Goal: Task Accomplishment & Management: Complete application form

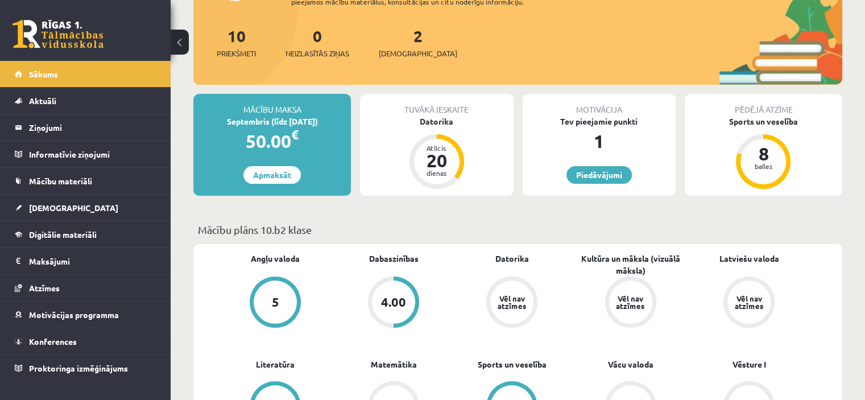
scroll to position [44, 0]
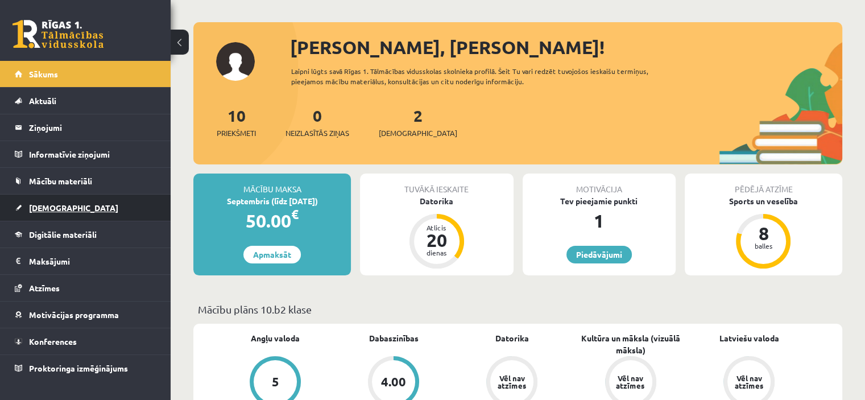
click at [43, 208] on span "[DEMOGRAPHIC_DATA]" at bounding box center [73, 208] width 89 height 10
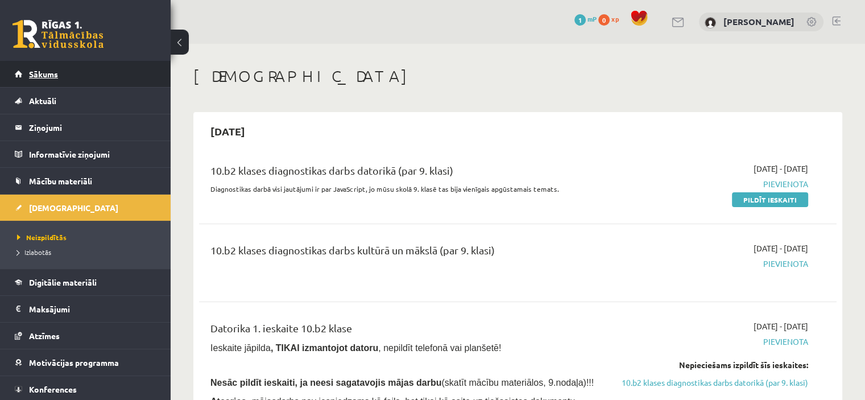
click at [39, 78] on span "Sākums" at bounding box center [43, 74] width 29 height 10
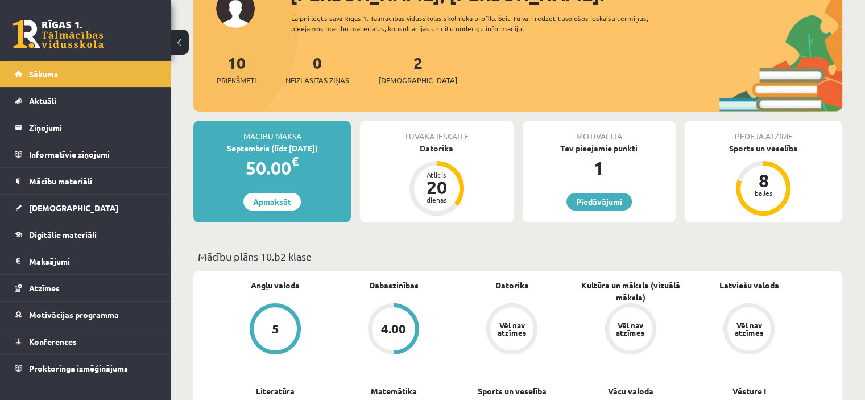
scroll to position [109, 0]
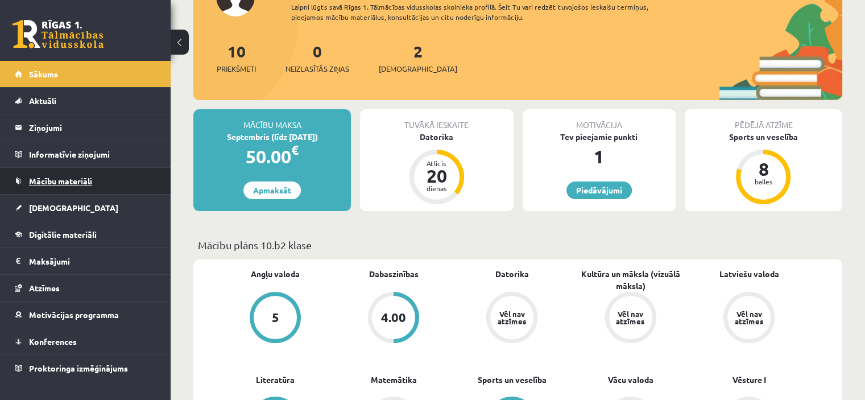
click at [60, 180] on span "Mācību materiāli" at bounding box center [60, 181] width 63 height 10
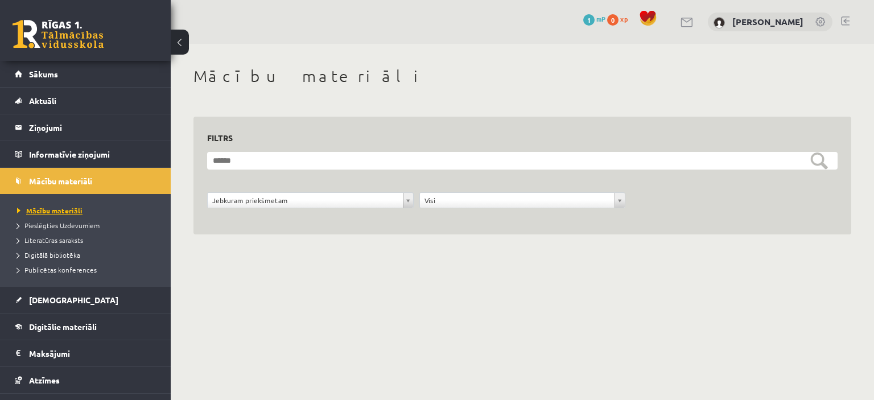
click at [52, 211] on span "Mācību materiāli" at bounding box center [49, 210] width 65 height 9
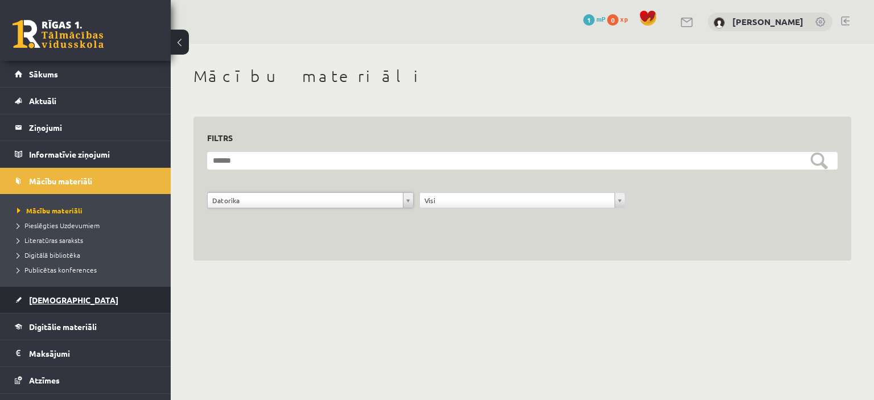
click at [45, 302] on span "[DEMOGRAPHIC_DATA]" at bounding box center [73, 300] width 89 height 10
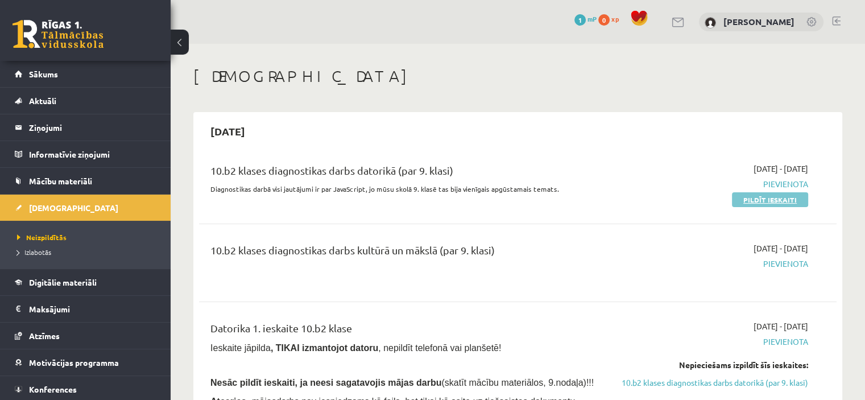
click at [767, 196] on link "Pildīt ieskaiti" at bounding box center [770, 199] width 76 height 15
click at [776, 204] on link "Pildīt ieskaiti" at bounding box center [770, 199] width 76 height 15
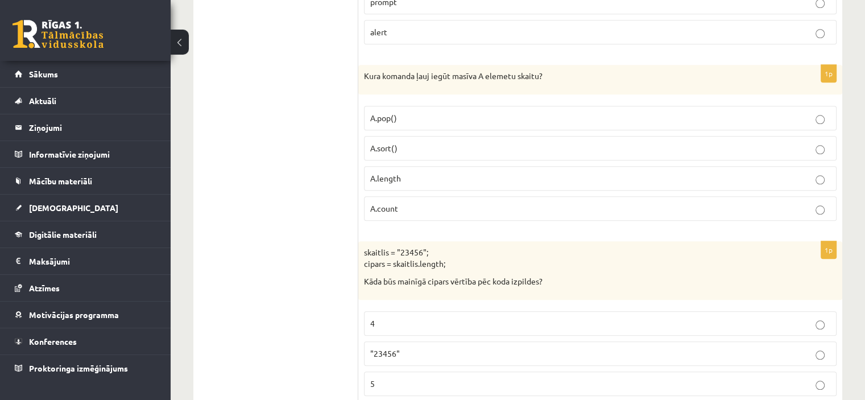
scroll to position [1163, 0]
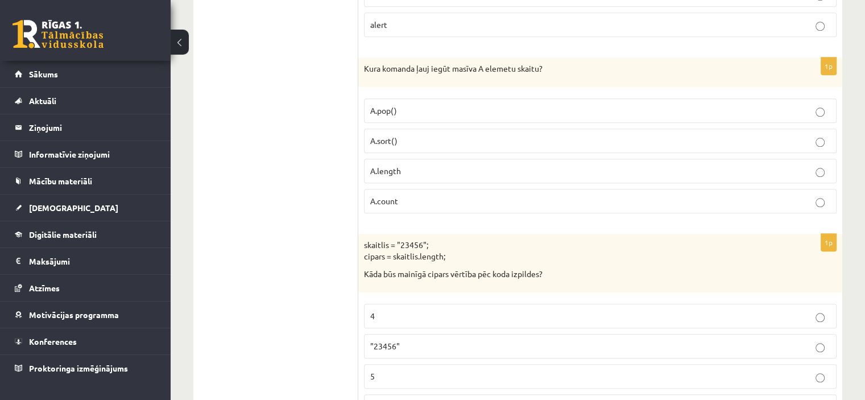
click at [822, 129] on label "A.sort()" at bounding box center [600, 141] width 473 height 24
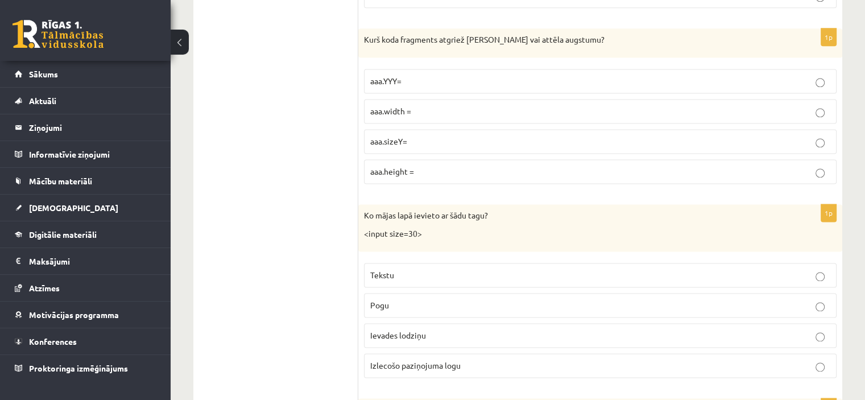
scroll to position [1582, 0]
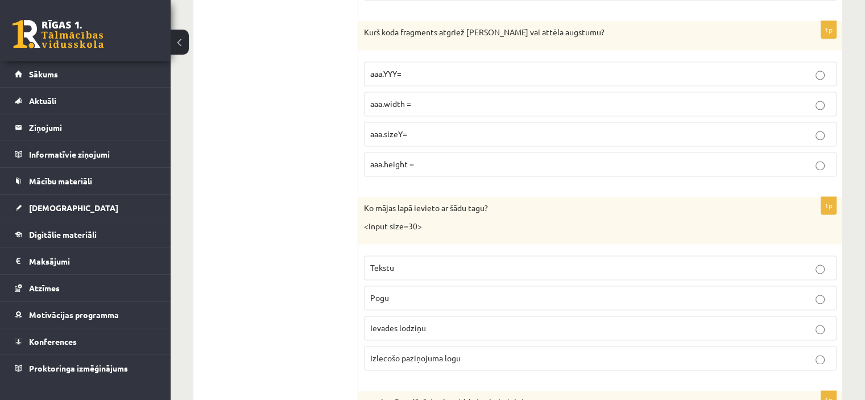
click at [431, 100] on p "aaa.width =" at bounding box center [600, 104] width 460 height 12
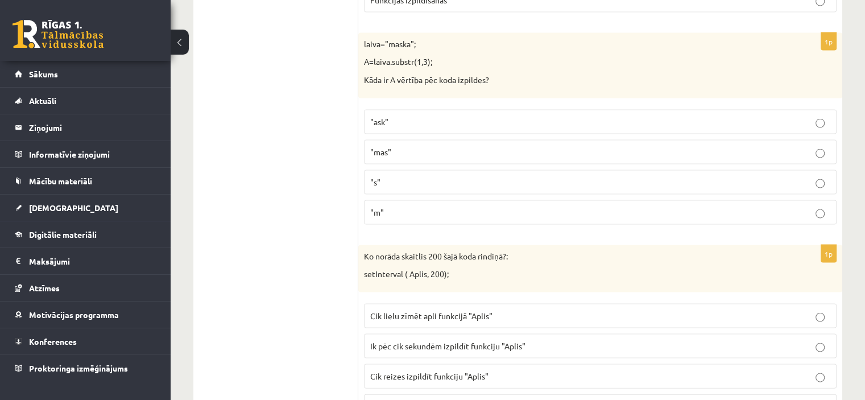
scroll to position [2335, 0]
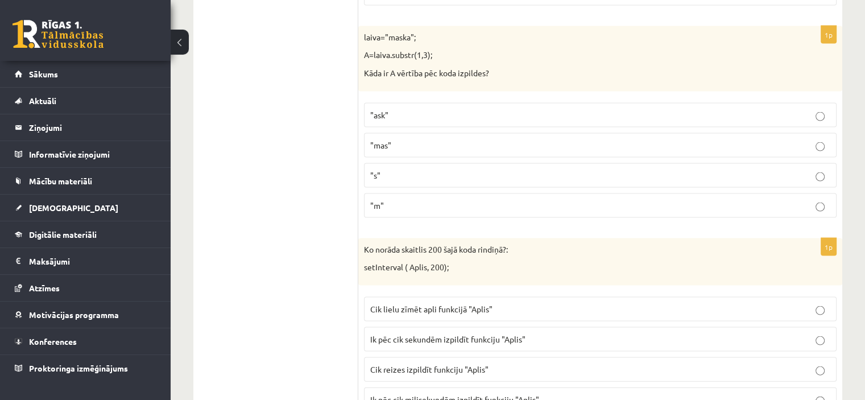
click at [375, 110] on span ""ask"" at bounding box center [379, 115] width 18 height 10
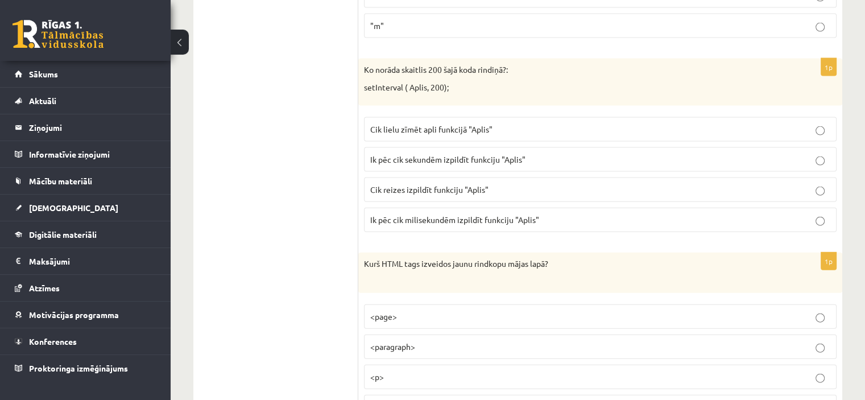
scroll to position [2581, 0]
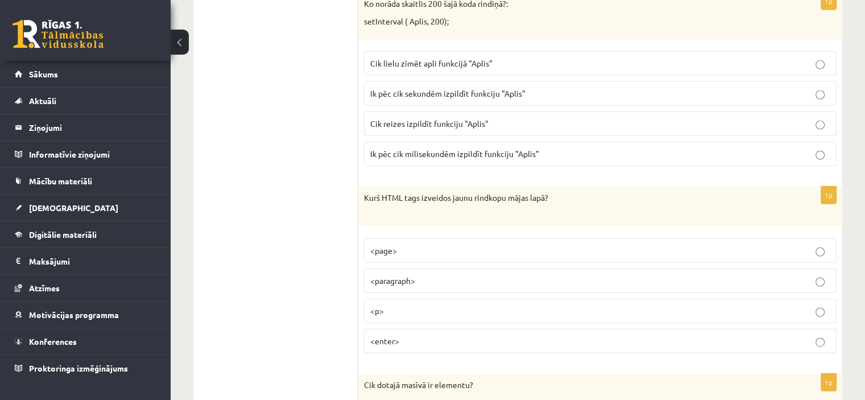
click at [544, 148] on p "Ik pēc cik milisekundēm izpildīt funkciju "Aplis"" at bounding box center [600, 154] width 460 height 12
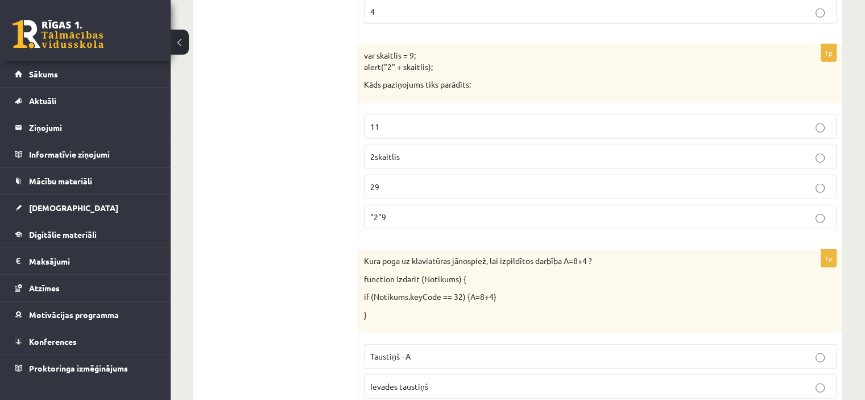
scroll to position [3126, 0]
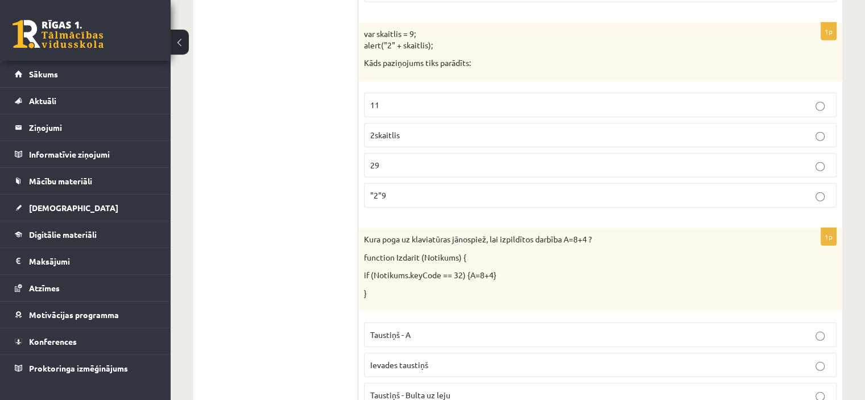
click at [818, 131] on label "2skaitlis" at bounding box center [600, 135] width 473 height 24
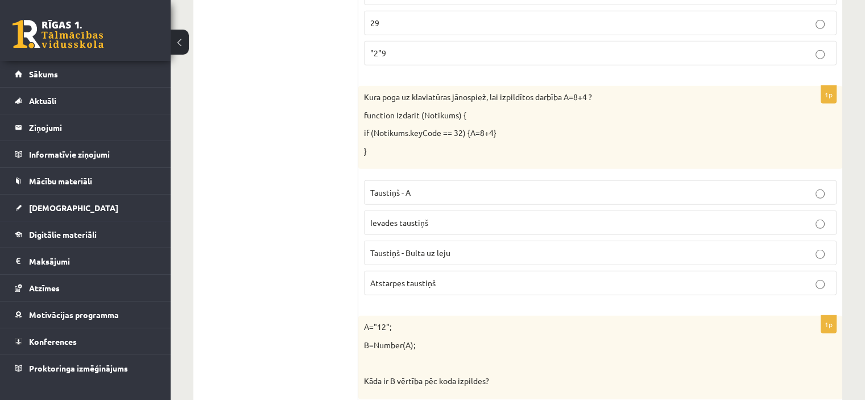
scroll to position [3320, 0]
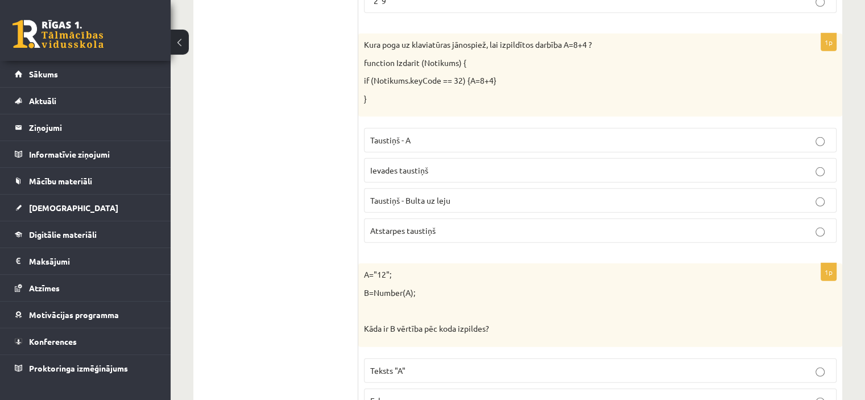
click at [523, 195] on p "Taustiņš - Bulta uz leju" at bounding box center [600, 201] width 460 height 12
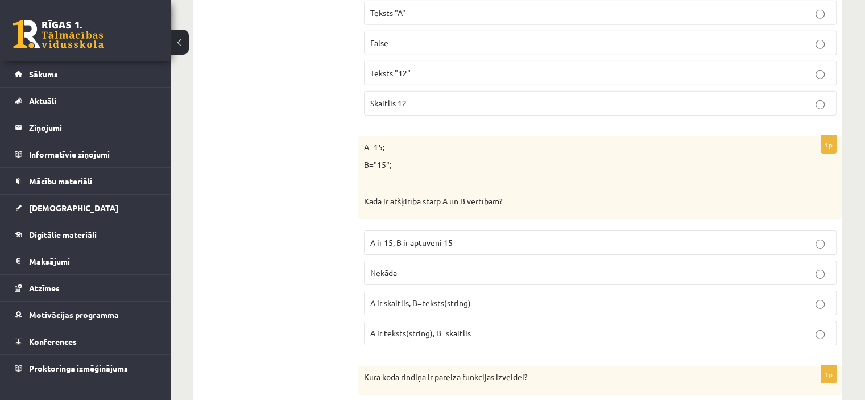
scroll to position [3759, 0]
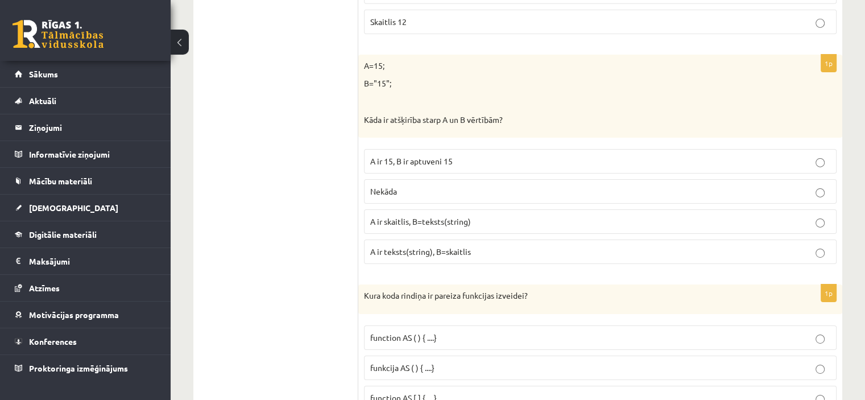
click at [472, 185] on p "Nekāda" at bounding box center [600, 191] width 460 height 12
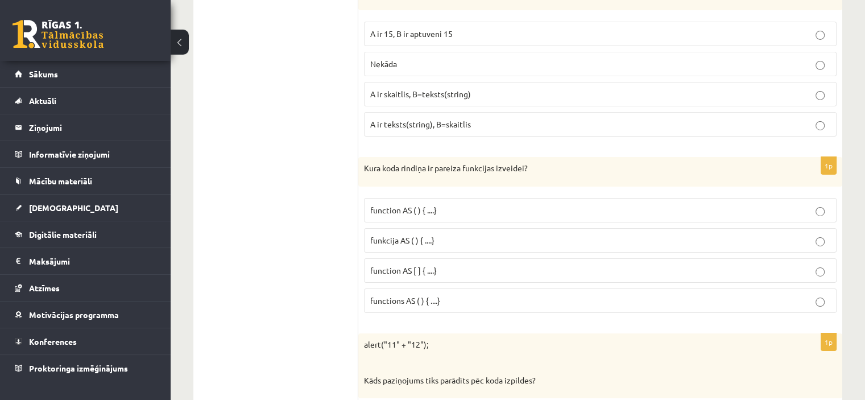
scroll to position [3939, 0]
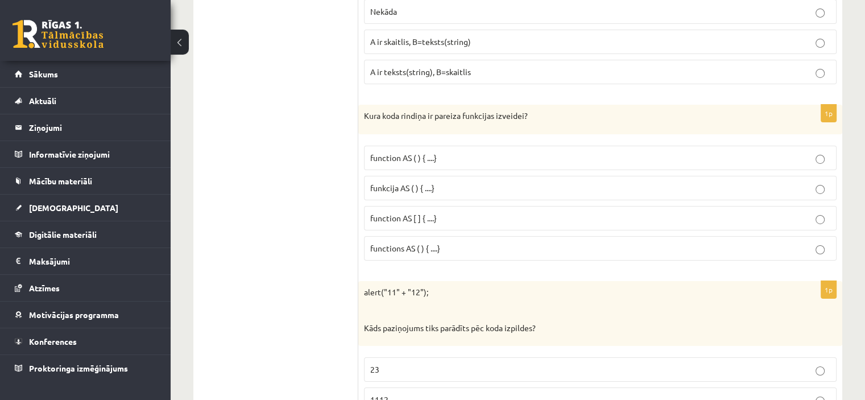
click at [459, 242] on p "functions AS ( ) { ....}" at bounding box center [600, 248] width 460 height 12
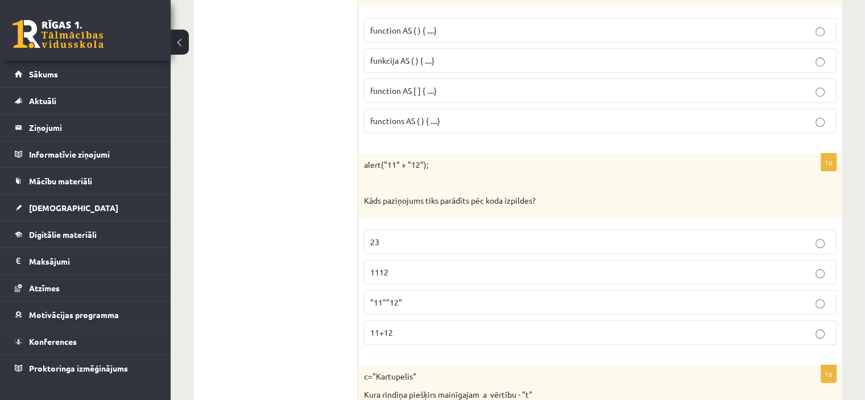
scroll to position [4147, 0]
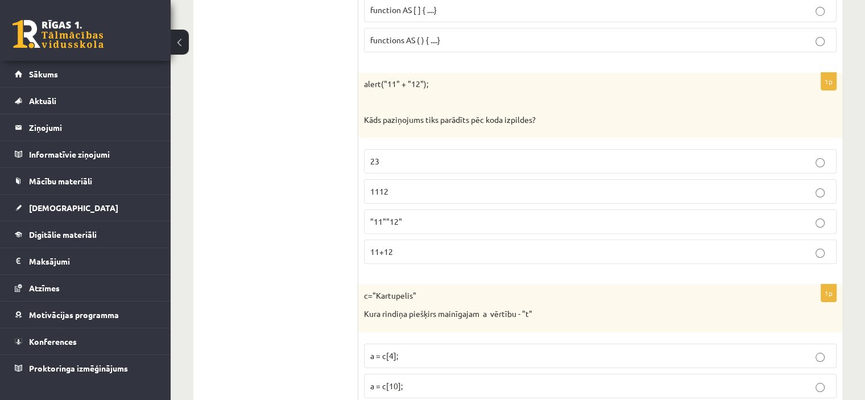
click at [478, 216] on p ""11""12"" at bounding box center [600, 222] width 460 height 12
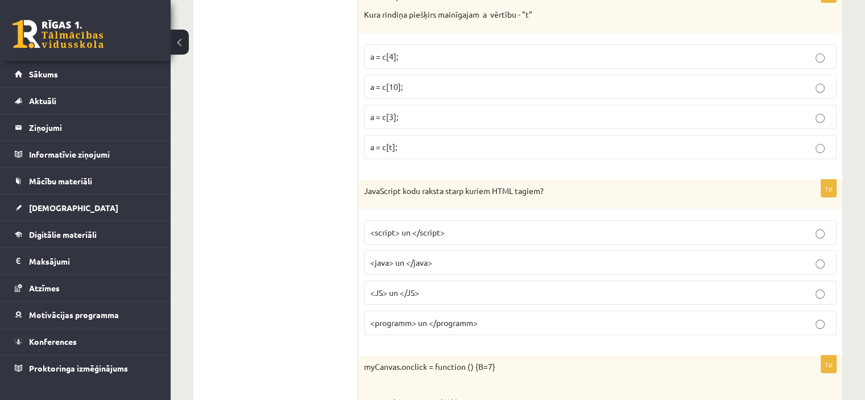
scroll to position [4513, 0]
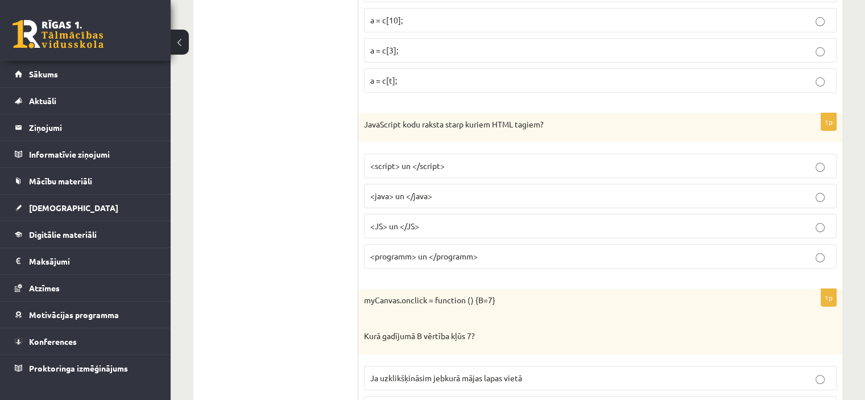
click at [814, 250] on p "<programm> un </programm>" at bounding box center [600, 256] width 460 height 12
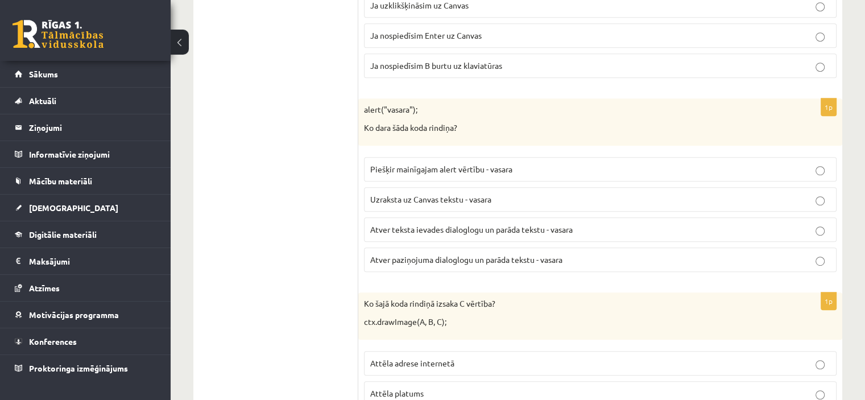
scroll to position [4931, 0]
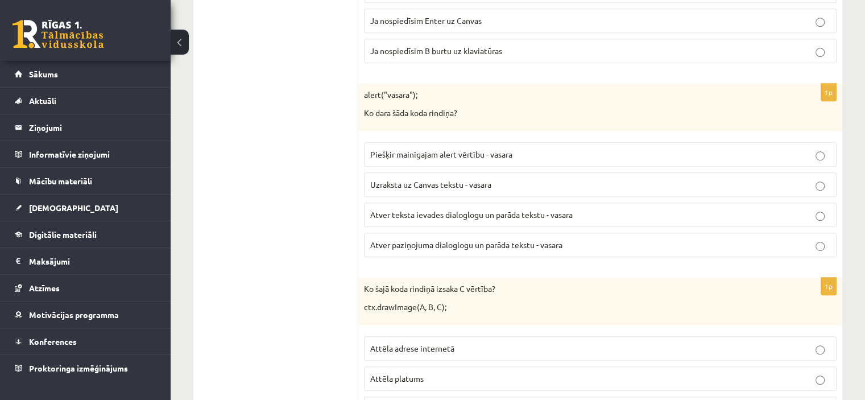
click at [826, 179] on p "Uzraksta uz Canvas tekstu - vasara" at bounding box center [600, 185] width 460 height 12
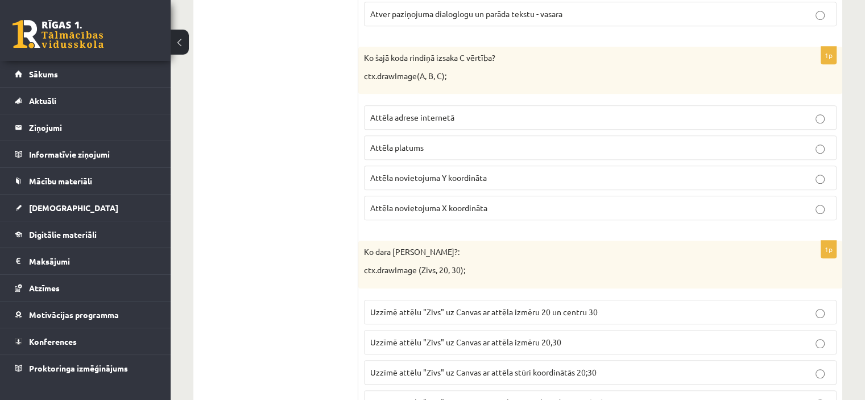
scroll to position [5169, 0]
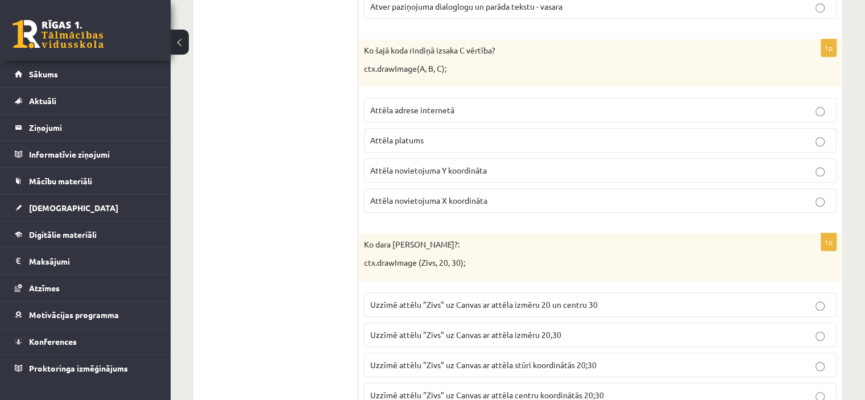
click at [814, 134] on p "Attēla platums" at bounding box center [600, 140] width 460 height 12
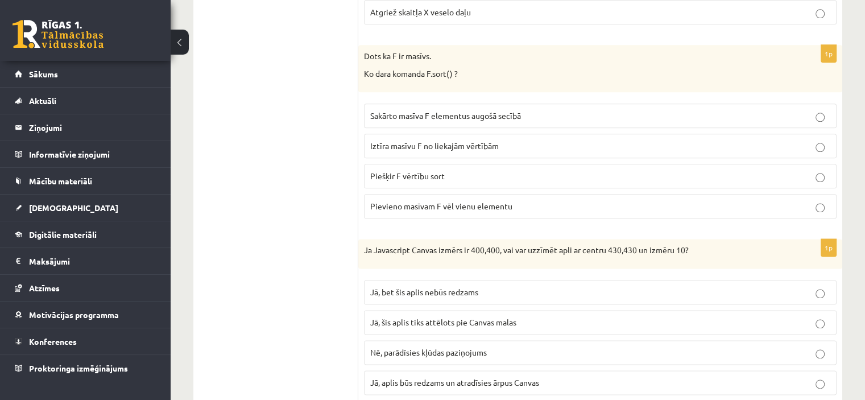
scroll to position [5757, 0]
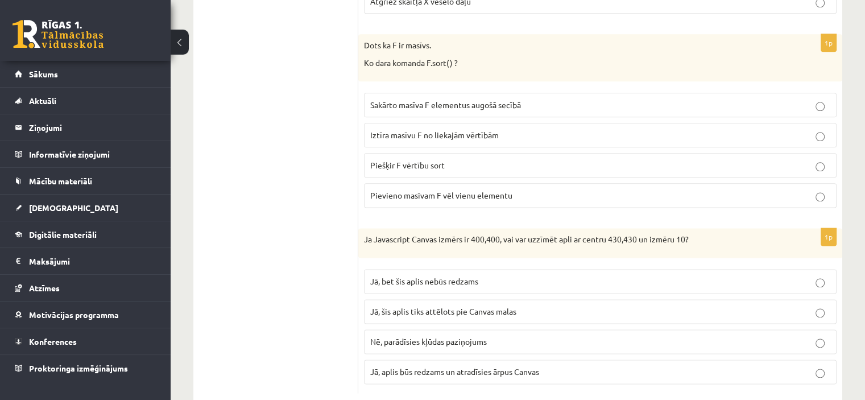
click at [530, 336] on p "Nē, parādīsies kļūdas paziņojums" at bounding box center [600, 342] width 460 height 12
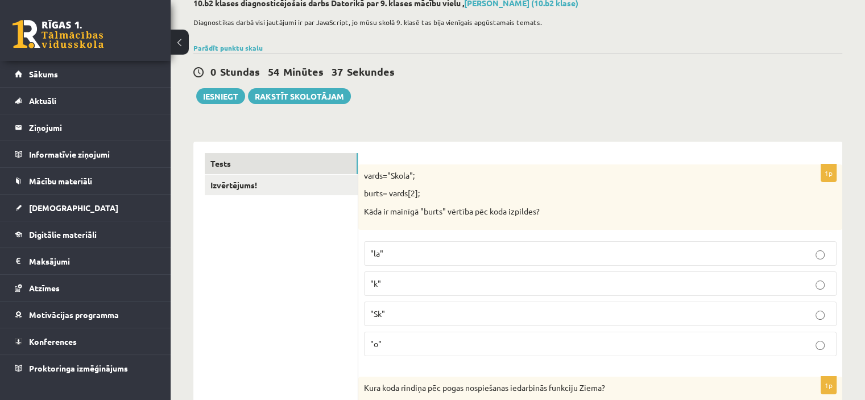
scroll to position [2, 0]
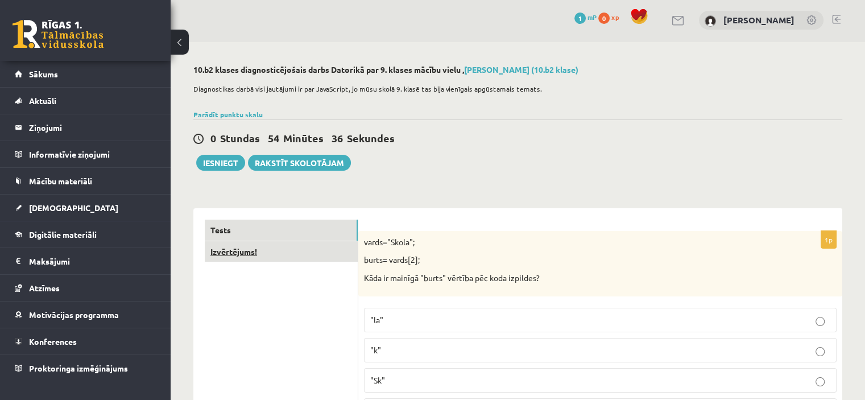
click at [223, 252] on link "Izvērtējums!" at bounding box center [281, 251] width 153 height 21
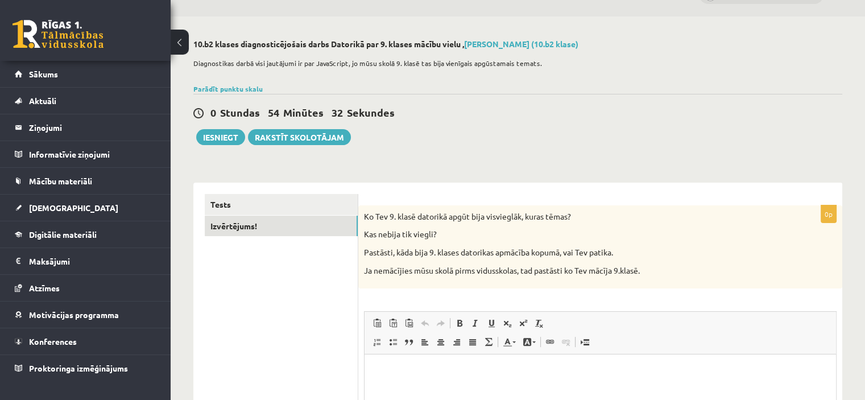
scroll to position [28, 0]
click at [232, 135] on button "Iesniegt" at bounding box center [220, 137] width 49 height 16
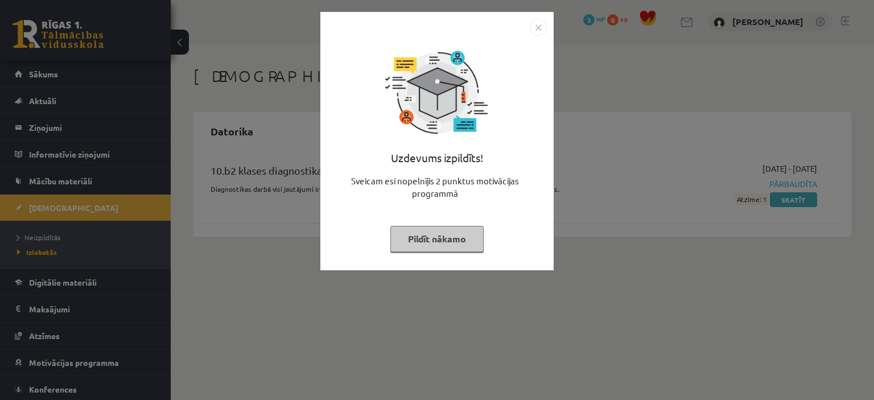
click at [416, 249] on button "Pildīt nākamo" at bounding box center [436, 239] width 93 height 26
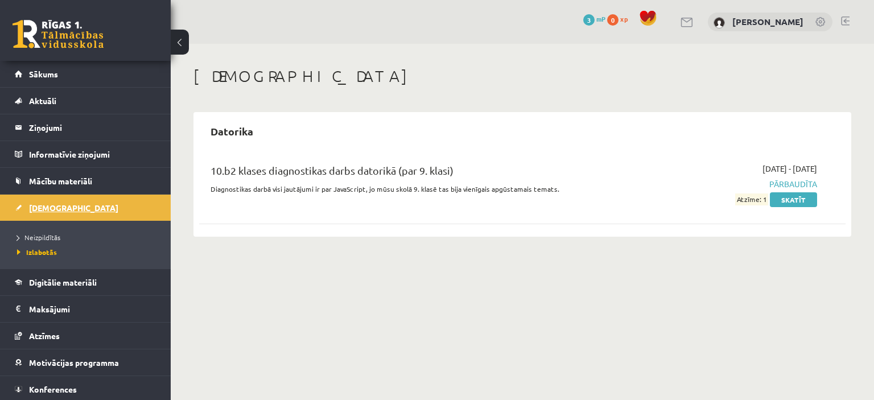
click at [60, 201] on link "[DEMOGRAPHIC_DATA]" at bounding box center [86, 208] width 142 height 26
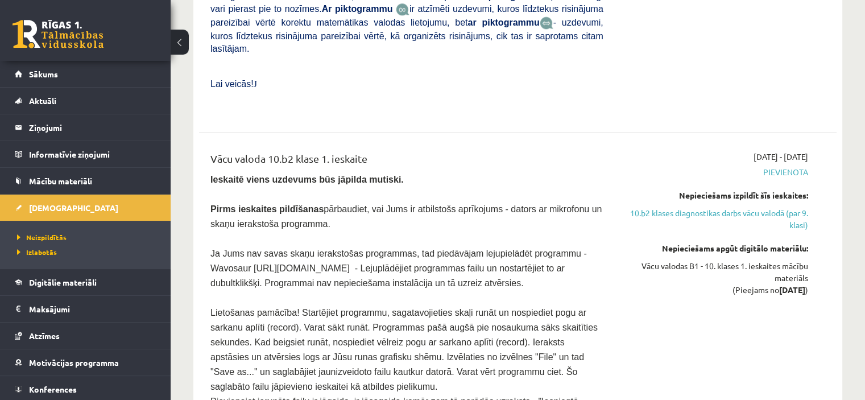
scroll to position [1251, 0]
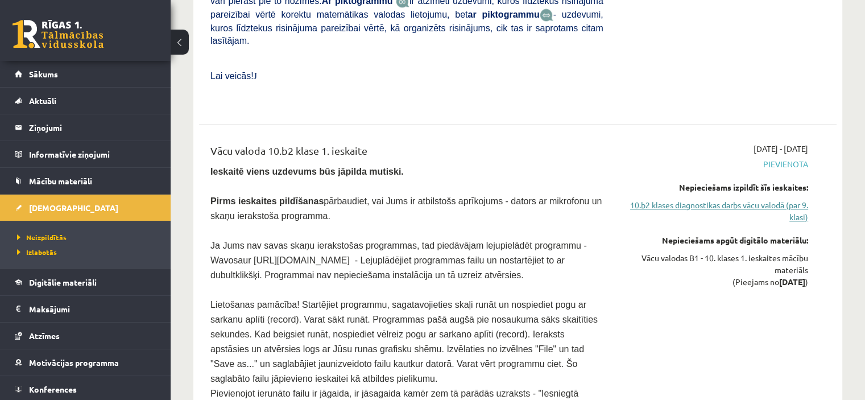
click at [731, 199] on link "10.b2 klases diagnostikas darbs vācu valodā (par 9. klasi)" at bounding box center [715, 211] width 188 height 24
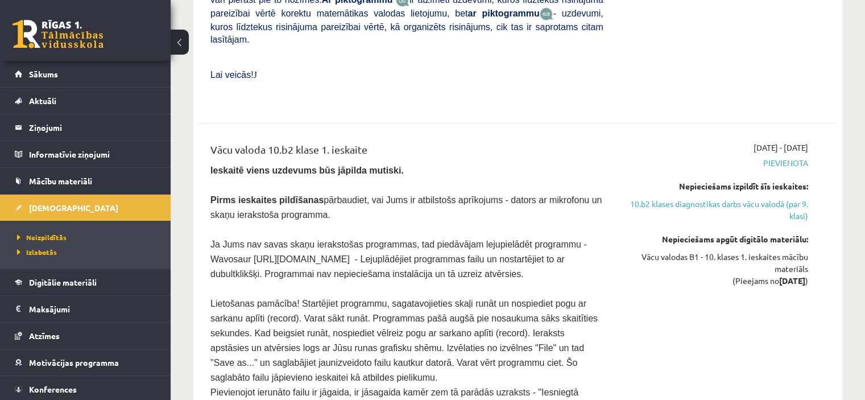
scroll to position [1277, 0]
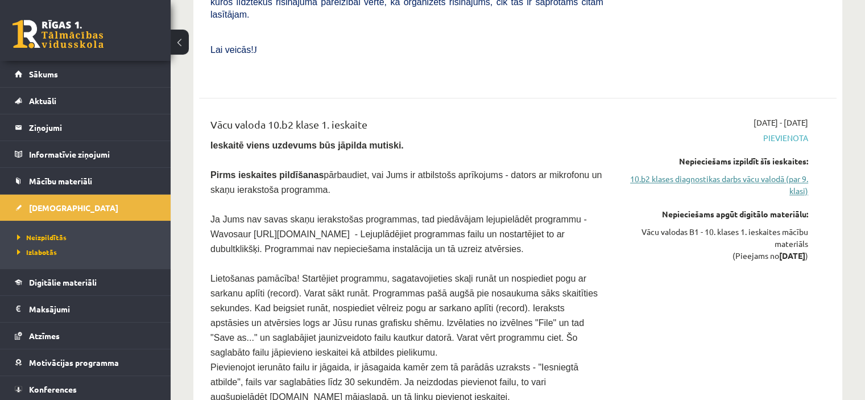
click at [744, 173] on link "10.b2 klases diagnostikas darbs vācu valodā (par 9. klasi)" at bounding box center [715, 185] width 188 height 24
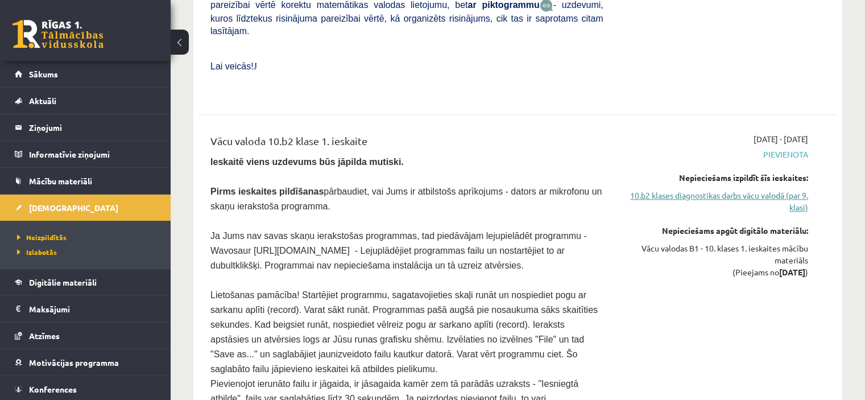
click at [796, 189] on link "10.b2 klases diagnostikas darbs vācu valodā (par 9. klasi)" at bounding box center [715, 201] width 188 height 24
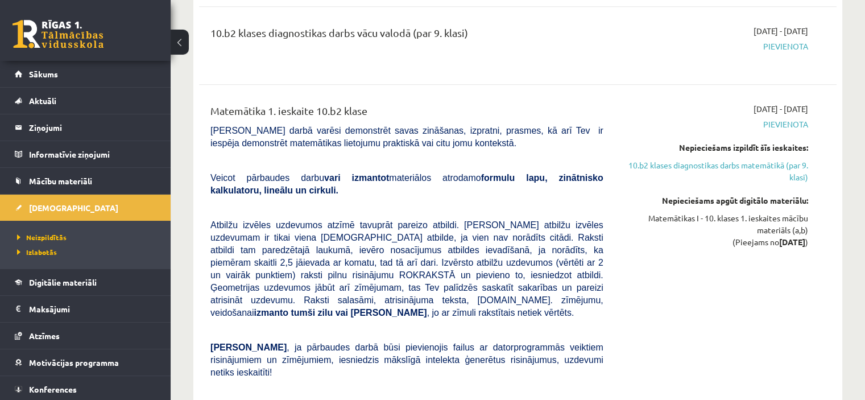
click at [796, 159] on link "10.b2 klases diagnostikas darbs matemātikā (par 9. klasi)" at bounding box center [715, 171] width 188 height 24
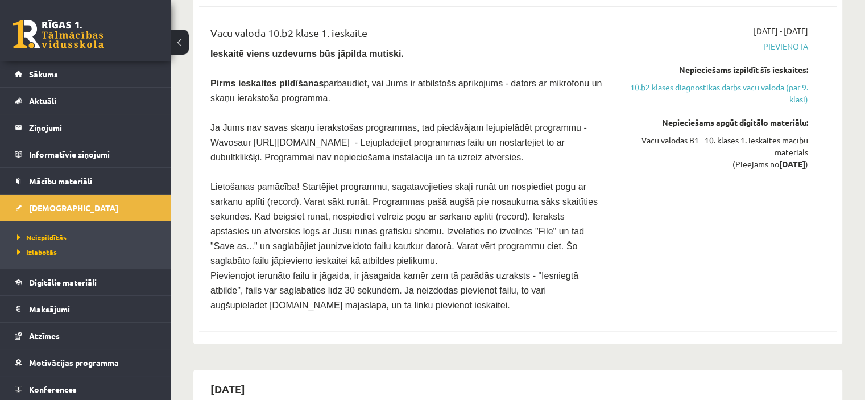
scroll to position [1268, 0]
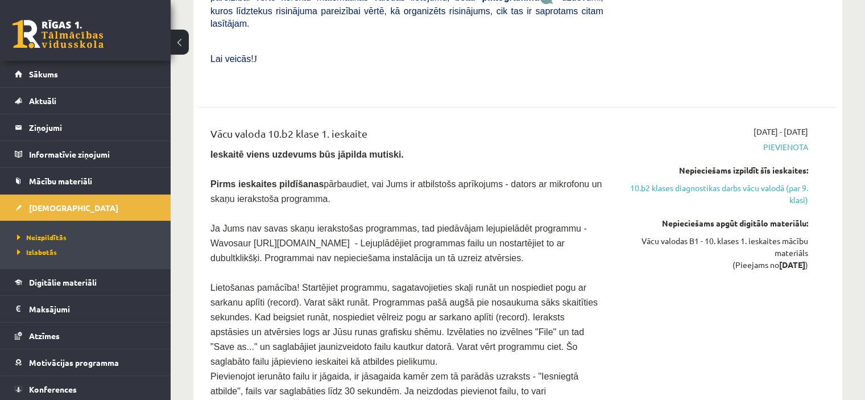
drag, startPoint x: 743, startPoint y: 136, endPoint x: 856, endPoint y: 148, distance: 113.3
click at [741, 182] on link "10.b2 klases diagnostikas darbs vācu valodā (par 9. klasi)" at bounding box center [715, 194] width 188 height 24
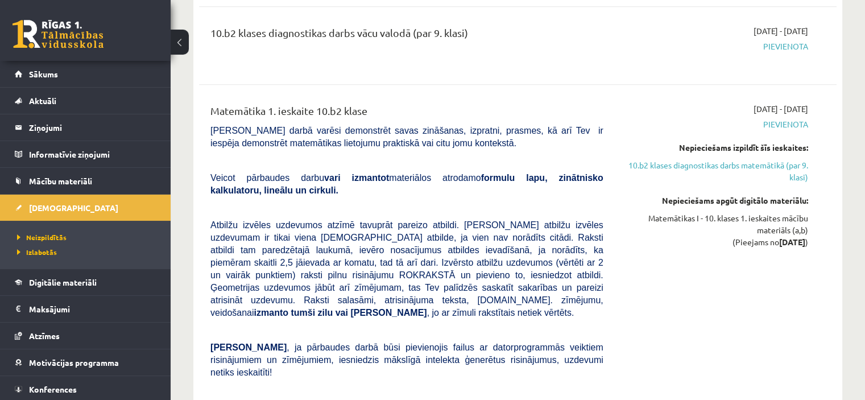
scroll to position [825, 0]
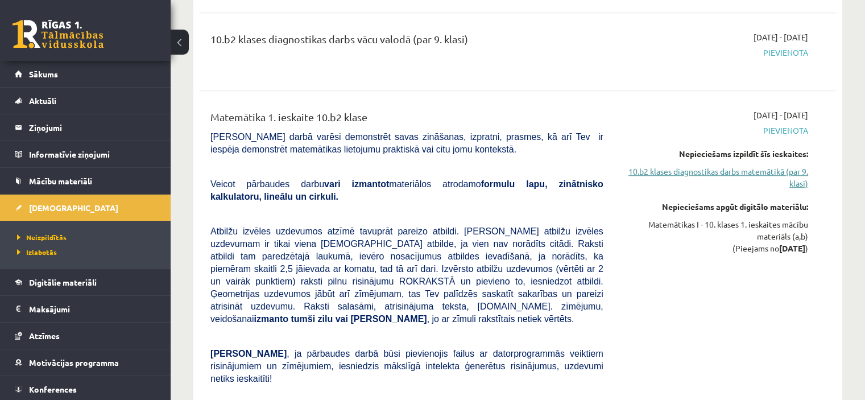
click at [693, 166] on link "10.b2 klases diagnostikas darbs matemātikā (par 9. klasi)" at bounding box center [715, 178] width 188 height 24
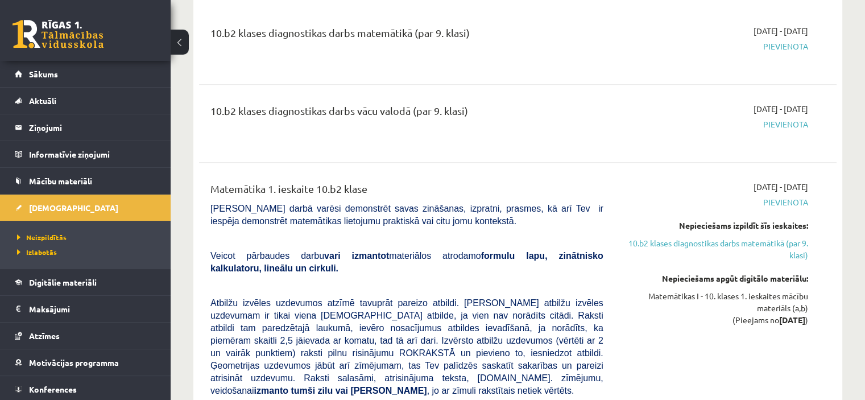
click at [692, 170] on div "Matemātika 1. ieskaite 10.b2 klase Pārbaudes darbā varēsi demonstrēt savas zinā…" at bounding box center [518, 392] width 638 height 445
click at [57, 209] on span "[DEMOGRAPHIC_DATA]" at bounding box center [73, 208] width 89 height 10
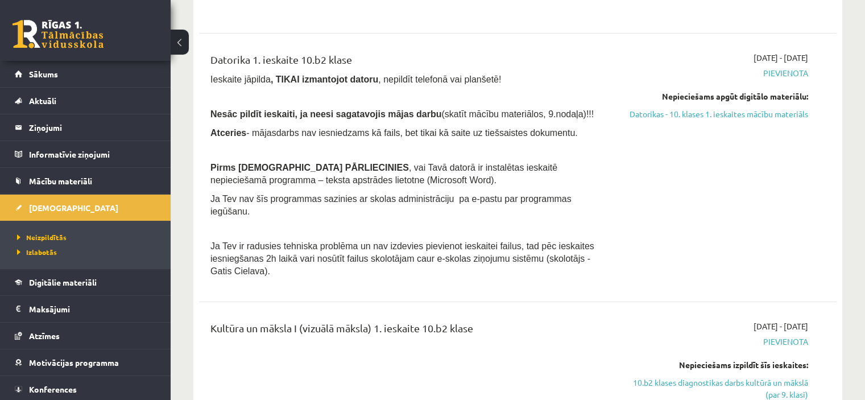
scroll to position [14, 0]
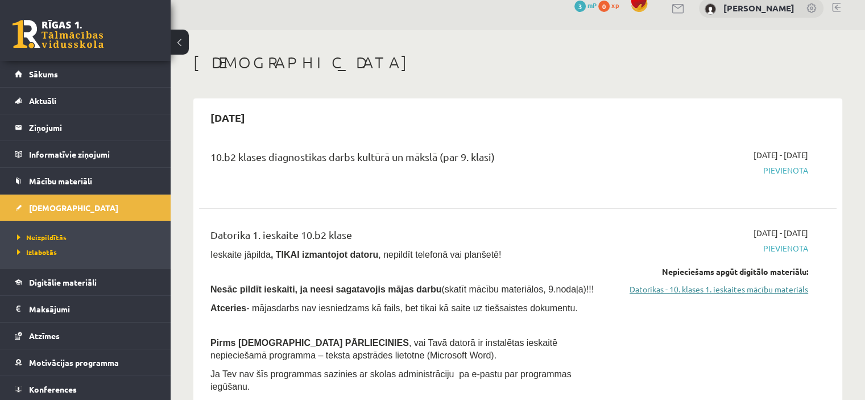
click at [653, 289] on link "Datorikas - 10. klases 1. ieskaites mācību materiāls" at bounding box center [715, 289] width 188 height 12
click at [783, 286] on link "Datorikas - 10. klases 1. ieskaites mācību materiāls" at bounding box center [715, 289] width 188 height 12
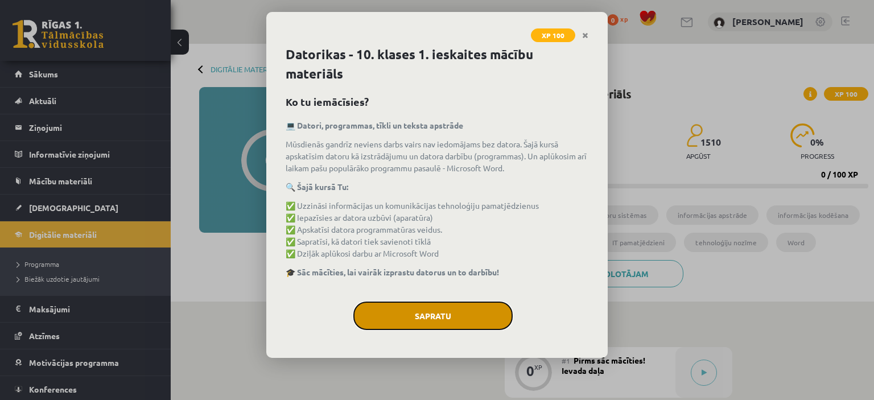
click at [457, 315] on button "Sapratu" at bounding box center [432, 316] width 159 height 28
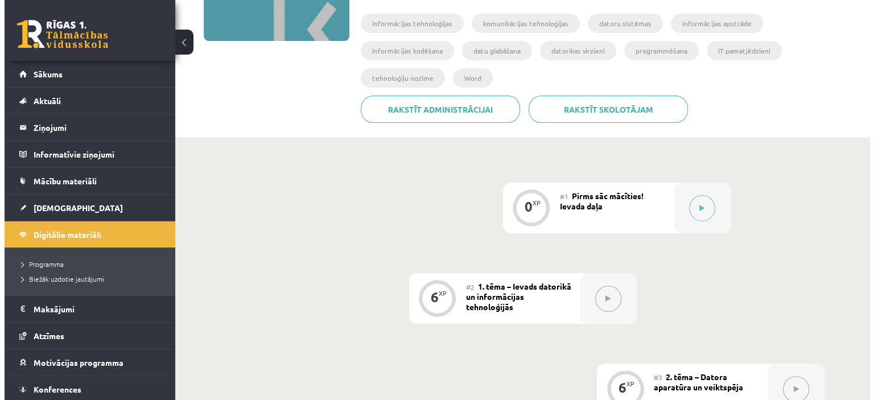
scroll to position [145, 0]
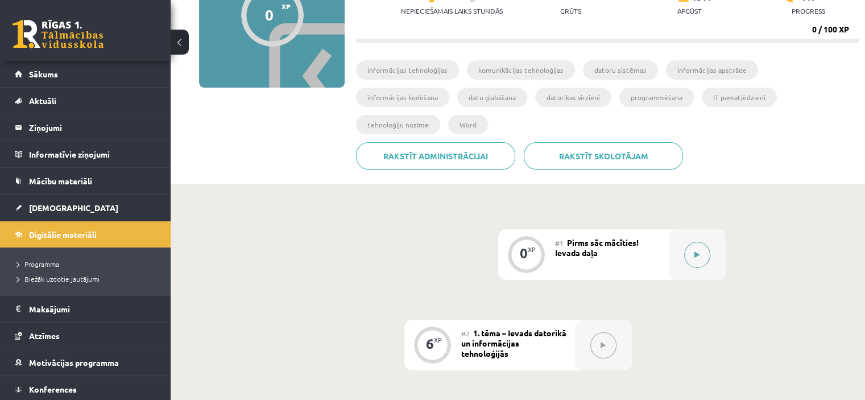
click at [690, 242] on button at bounding box center [697, 255] width 26 height 26
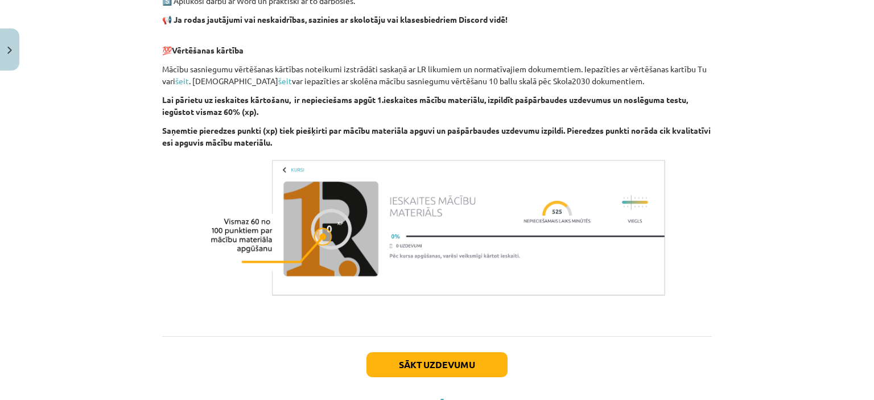
scroll to position [806, 0]
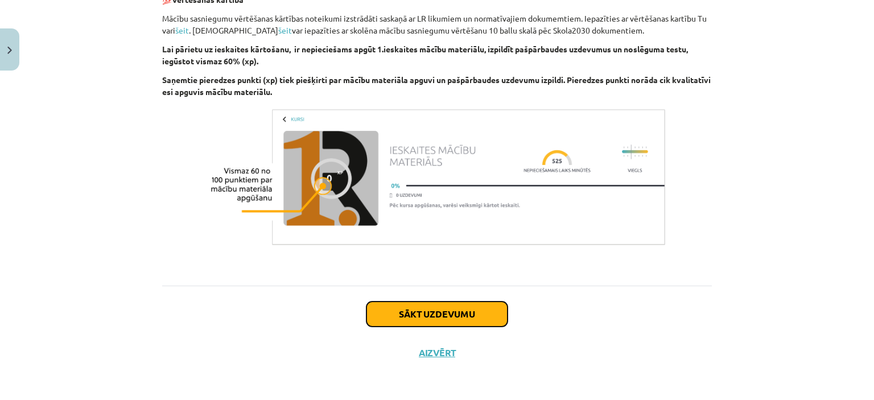
click at [453, 311] on button "Sākt uzdevumu" at bounding box center [436, 314] width 141 height 25
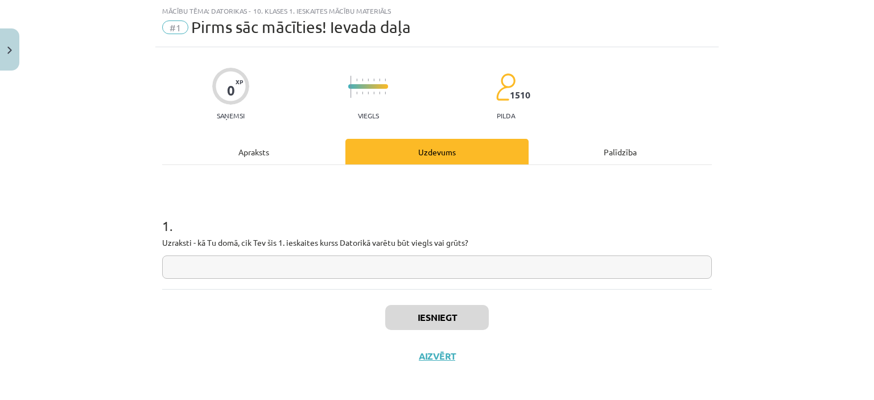
click at [246, 265] on input "text" at bounding box center [437, 266] width 550 height 23
type input "******"
click at [463, 308] on button "Iesniegt" at bounding box center [437, 317] width 104 height 25
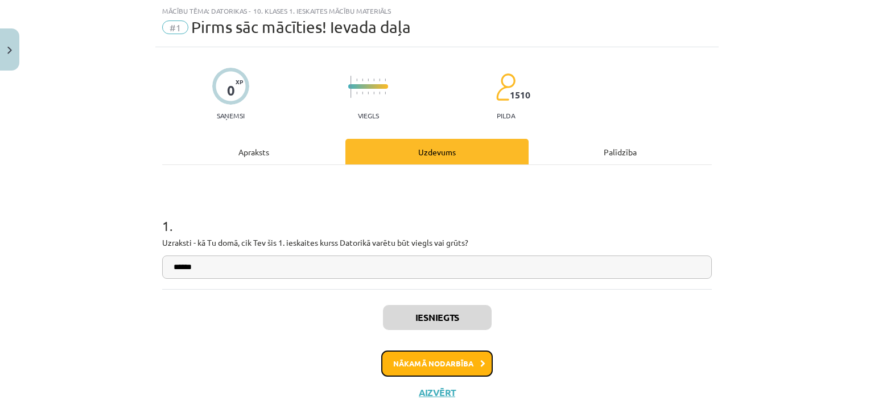
click at [459, 360] on button "Nākamā nodarbība" at bounding box center [437, 363] width 112 height 26
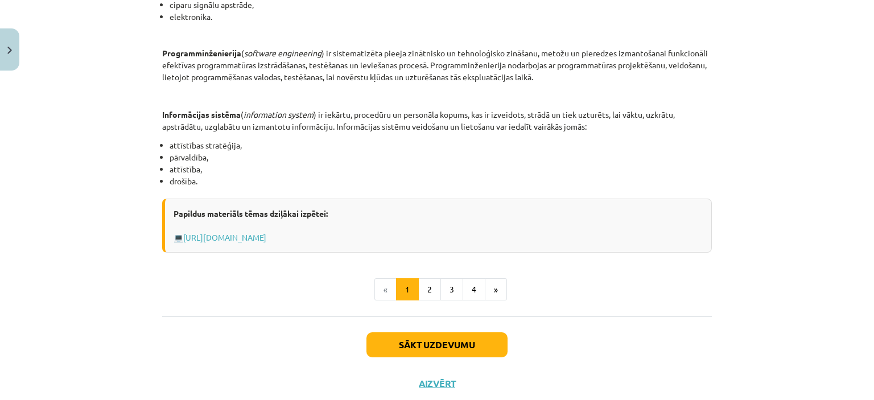
scroll to position [572, 0]
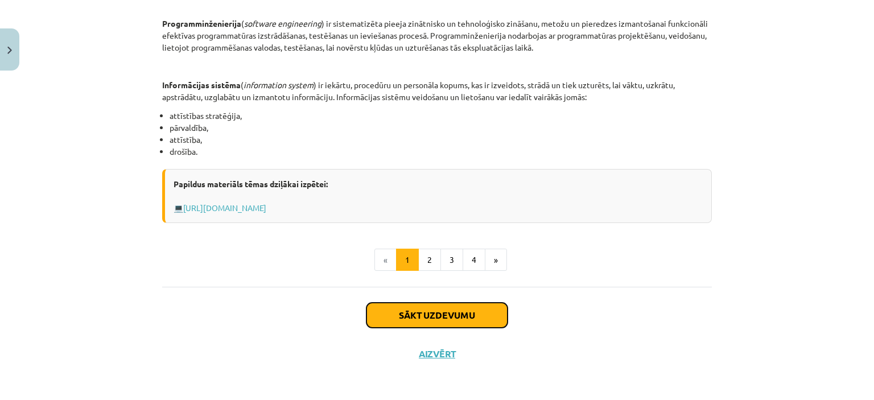
click at [402, 312] on button "Sākt uzdevumu" at bounding box center [436, 315] width 141 height 25
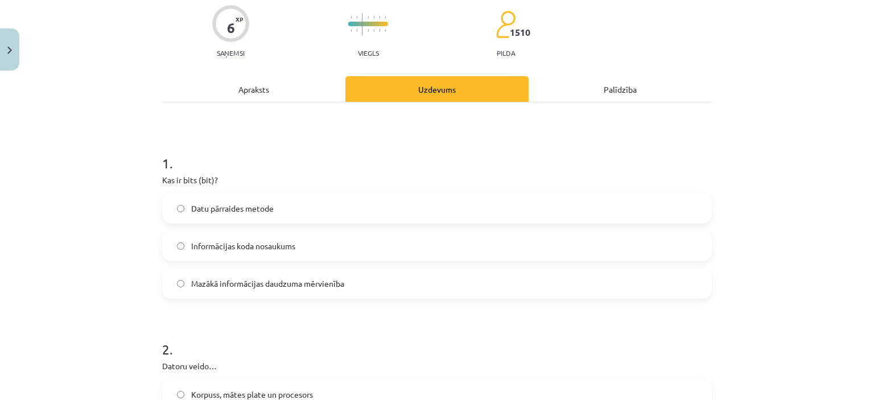
scroll to position [102, 0]
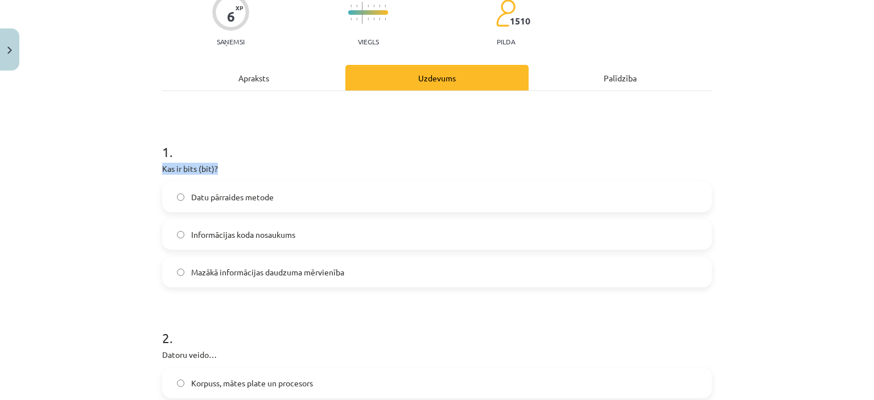
drag, startPoint x: 156, startPoint y: 163, endPoint x: 220, endPoint y: 160, distance: 63.8
copy p "Kas ir bits (bit)?"
click at [237, 266] on span "Mazākā informācijas daudzuma mērvienība" at bounding box center [267, 272] width 153 height 12
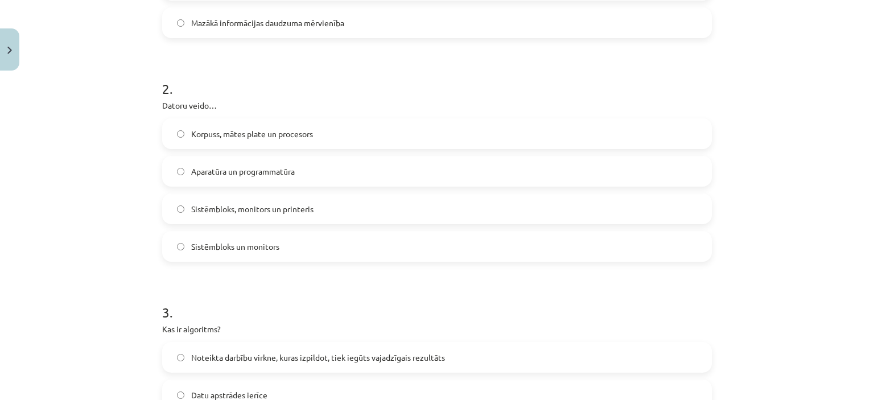
scroll to position [353, 0]
drag, startPoint x: 156, startPoint y: 101, endPoint x: 214, endPoint y: 92, distance: 58.7
copy p "Datoru veido…"
click at [220, 169] on span "Aparatūra un programmatūra" at bounding box center [243, 170] width 104 height 12
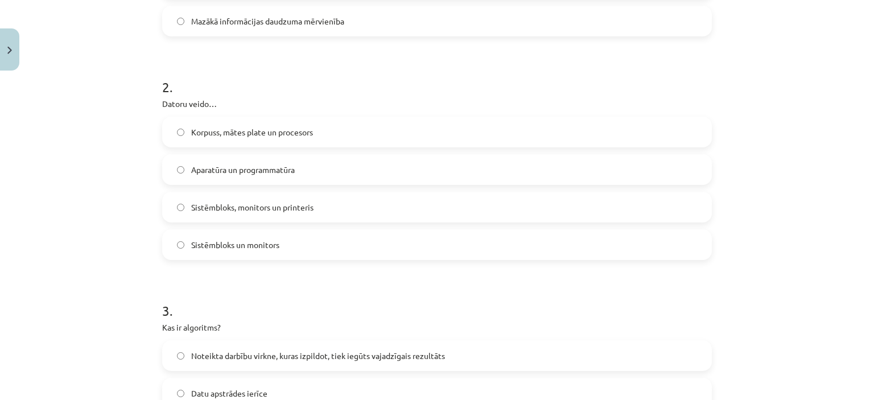
click at [307, 163] on label "Aparatūra un programmatūra" at bounding box center [436, 169] width 547 height 28
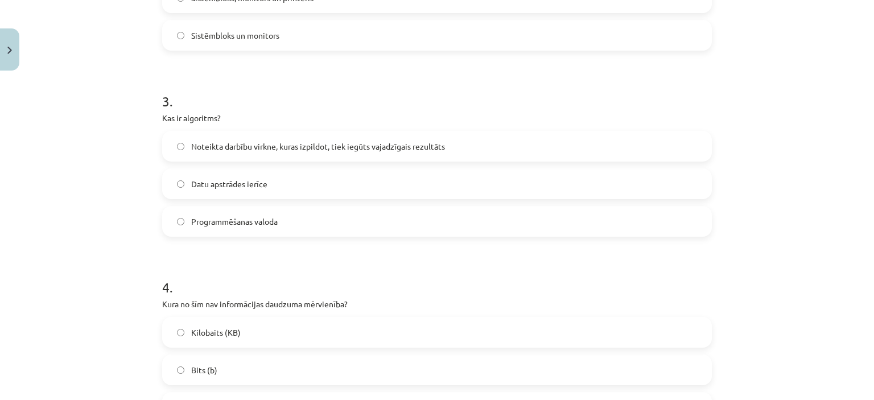
scroll to position [576, 0]
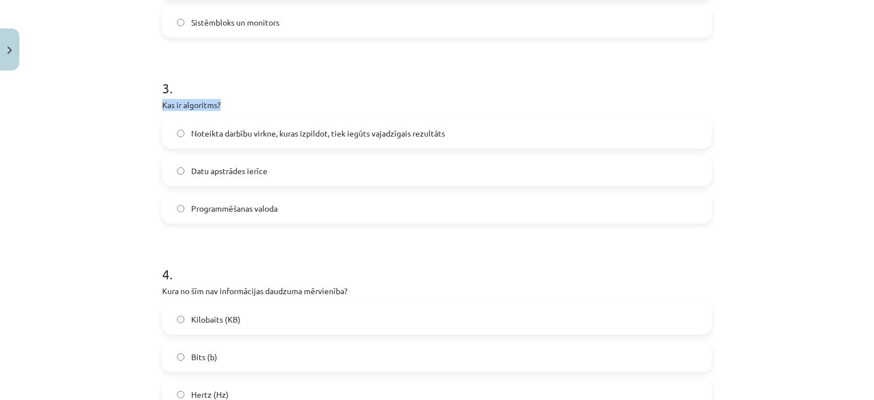
drag, startPoint x: 158, startPoint y: 105, endPoint x: 221, endPoint y: 100, distance: 64.0
click at [221, 100] on p "Kas ir algoritms?" at bounding box center [437, 105] width 550 height 12
copy p "Kas ir algoritms?"
click at [233, 131] on span "Noteikta darbību virkne, kuras izpildot, tiek iegūts vajadzīgais rezultāts" at bounding box center [318, 133] width 254 height 12
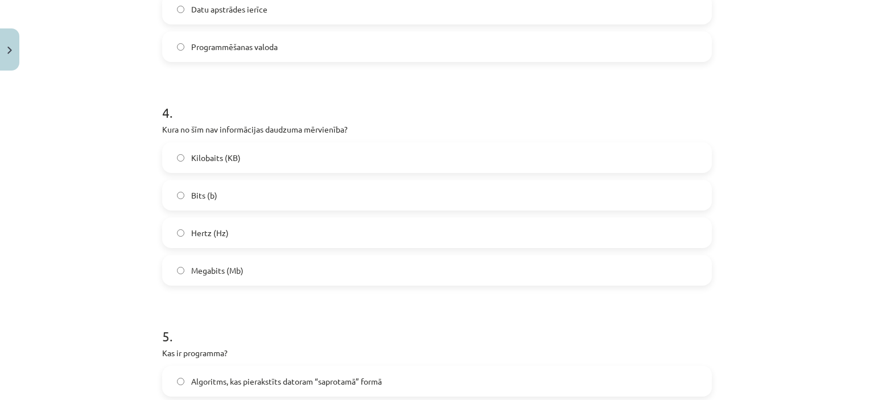
scroll to position [746, 0]
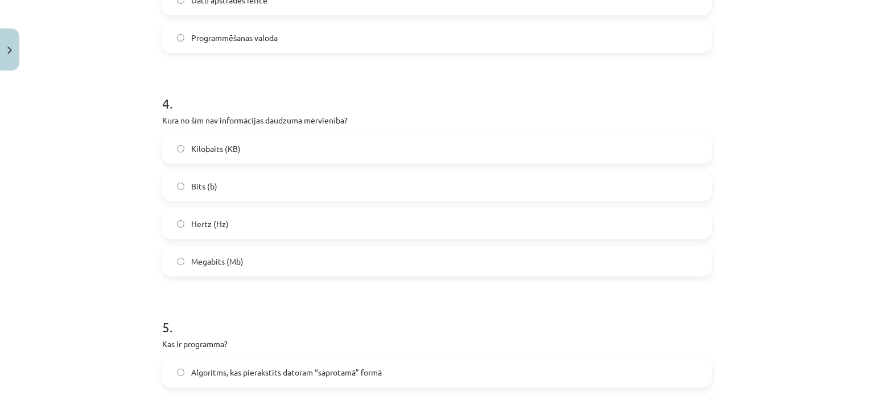
click at [228, 263] on span "Megabits (Mb)" at bounding box center [217, 261] width 52 height 12
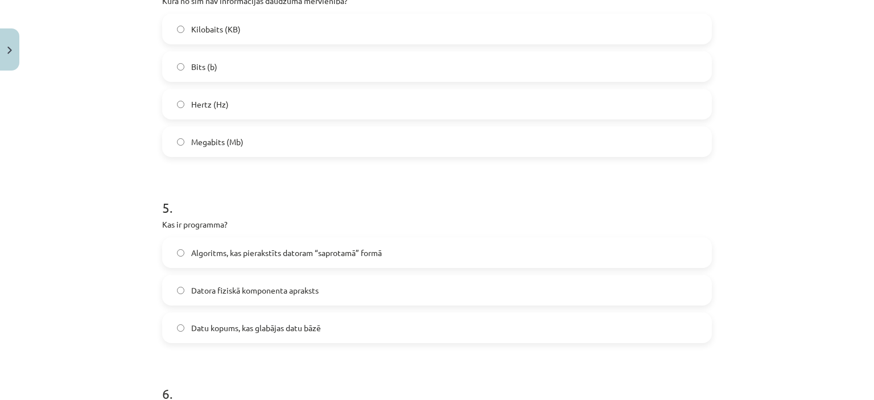
scroll to position [914, 0]
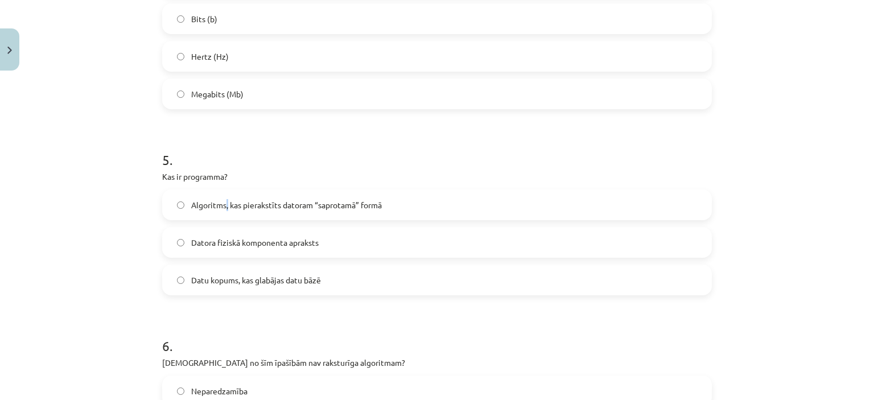
click at [222, 200] on span "Algoritms, kas pierakstīts datoram “saprotamā” formā" at bounding box center [286, 205] width 191 height 12
click at [364, 204] on span "Algoritms, kas pierakstīts datoram “saprotamā” formā" at bounding box center [286, 205] width 191 height 12
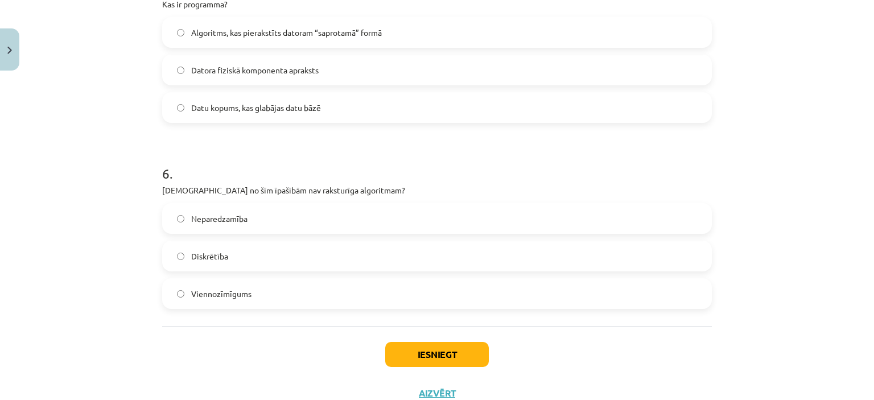
scroll to position [1088, 0]
click at [203, 214] on span "Neparedzamība" at bounding box center [219, 217] width 56 height 12
click at [452, 348] on button "Iesniegt" at bounding box center [437, 352] width 104 height 25
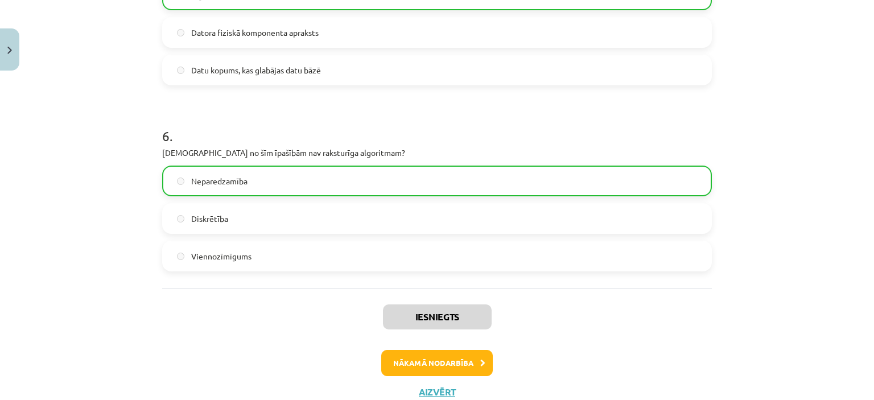
scroll to position [1162, 0]
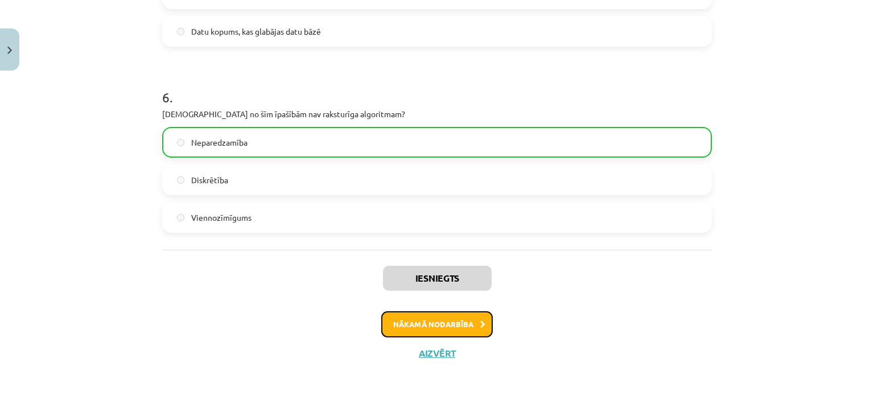
click at [434, 332] on button "Nākamā nodarbība" at bounding box center [437, 324] width 112 height 26
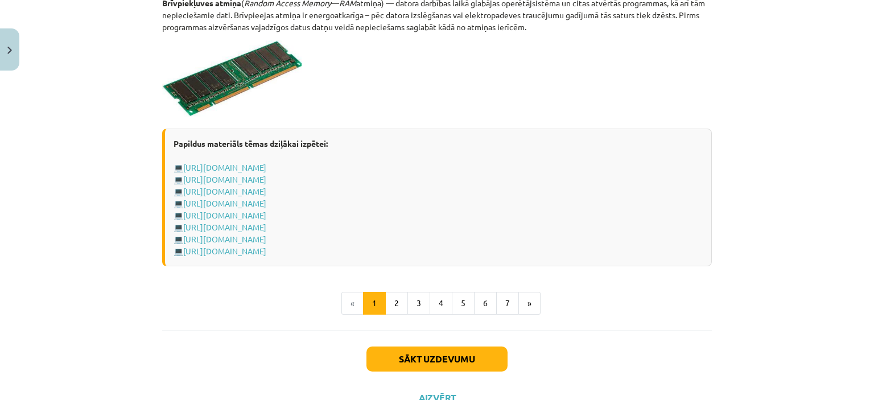
scroll to position [2036, 0]
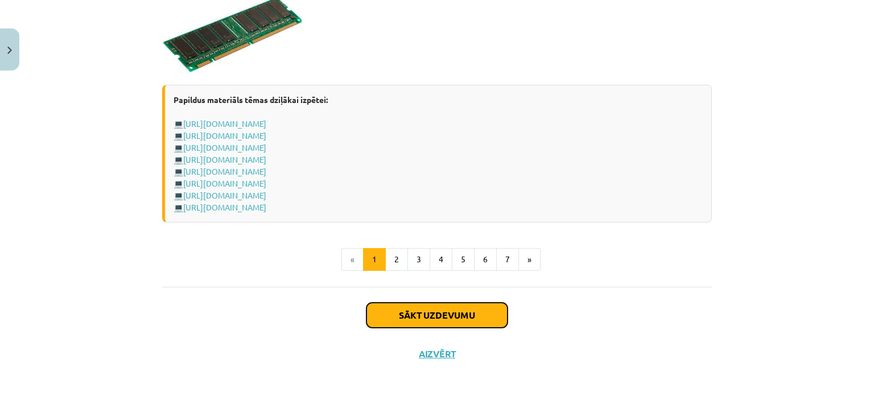
click at [468, 315] on button "Sākt uzdevumu" at bounding box center [436, 315] width 141 height 25
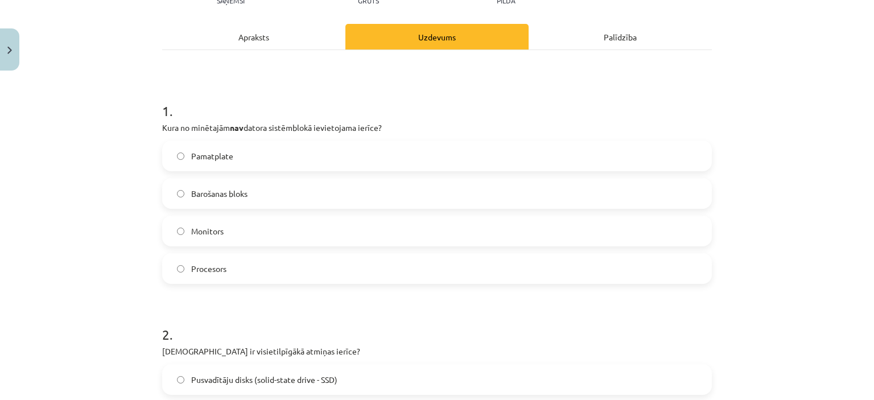
scroll to position [146, 0]
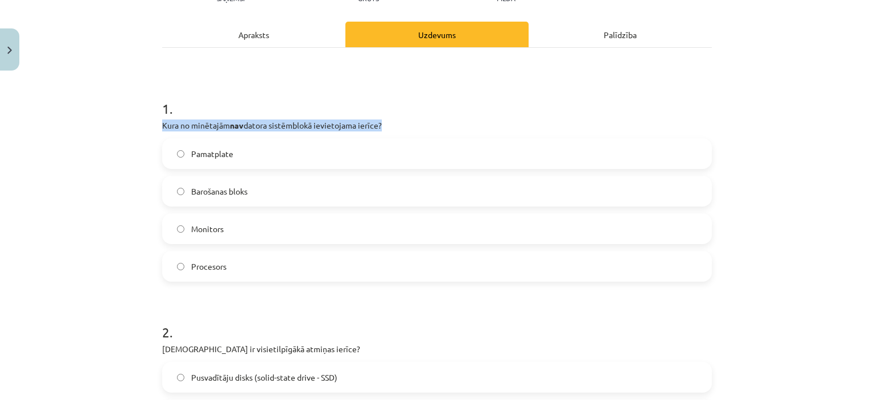
drag, startPoint x: 156, startPoint y: 121, endPoint x: 385, endPoint y: 129, distance: 228.8
copy p "Kura no minētajām nav datora sistēmblokā ievietojama ierīce?"
click at [219, 195] on span "Barošanas bloks" at bounding box center [219, 191] width 56 height 12
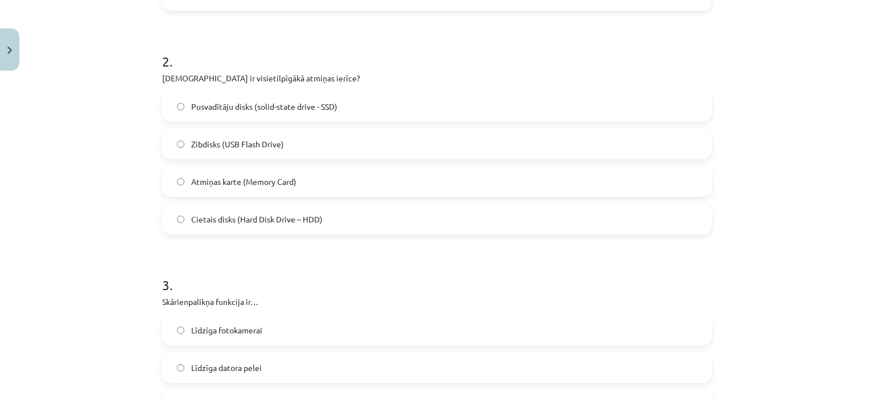
scroll to position [434, 0]
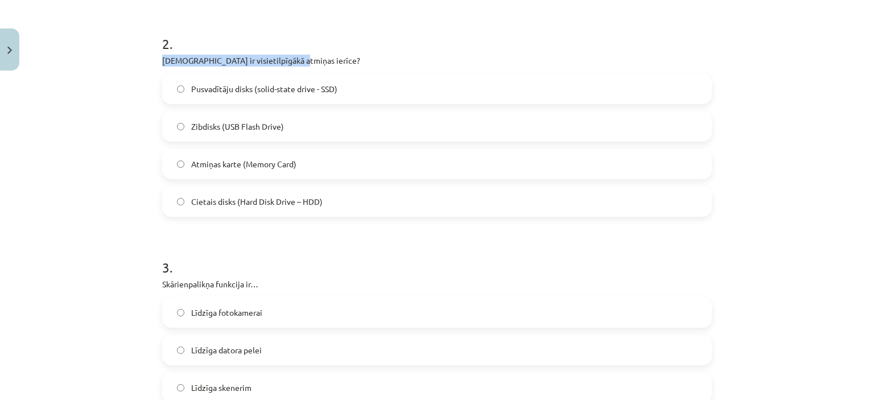
drag, startPoint x: 150, startPoint y: 56, endPoint x: 295, endPoint y: 53, distance: 145.1
copy p "[DEMOGRAPHIC_DATA] ir visietilpīgākā atmiņas ierīce?"
click at [214, 200] on span "Cietais disks (Hard Disk Drive – HDD)" at bounding box center [256, 202] width 131 height 12
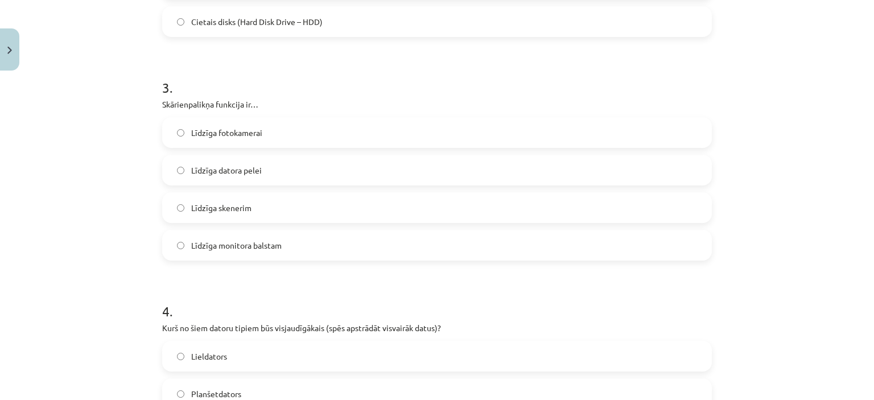
scroll to position [662, 0]
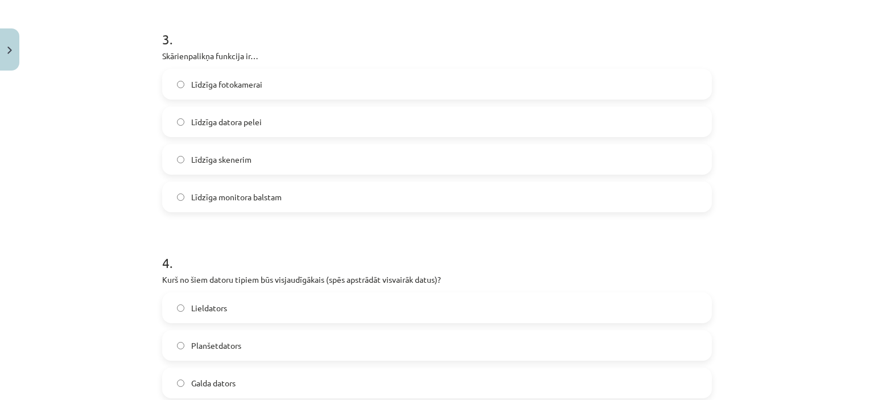
click at [324, 205] on label "Līdzīga monitora balstam" at bounding box center [436, 197] width 547 height 28
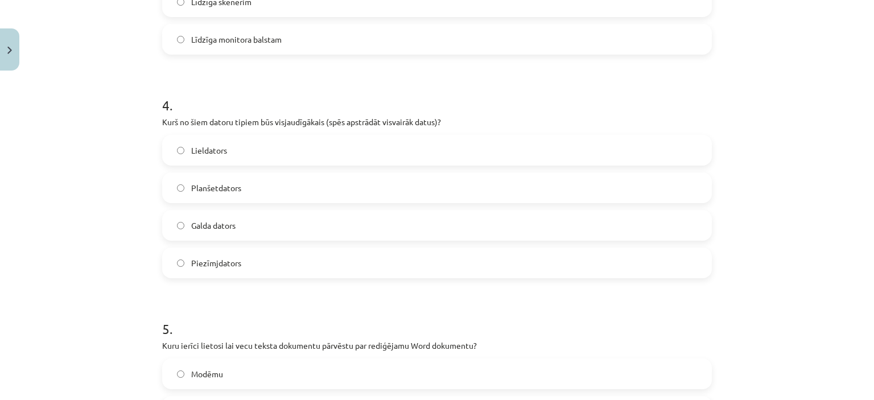
scroll to position [842, 0]
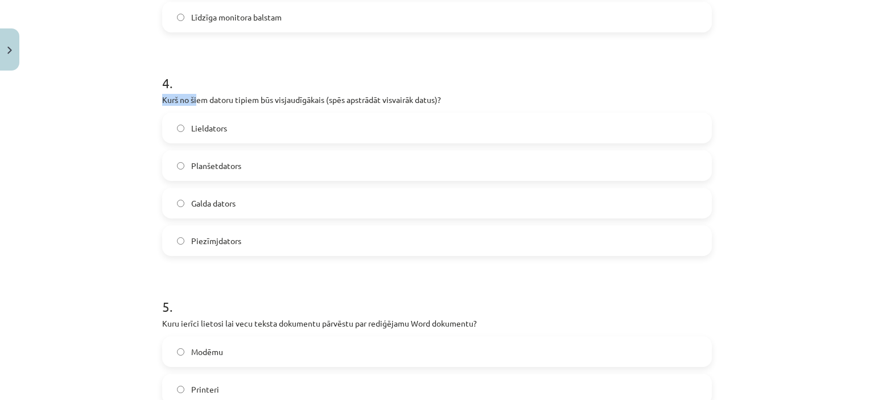
drag, startPoint x: 156, startPoint y: 100, endPoint x: 252, endPoint y: 77, distance: 98.7
click at [205, 92] on div "6 XP Saņemsi Grūts 1510 pilda Apraksts Uzdevums Palīdzība 1 . Kura no minētajām…" at bounding box center [436, 20] width 563 height 1573
drag, startPoint x: 252, startPoint y: 77, endPoint x: 446, endPoint y: 100, distance: 195.3
click at [446, 100] on div "4 . Kurš no šiem datoru tipiem būs visjaudīgākais (spēs apstrādāt visvairāk dat…" at bounding box center [437, 155] width 550 height 201
copy div "Kurš no šiem datoru tipiem būs visjaudīgākais (spēs apstrādāt visvairāk datus)?"
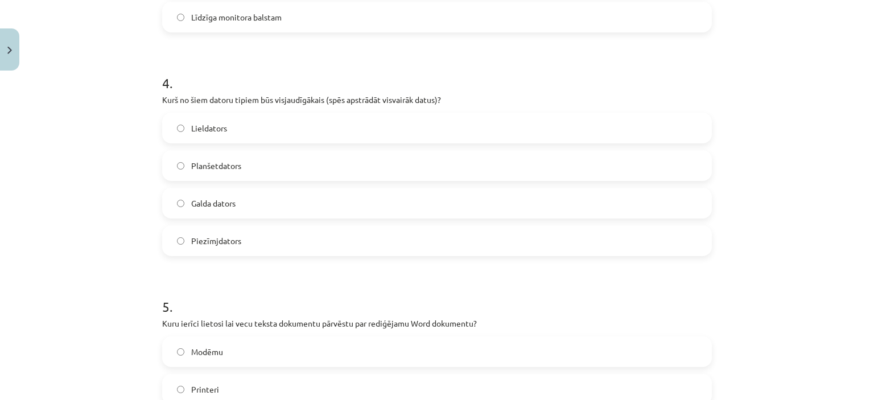
click at [222, 131] on label "Lieldators" at bounding box center [436, 128] width 547 height 28
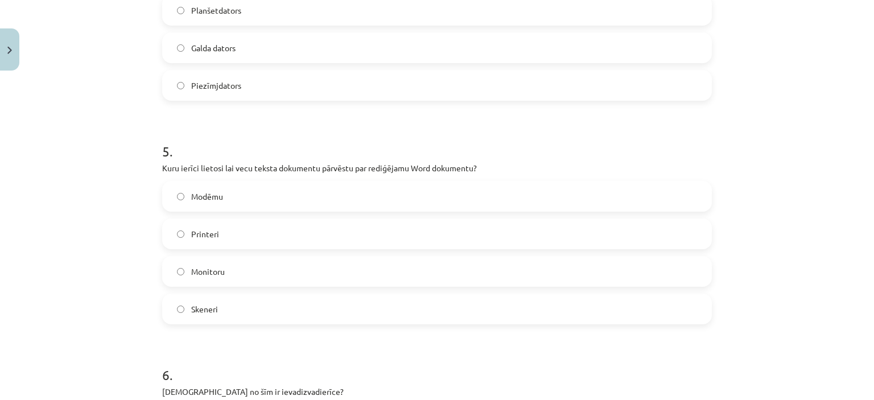
scroll to position [1010, 0]
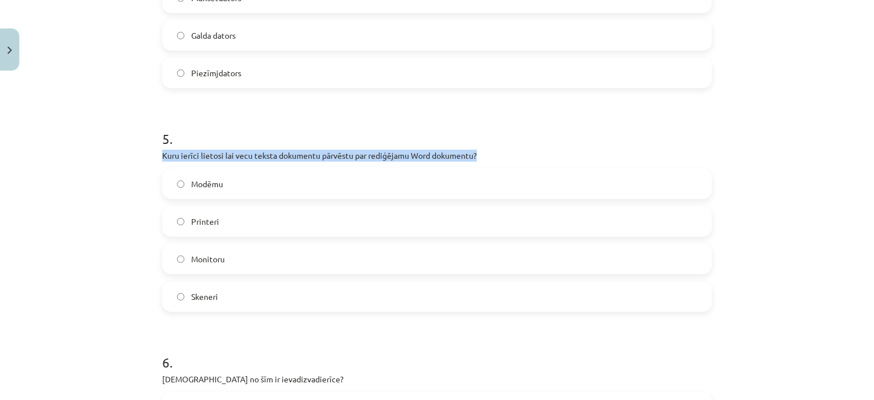
drag, startPoint x: 155, startPoint y: 157, endPoint x: 485, endPoint y: 159, distance: 330.0
copy p "Kuru ierīci lietosi lai vecu teksta dokumentu pārvēstu par rediģējamu Word doku…"
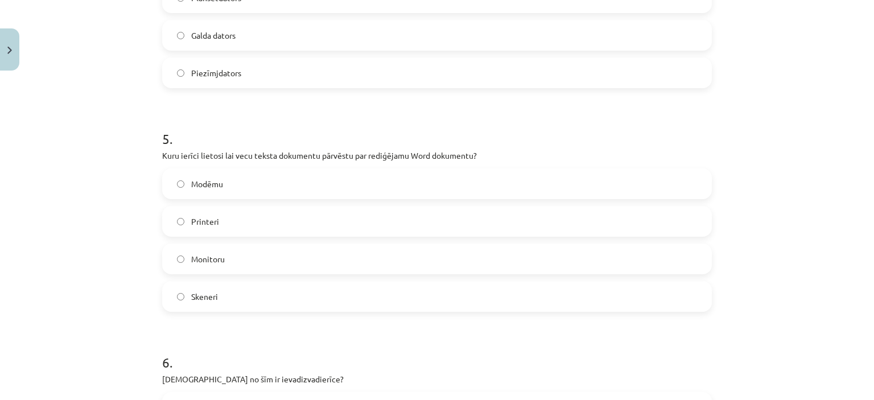
click at [217, 187] on span "Modēmu" at bounding box center [207, 184] width 32 height 12
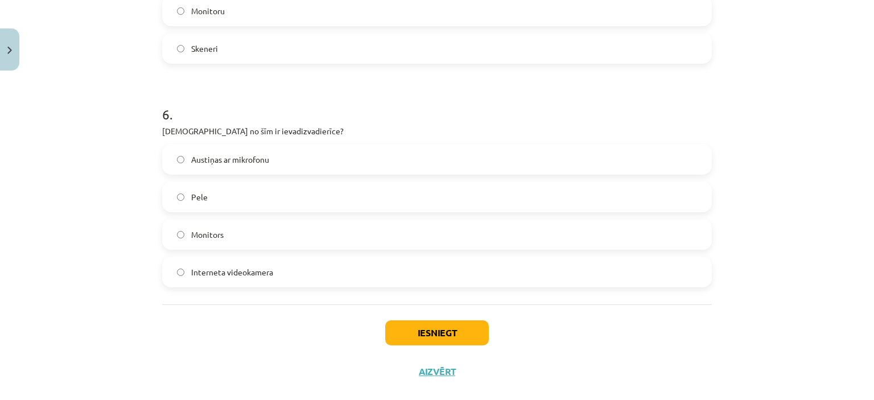
scroll to position [1277, 0]
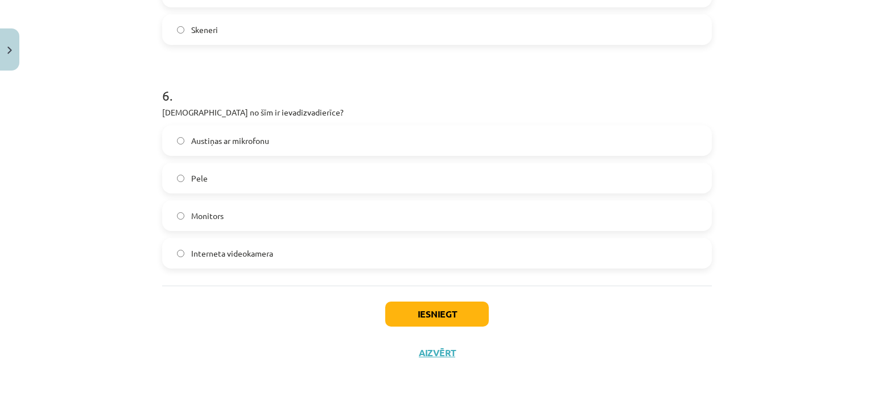
click at [230, 256] on span "Interneta videokamera" at bounding box center [232, 253] width 82 height 12
click at [459, 304] on button "Iesniegt" at bounding box center [437, 314] width 104 height 25
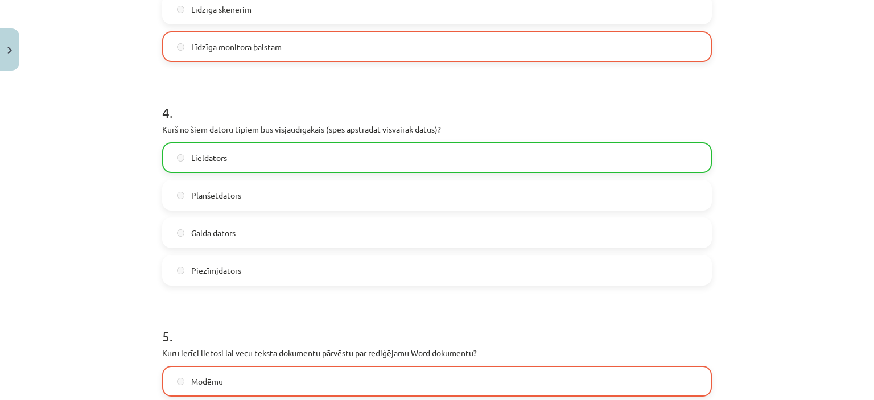
scroll to position [1313, 0]
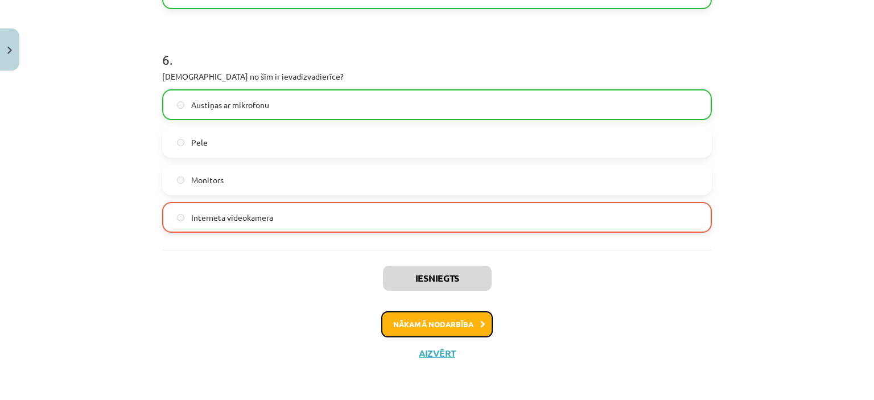
click at [444, 331] on button "Nākamā nodarbība" at bounding box center [437, 324] width 112 height 26
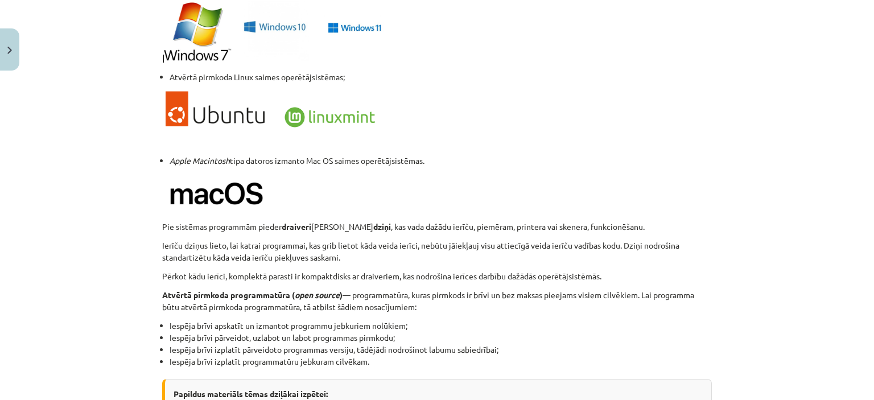
scroll to position [1210, 0]
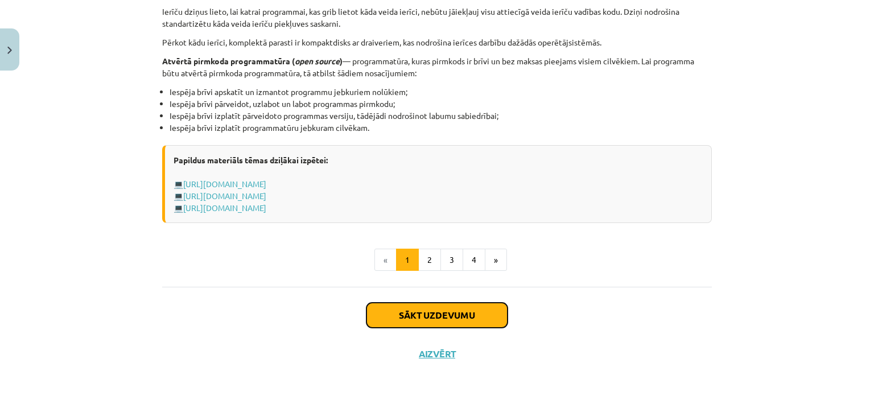
click at [411, 313] on button "Sākt uzdevumu" at bounding box center [436, 315] width 141 height 25
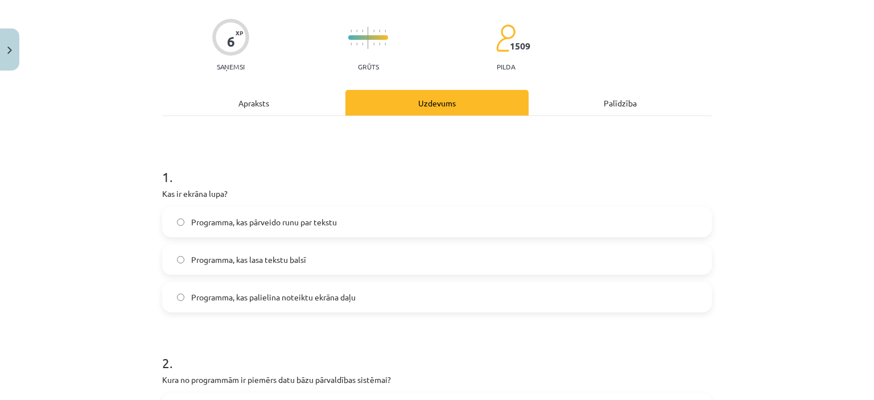
scroll to position [134, 0]
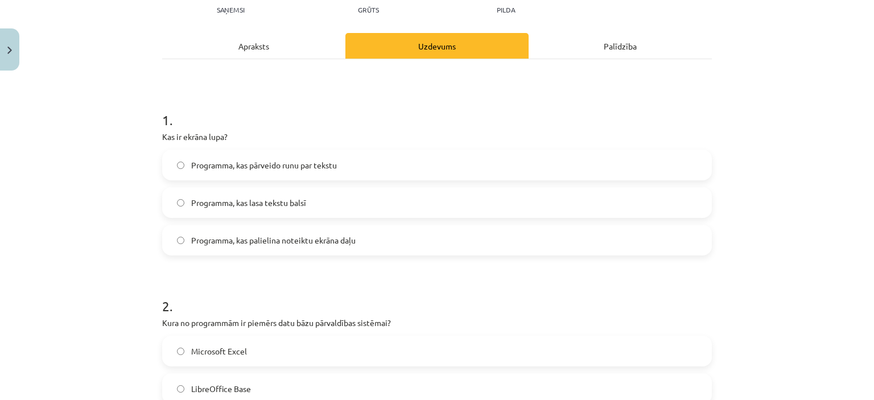
drag, startPoint x: 150, startPoint y: 136, endPoint x: 162, endPoint y: 136, distance: 12.5
click at [160, 136] on div "Mācību tēma: Datorikas - 10. klases 1. ieskaites mācību materiāls #4 3. tēma – …" at bounding box center [437, 200] width 874 height 400
drag, startPoint x: 191, startPoint y: 135, endPoint x: 203, endPoint y: 132, distance: 11.9
click at [203, 135] on p "Kas ir ekrāna lupa?" at bounding box center [437, 137] width 550 height 12
click at [238, 129] on div "1 . Kas ir ekrāna lupa? Programma, kas pārveido runu par tekstu Programma, kas …" at bounding box center [437, 173] width 550 height 163
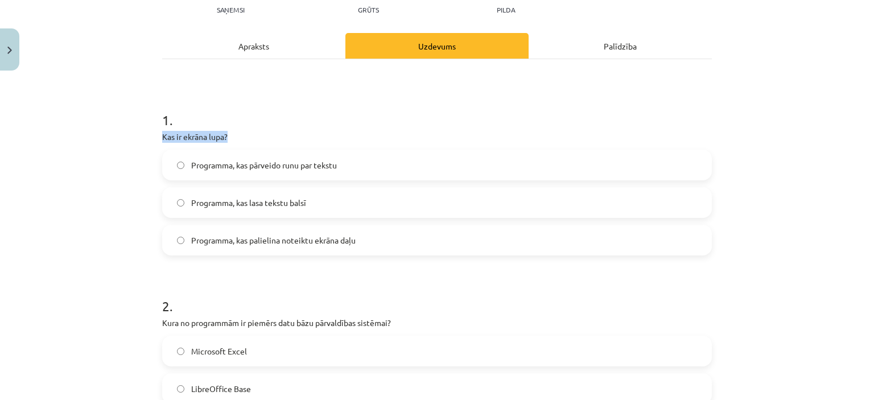
drag, startPoint x: 228, startPoint y: 134, endPoint x: 154, endPoint y: 141, distance: 74.3
copy p "Kas ir ekrāna lupa?"
click at [282, 238] on span "Programma, kas palielina noteiktu ekrāna daļu" at bounding box center [273, 240] width 164 height 12
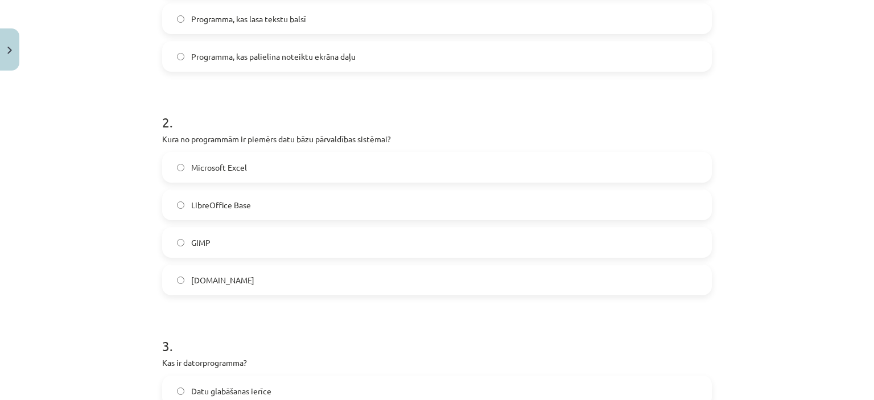
scroll to position [320, 0]
drag, startPoint x: 154, startPoint y: 135, endPoint x: 402, endPoint y: 134, distance: 248.1
copy p "Kura no programmām ir piemērs datu bāzu pārvaldības sistēmai?"
click at [287, 239] on label "GIMP" at bounding box center [436, 240] width 547 height 28
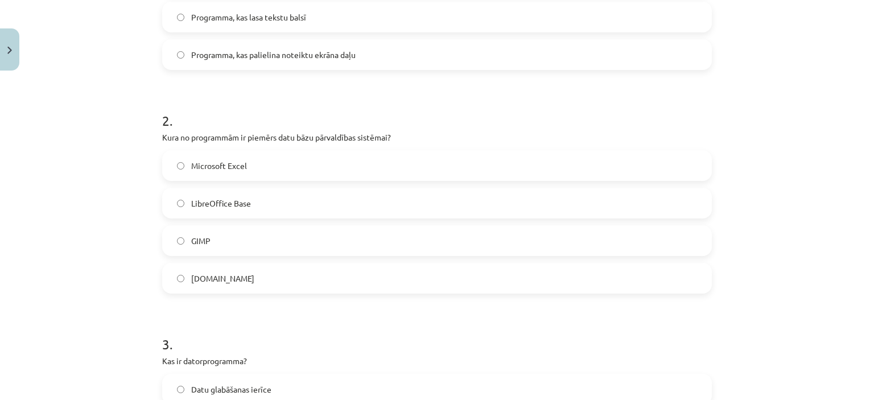
click at [264, 199] on label "LibreOffice Base" at bounding box center [436, 203] width 547 height 28
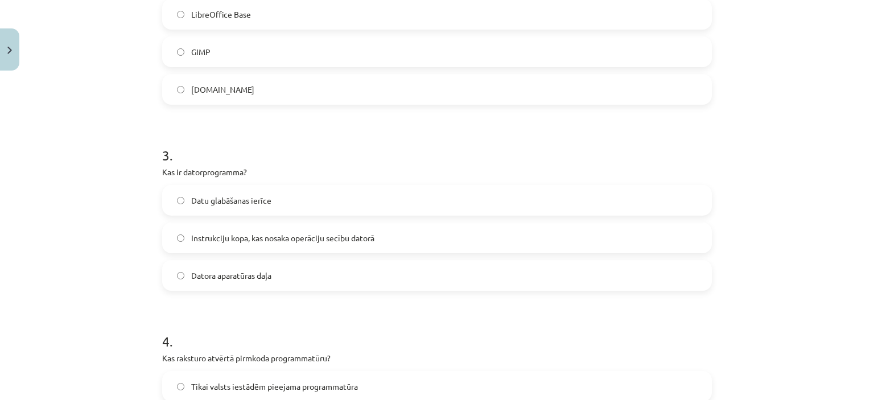
scroll to position [543, 0]
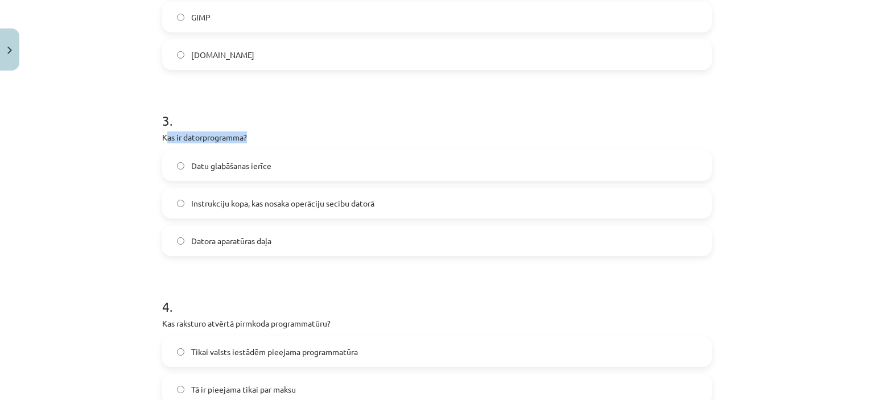
drag, startPoint x: 160, startPoint y: 137, endPoint x: 262, endPoint y: 134, distance: 101.3
click at [262, 134] on p "Kas ir datorprogramma?" at bounding box center [437, 137] width 550 height 12
drag, startPoint x: 287, startPoint y: 127, endPoint x: 251, endPoint y: 128, distance: 35.8
click at [285, 127] on div "3 . Kas ir datorprogramma? Datu glabāšanas ierīce Instrukciju kopa, kas nosaka …" at bounding box center [437, 174] width 550 height 163
drag, startPoint x: 152, startPoint y: 135, endPoint x: 278, endPoint y: 133, distance: 125.2
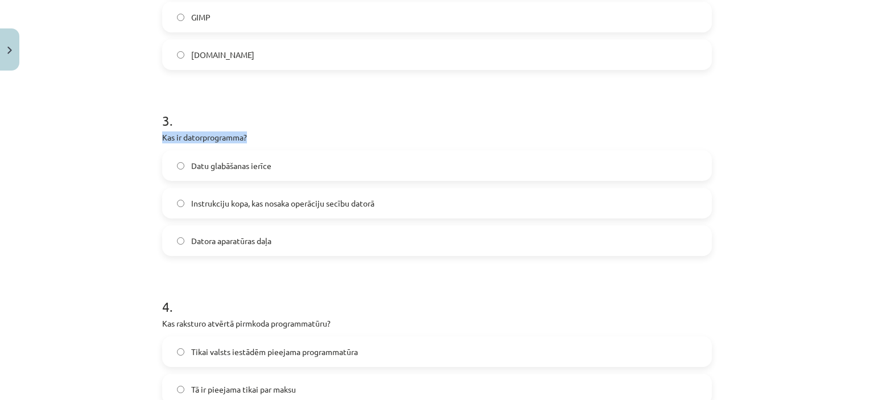
click at [278, 133] on div "6 XP Saņemsi Grūts 1509 pilda Apraksts Uzdevums Palīdzība 1 . Kas ir ekrāna lup…" at bounding box center [436, 281] width 563 height 1498
copy p "Kas ir datorprogramma?"
click at [235, 201] on span "Instrukciju kopa, kas nosaka operāciju secību datorā" at bounding box center [282, 203] width 183 height 12
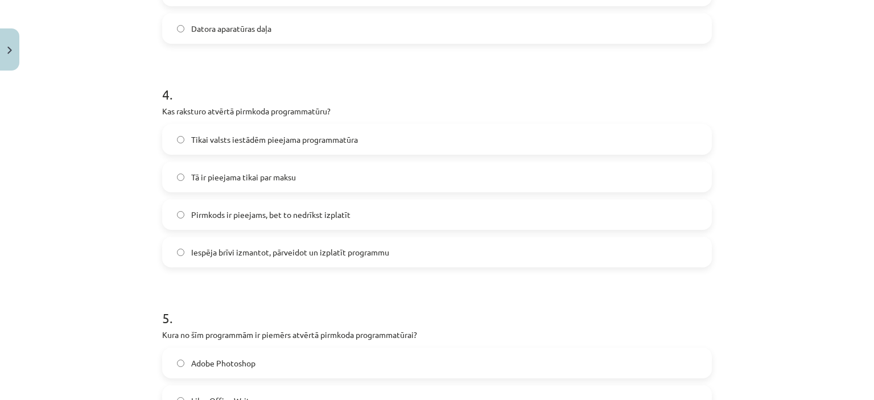
scroll to position [759, 0]
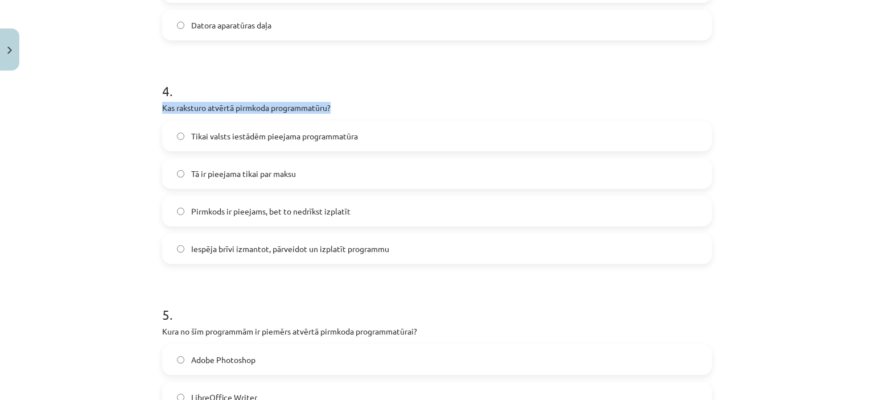
drag, startPoint x: 182, startPoint y: 107, endPoint x: 337, endPoint y: 110, distance: 155.4
click at [337, 110] on div "6 XP Saņemsi Grūts 1509 pilda Apraksts Uzdevums Palīdzība 1 . Kas ir ekrāna lup…" at bounding box center [436, 66] width 563 height 1498
click at [241, 209] on span "Pirmkods ir pieejams, bet to nedrīkst izplatīt" at bounding box center [270, 211] width 159 height 12
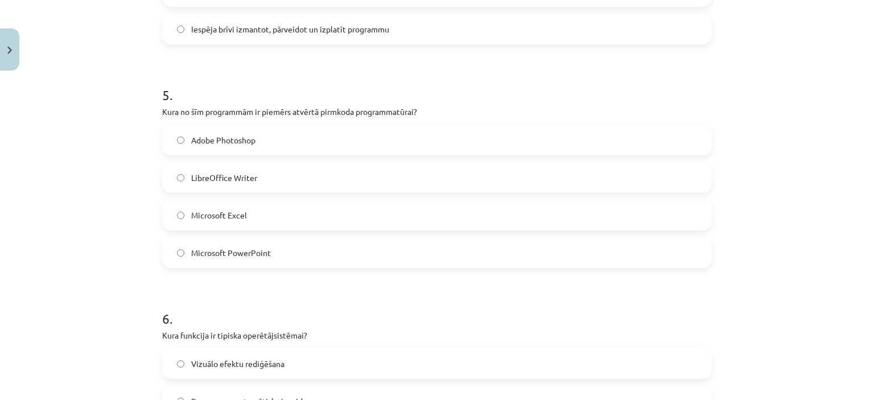
scroll to position [981, 0]
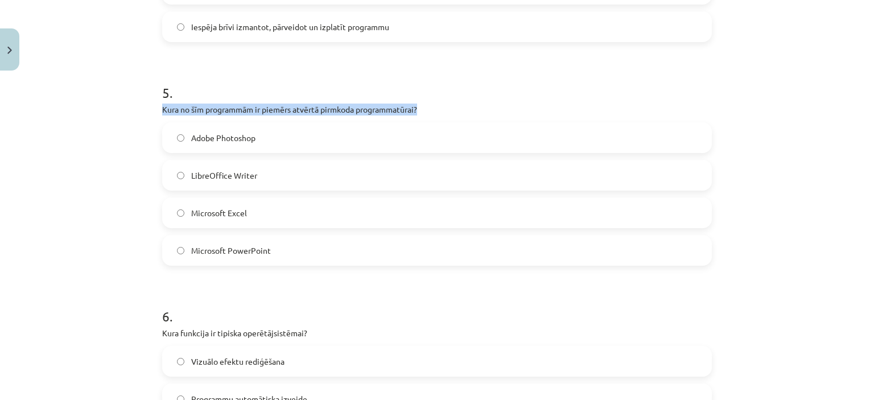
drag, startPoint x: 158, startPoint y: 106, endPoint x: 432, endPoint y: 105, distance: 274.2
click at [218, 137] on span "Adobe Photoshop" at bounding box center [223, 138] width 64 height 12
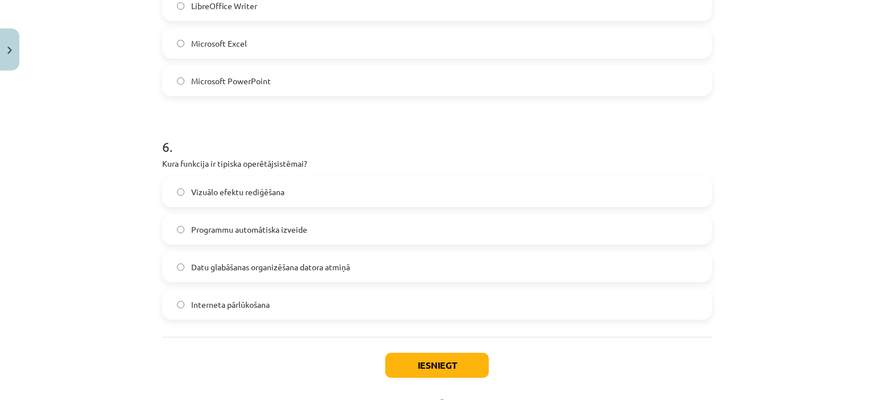
scroll to position [1202, 0]
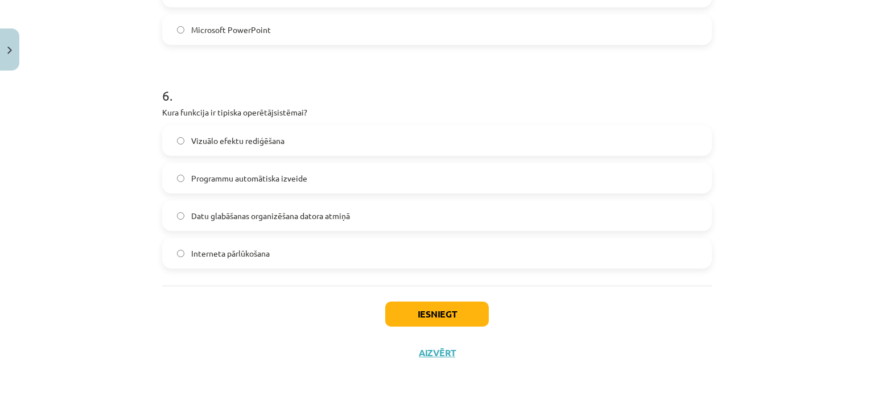
click at [383, 229] on label "Datu glabāšanas organizēšana datora atmiņā" at bounding box center [436, 215] width 547 height 28
click at [437, 317] on button "Iesniegt" at bounding box center [437, 314] width 104 height 25
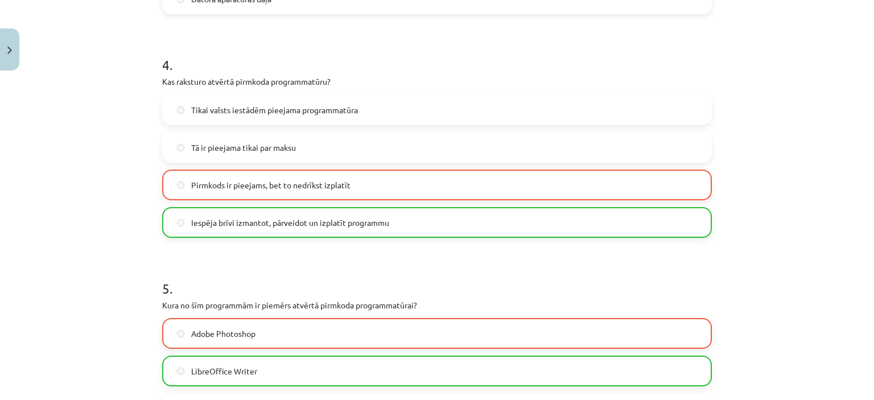
scroll to position [1237, 0]
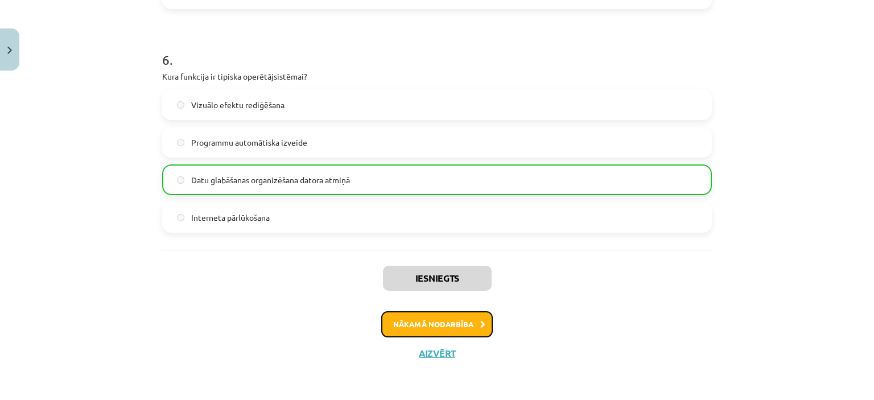
click at [390, 327] on button "Nākamā nodarbība" at bounding box center [437, 324] width 112 height 26
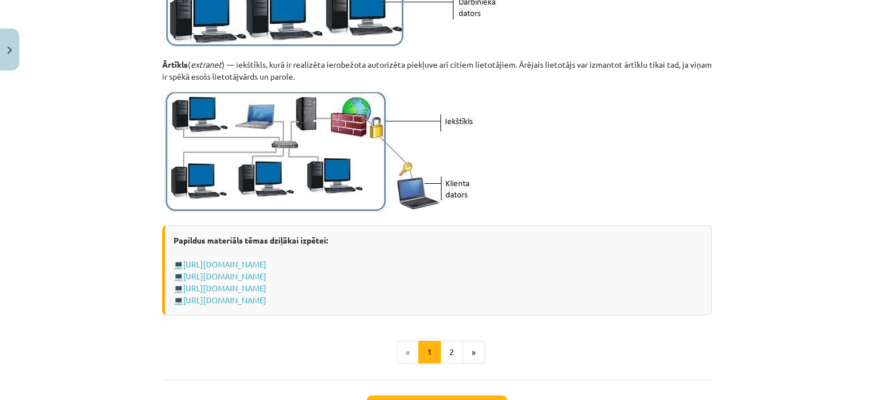
scroll to position [1406, 0]
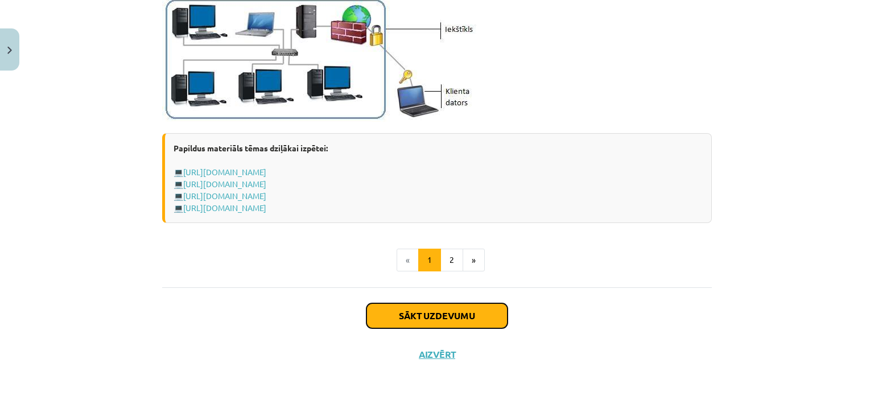
click at [464, 307] on button "Sākt uzdevumu" at bounding box center [436, 315] width 141 height 25
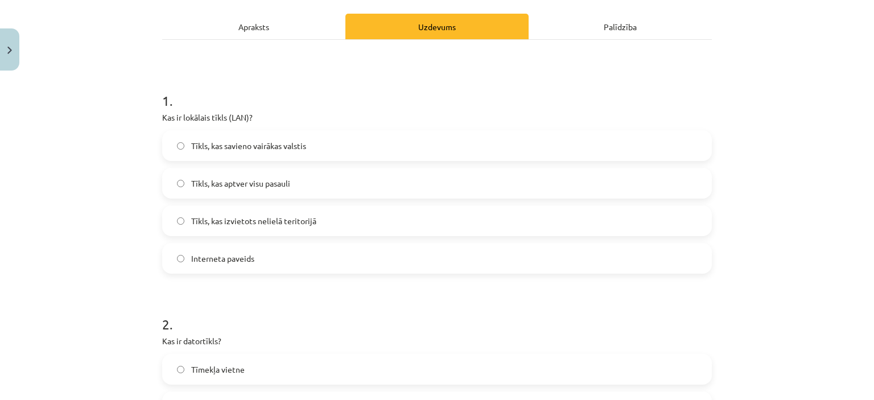
scroll to position [170, 0]
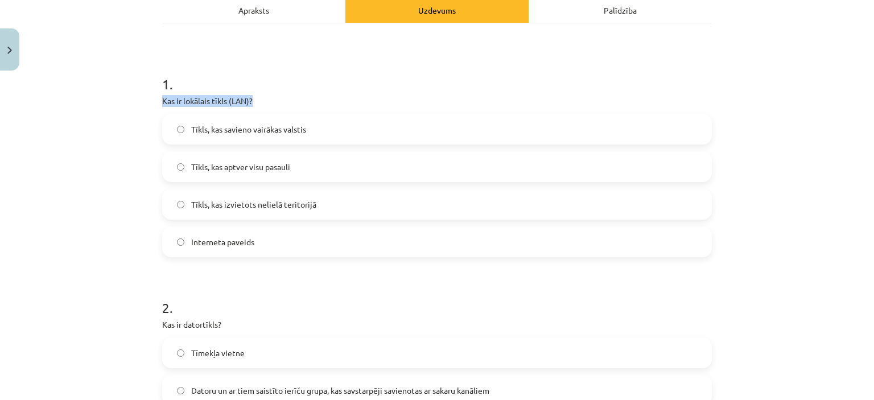
drag, startPoint x: 156, startPoint y: 97, endPoint x: 263, endPoint y: 97, distance: 107.5
click at [246, 234] on label "Interneta paveids" at bounding box center [436, 242] width 547 height 28
click at [268, 123] on span "Tīkls, kas savieno vairākas valstis" at bounding box center [248, 129] width 115 height 12
click at [181, 246] on label "Interneta paveids" at bounding box center [436, 242] width 547 height 28
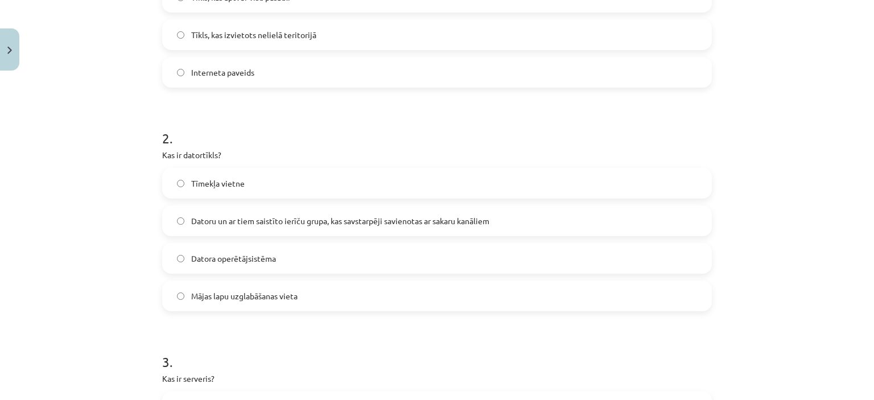
scroll to position [380, 0]
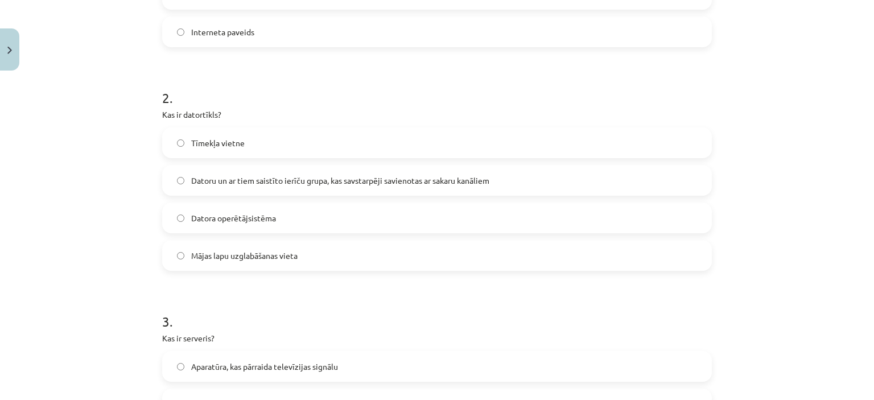
click at [378, 182] on span "Datoru un ar tiem saistīto ierīču grupa, kas savstarpēji savienotas ar sakaru k…" at bounding box center [340, 181] width 298 height 12
drag, startPoint x: 157, startPoint y: 112, endPoint x: 226, endPoint y: 114, distance: 68.9
click at [328, 110] on p "Kas ir datortīkls?" at bounding box center [437, 115] width 550 height 12
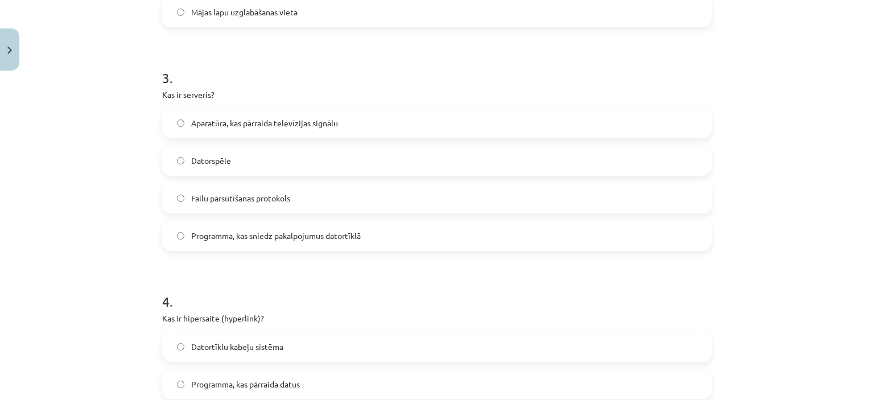
scroll to position [628, 0]
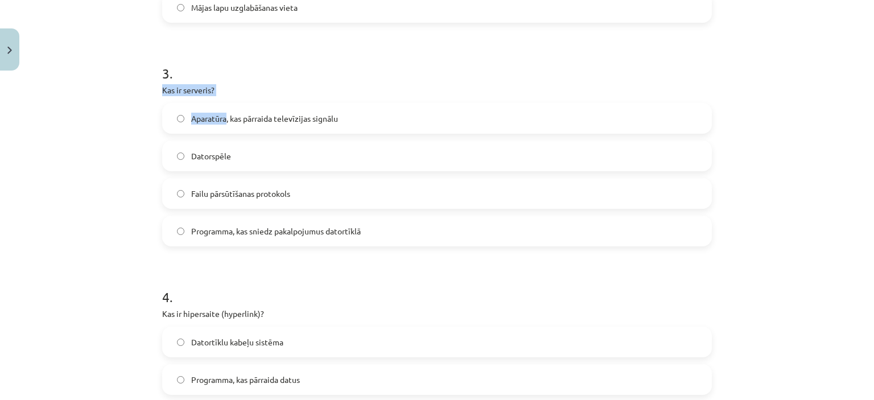
drag, startPoint x: 156, startPoint y: 92, endPoint x: 221, endPoint y: 96, distance: 64.4
click at [221, 96] on div "6 XP Saņemsi Grūts 1509 pilda Apraksts Uzdevums Palīdzība 1 . Kas ir lokālais t…" at bounding box center [436, 234] width 563 height 1573
click at [250, 86] on p "Kas ir serveris?" at bounding box center [437, 90] width 550 height 12
click at [271, 120] on span "Aparatūra, kas pārraida televīzijas signālu" at bounding box center [264, 119] width 147 height 12
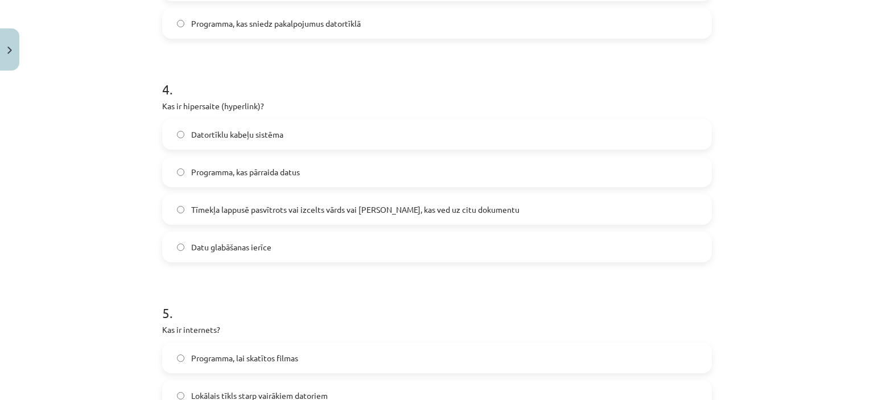
scroll to position [846, 0]
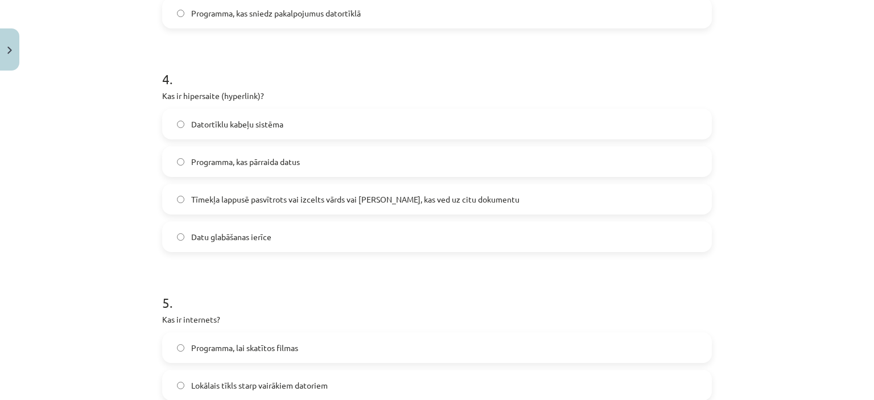
click at [463, 193] on span "Tīmekļa lappusē pasvītrots vai izcelts vārds vai [PERSON_NAME], kas ved uz citu…" at bounding box center [355, 199] width 328 height 12
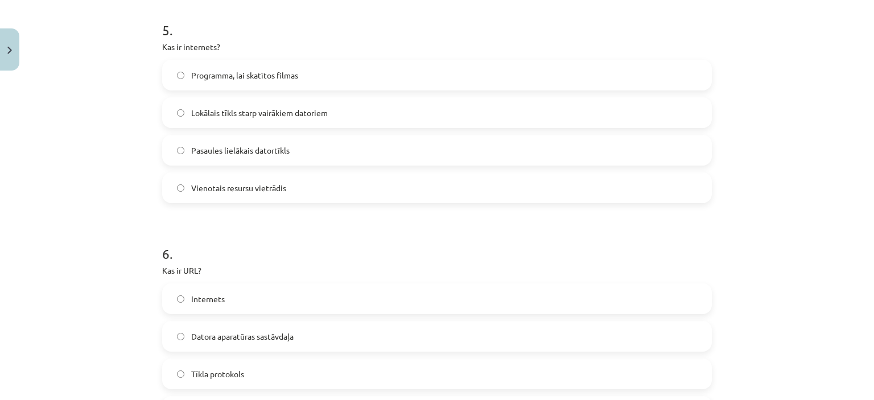
scroll to position [1142, 0]
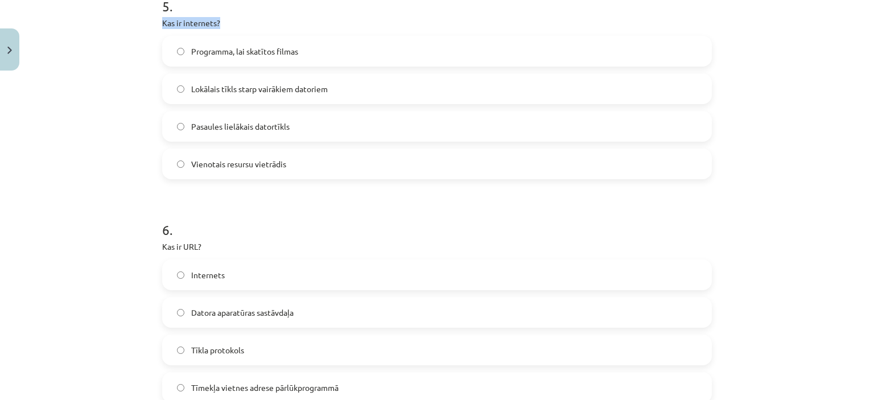
drag, startPoint x: 152, startPoint y: 16, endPoint x: 230, endPoint y: 22, distance: 77.6
click at [323, 84] on span "Lokālais tīkls starp vairākiem datoriem" at bounding box center [259, 89] width 137 height 12
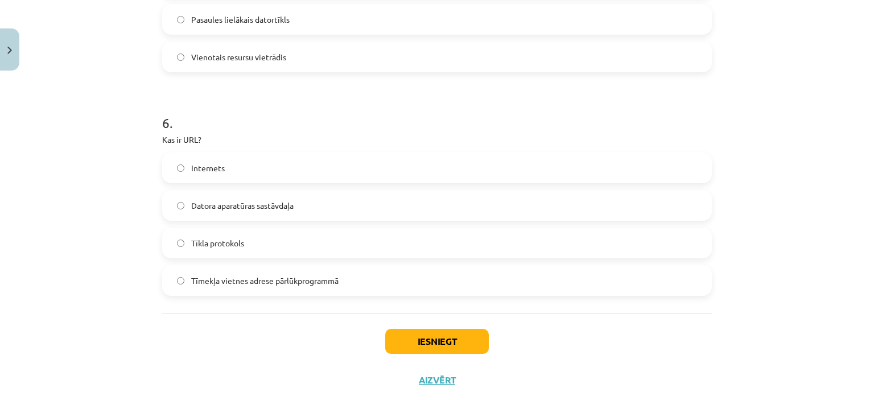
scroll to position [1252, 0]
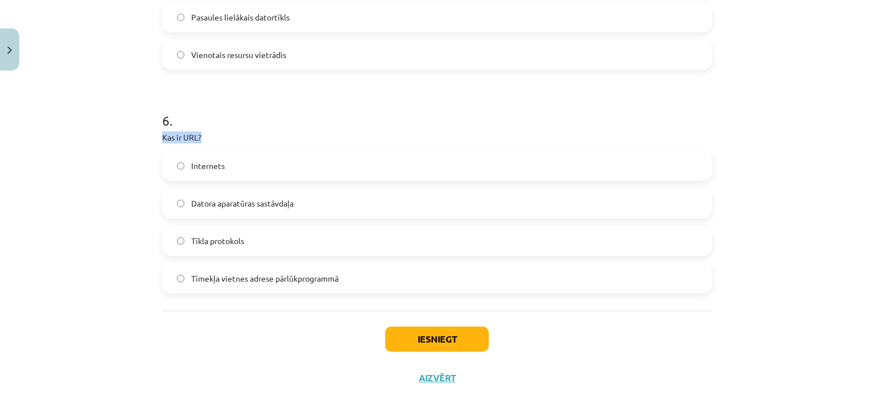
drag, startPoint x: 156, startPoint y: 133, endPoint x: 205, endPoint y: 134, distance: 48.4
click at [305, 279] on span "Tīmekļa vietnes adrese pārlūkprogrammā" at bounding box center [264, 279] width 147 height 12
click at [463, 339] on button "Iesniegt" at bounding box center [437, 339] width 104 height 25
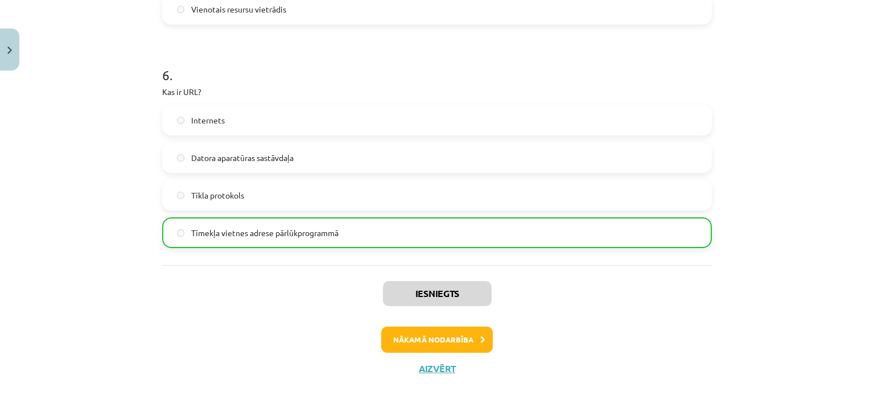
scroll to position [1313, 0]
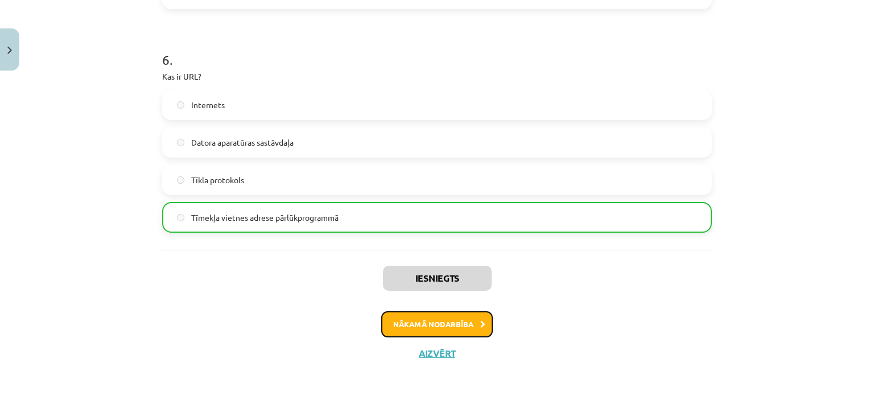
click at [401, 323] on button "Nākamā nodarbība" at bounding box center [437, 324] width 112 height 26
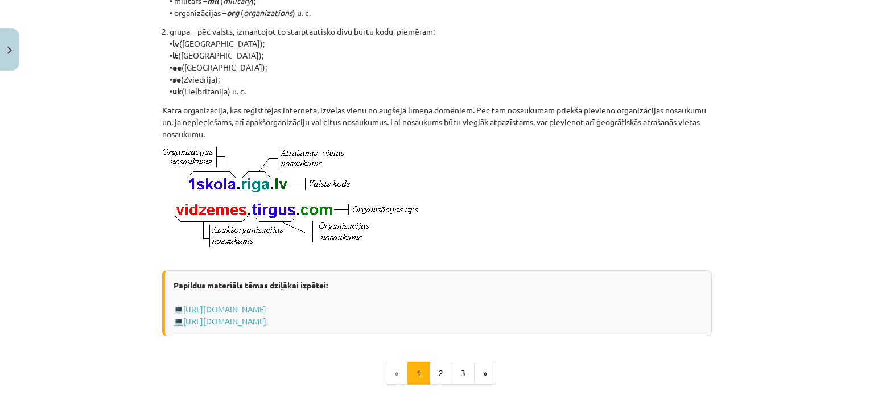
scroll to position [656, 0]
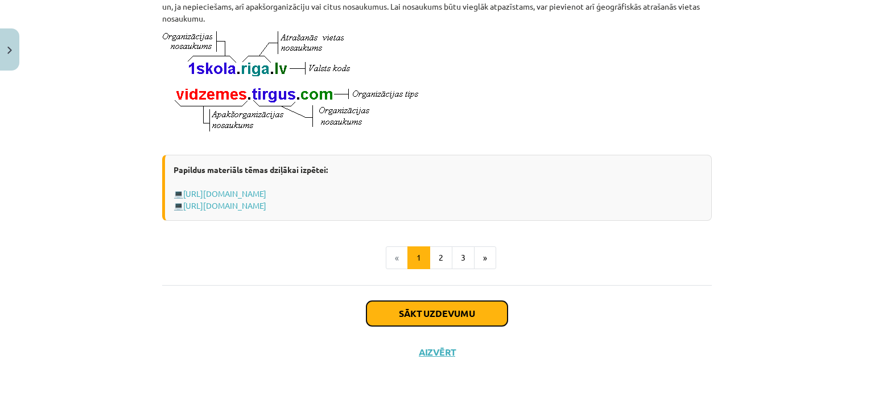
click at [430, 309] on button "Sākt uzdevumu" at bounding box center [436, 313] width 141 height 25
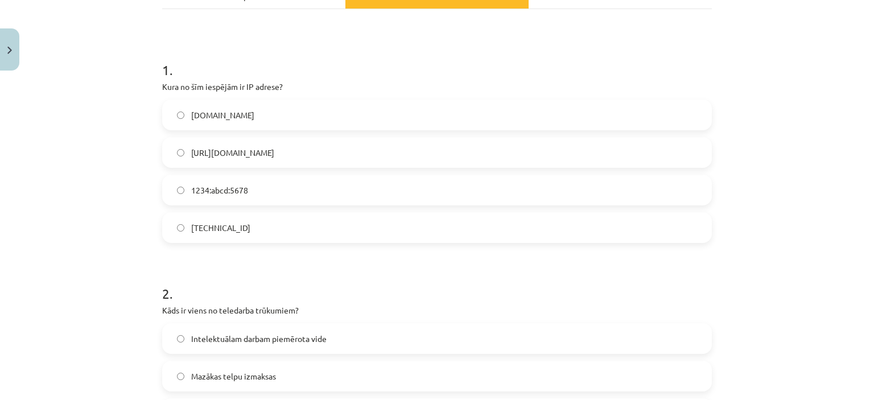
scroll to position [177, 0]
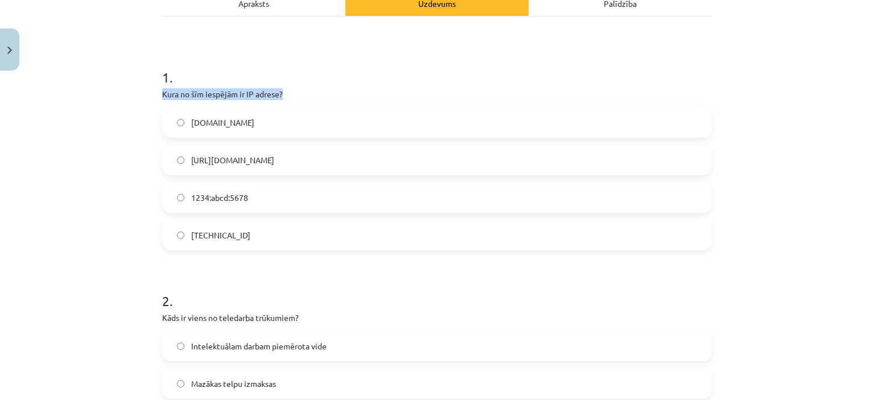
drag, startPoint x: 159, startPoint y: 91, endPoint x: 305, endPoint y: 92, distance: 146.2
click at [305, 92] on p "Kura no šīm iespējām ir IP adrese?" at bounding box center [437, 94] width 550 height 12
click at [225, 203] on label "1234:abcd:5678" at bounding box center [436, 197] width 547 height 28
click at [212, 241] on label "[TECHNICAL_ID]" at bounding box center [436, 235] width 547 height 28
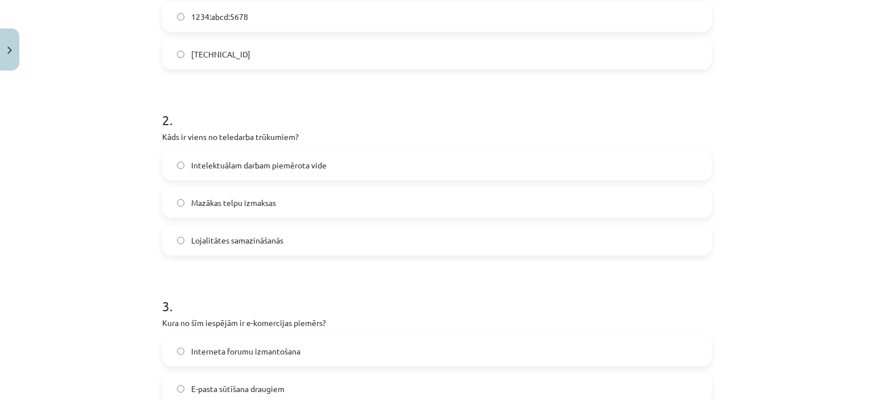
scroll to position [379, 0]
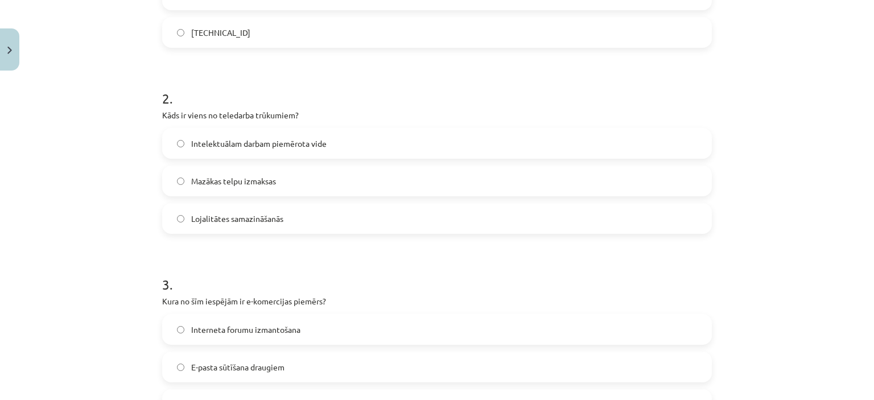
click at [398, 147] on label "Intelektuālam darbam piemērota vide" at bounding box center [436, 143] width 547 height 28
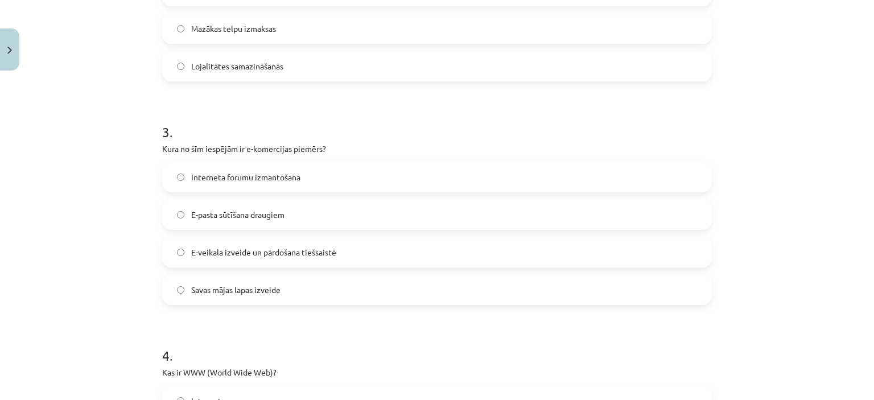
scroll to position [542, 0]
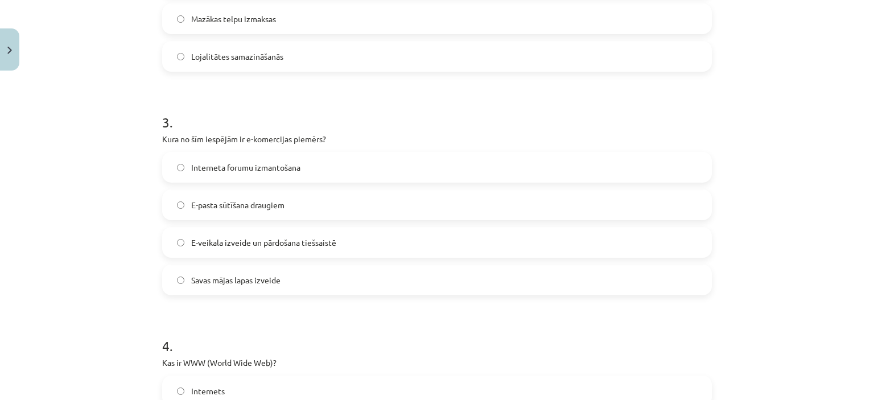
click at [323, 241] on span "E-veikala izveide un pārdošana tiešsaistē" at bounding box center [263, 243] width 145 height 12
click at [391, 246] on label "E-veikala izveide un pārdošana tiešsaistē" at bounding box center [436, 242] width 547 height 28
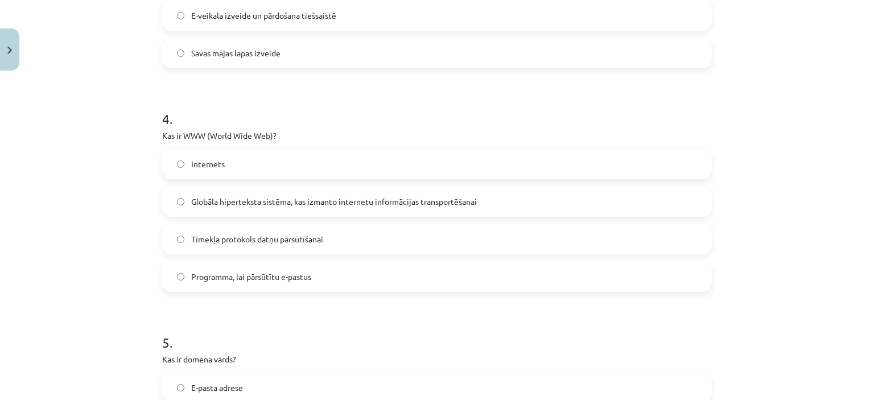
scroll to position [799, 0]
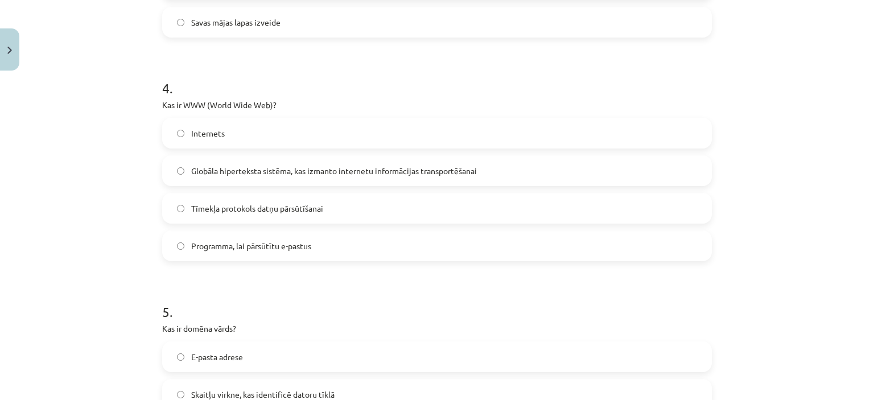
click at [568, 163] on label "Globāla hiperteksta sistēma, kas izmanto internetu informācijas transportēšanai" at bounding box center [436, 170] width 547 height 28
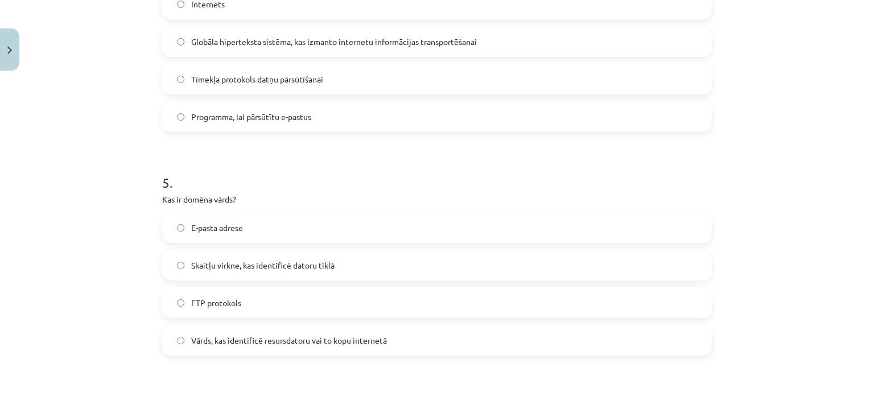
scroll to position [1040, 0]
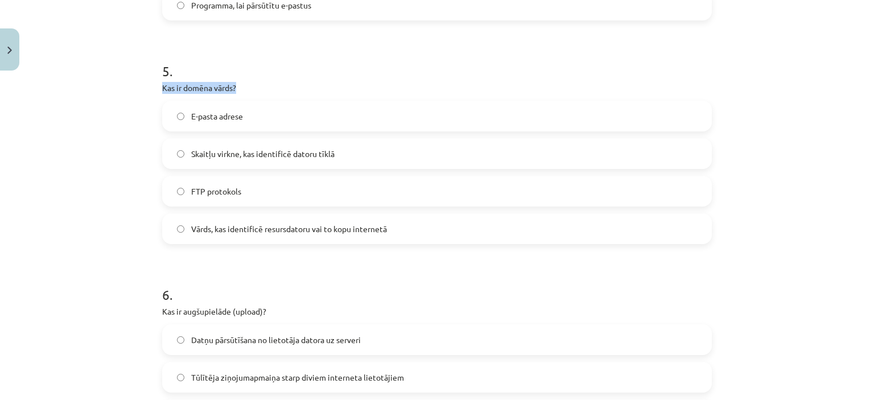
drag, startPoint x: 154, startPoint y: 88, endPoint x: 241, endPoint y: 85, distance: 87.1
click at [271, 225] on span "Vārds, kas identificē resursdatoru vai to kopu internetā" at bounding box center [289, 229] width 196 height 12
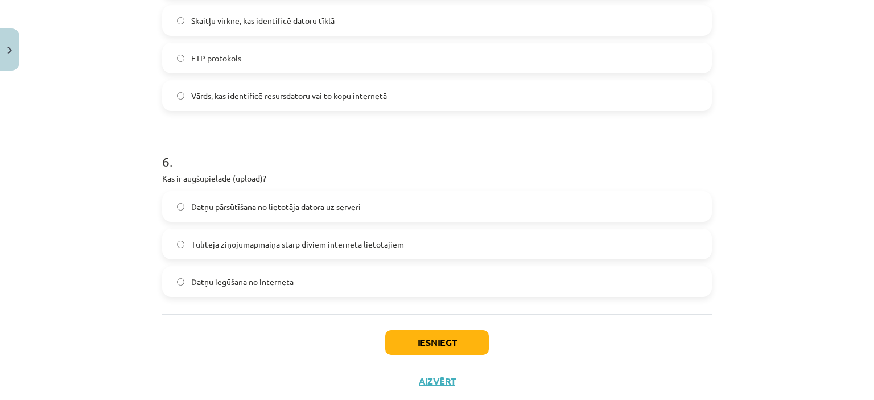
scroll to position [1202, 0]
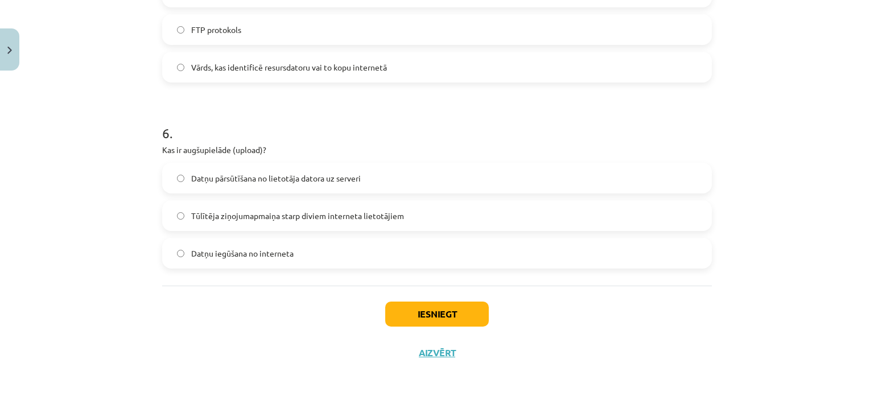
click at [371, 221] on label "Tūlītēja ziņojumapmaiņa starp diviem interneta lietotājiem" at bounding box center [436, 215] width 547 height 28
click at [426, 317] on button "Iesniegt" at bounding box center [437, 314] width 104 height 25
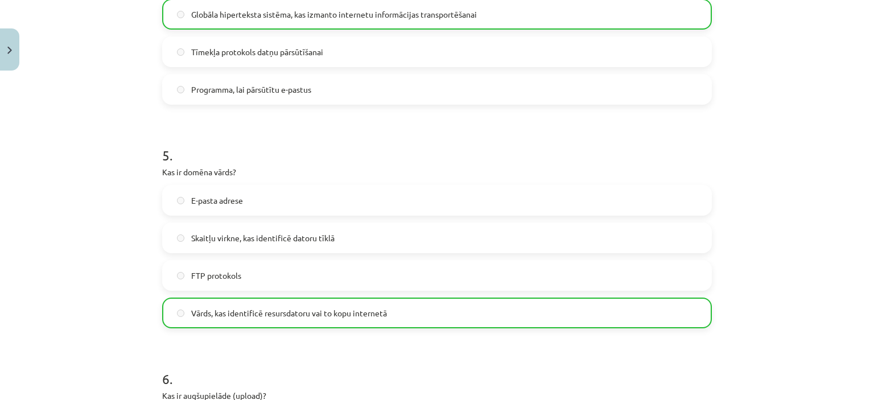
scroll to position [1237, 0]
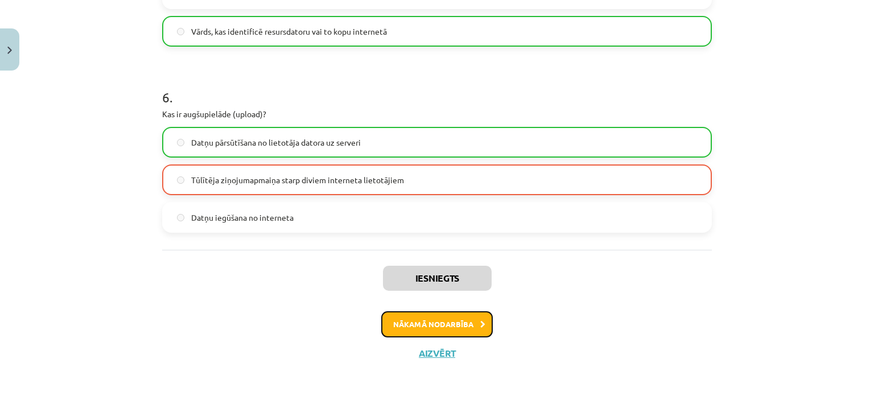
click at [411, 312] on button "Nākamā nodarbība" at bounding box center [437, 324] width 112 height 26
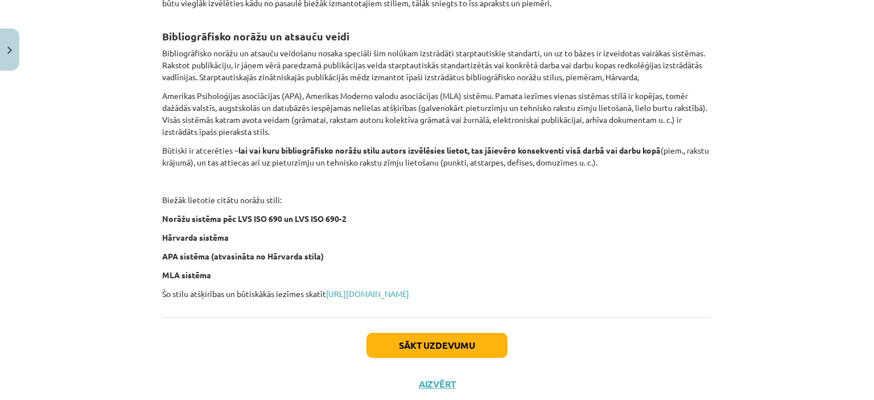
scroll to position [471, 0]
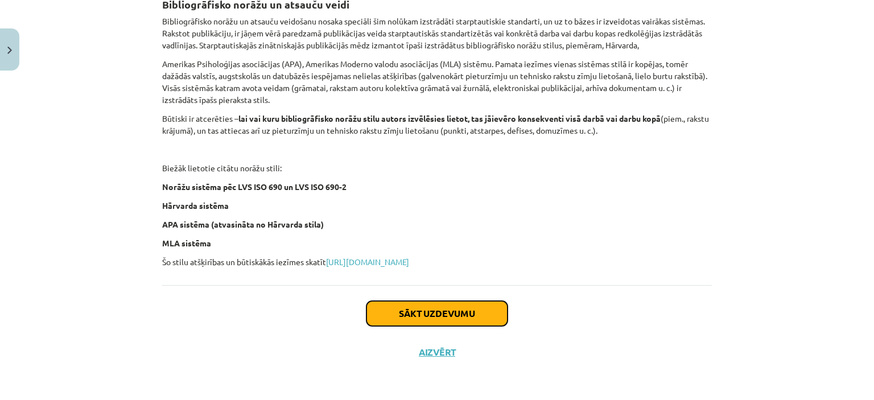
click at [427, 309] on button "Sākt uzdevumu" at bounding box center [436, 313] width 141 height 25
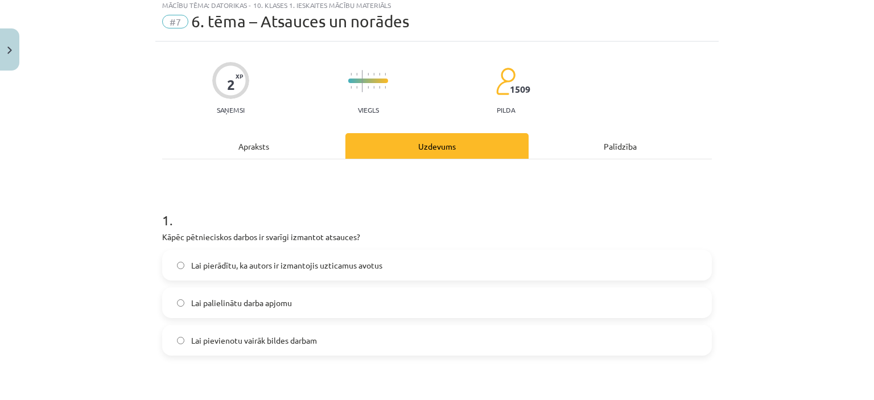
scroll to position [28, 0]
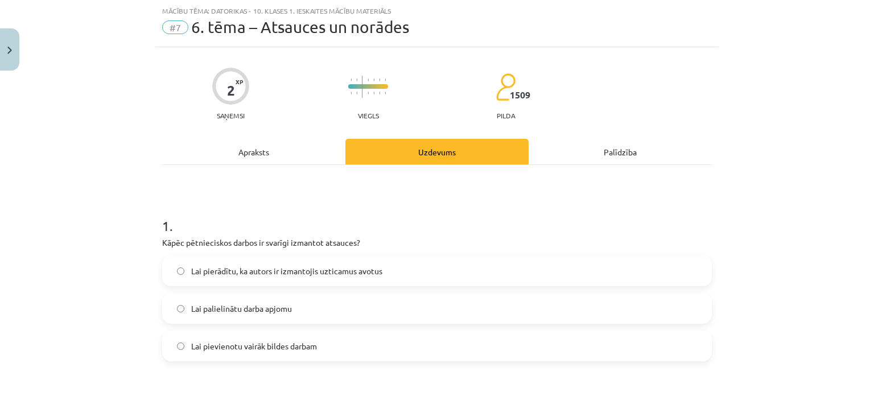
click at [280, 274] on span "Lai pierādītu, ka autors ir izmantojis uzticamus avotus" at bounding box center [286, 271] width 191 height 12
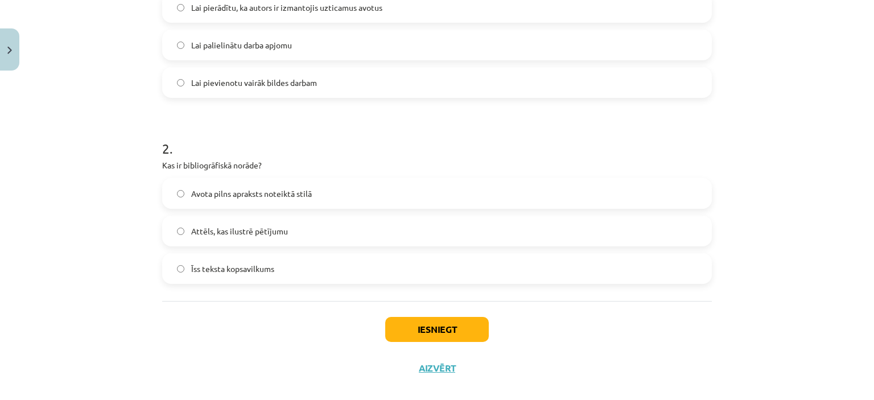
scroll to position [294, 0]
click at [247, 196] on span "Avota pilns apraksts noteiktā stilā" at bounding box center [251, 192] width 121 height 12
click at [408, 340] on div "Iesniegt Aizvērt" at bounding box center [437, 339] width 550 height 80
click at [397, 329] on button "Iesniegt" at bounding box center [437, 327] width 104 height 25
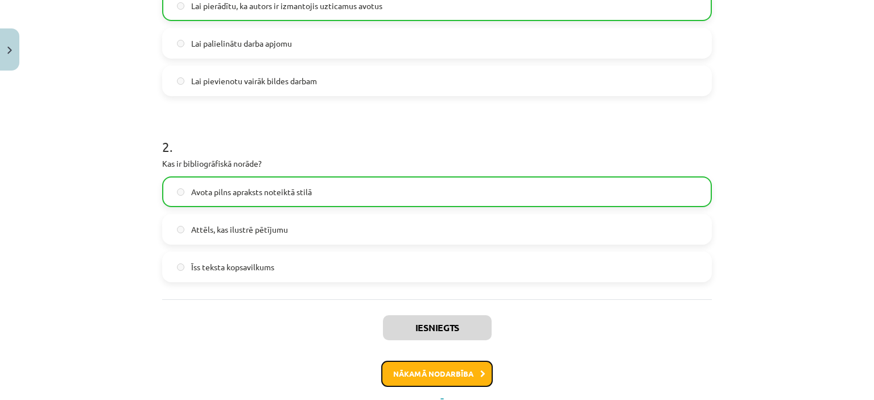
click at [423, 377] on button "Nākamā nodarbība" at bounding box center [437, 374] width 112 height 26
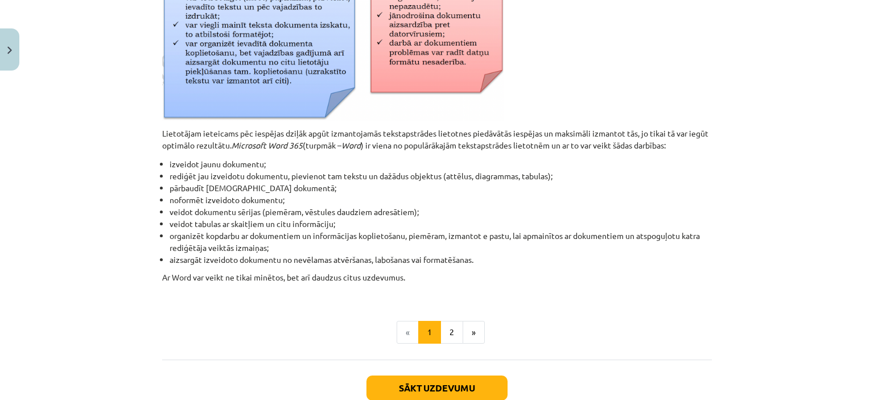
scroll to position [546, 0]
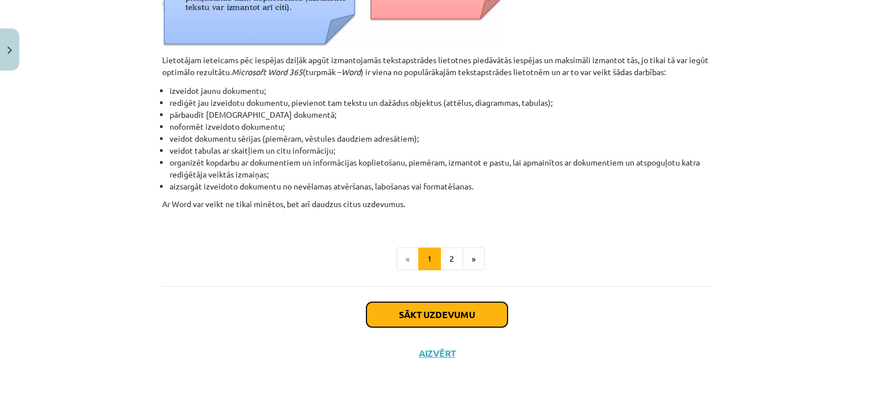
click at [453, 317] on button "Sākt uzdevumu" at bounding box center [436, 314] width 141 height 25
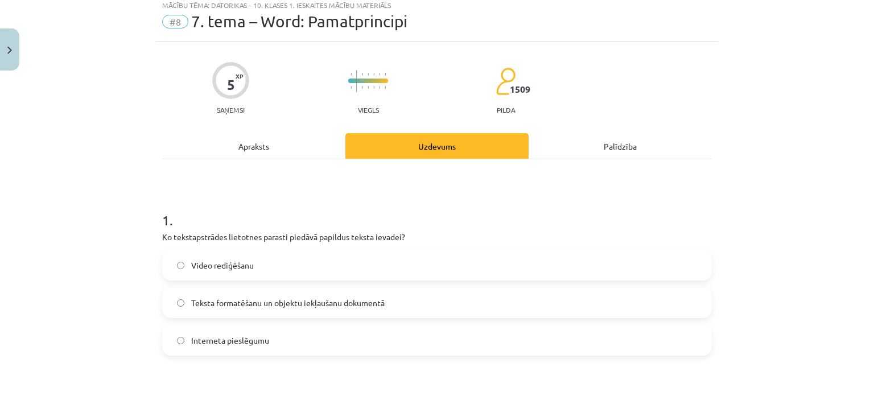
scroll to position [28, 0]
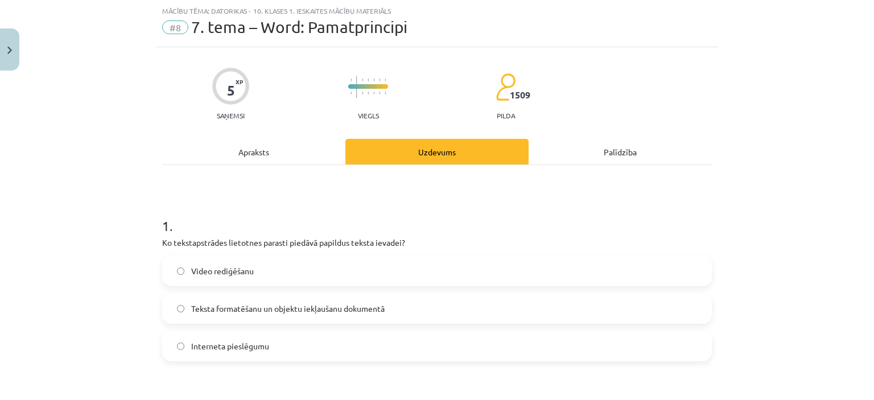
click at [407, 318] on label "Teksta formatēšanu un objektu iekļaušanu dokumentā" at bounding box center [436, 308] width 547 height 28
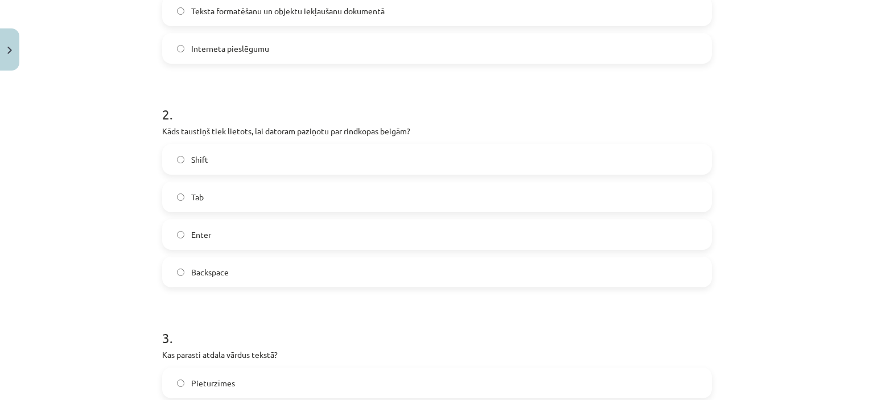
scroll to position [384, 0]
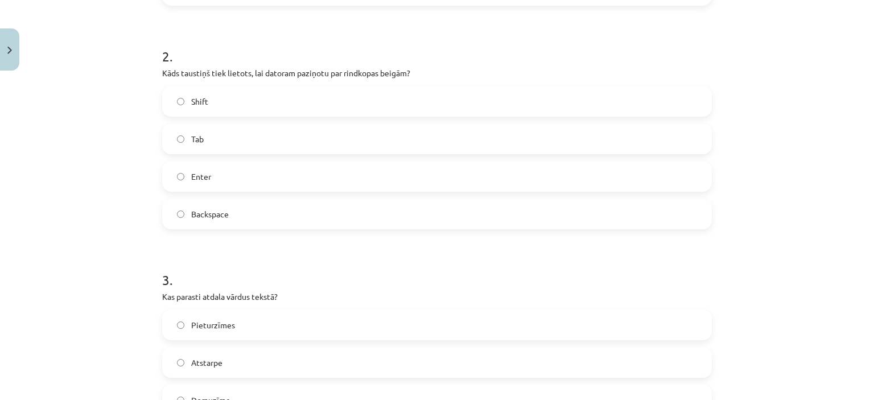
click at [212, 171] on label "Enter" at bounding box center [436, 176] width 547 height 28
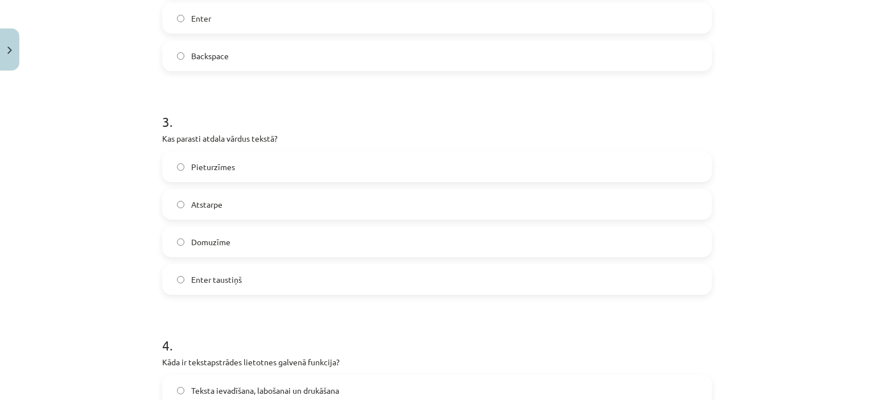
scroll to position [569, 0]
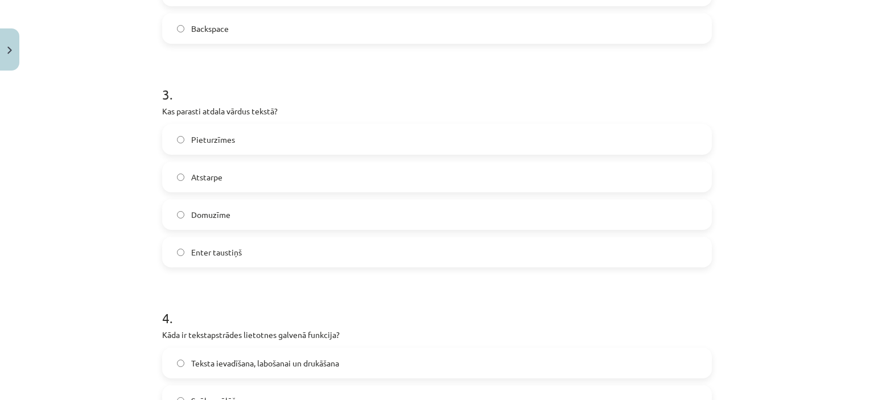
click at [219, 179] on label "Atstarpe" at bounding box center [436, 177] width 547 height 28
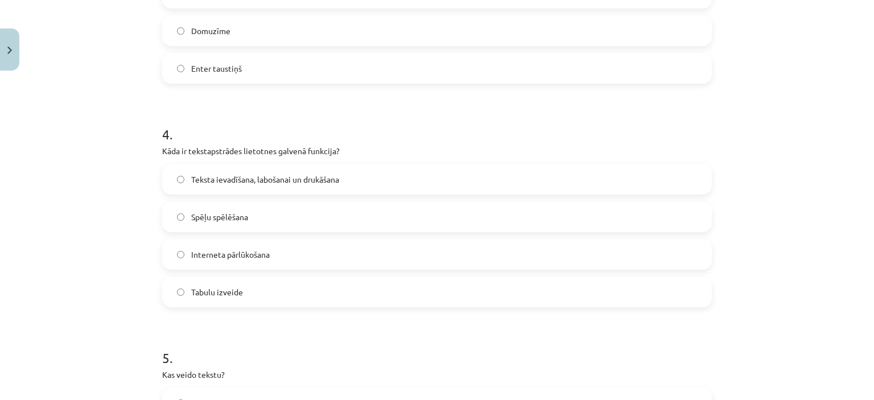
scroll to position [758, 0]
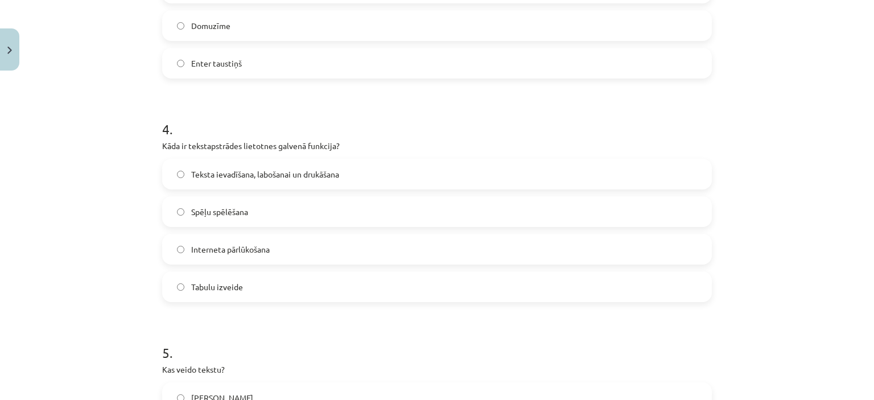
click at [283, 172] on span "Teksta ievadīšana, labošanai un drukāšana" at bounding box center [265, 174] width 148 height 12
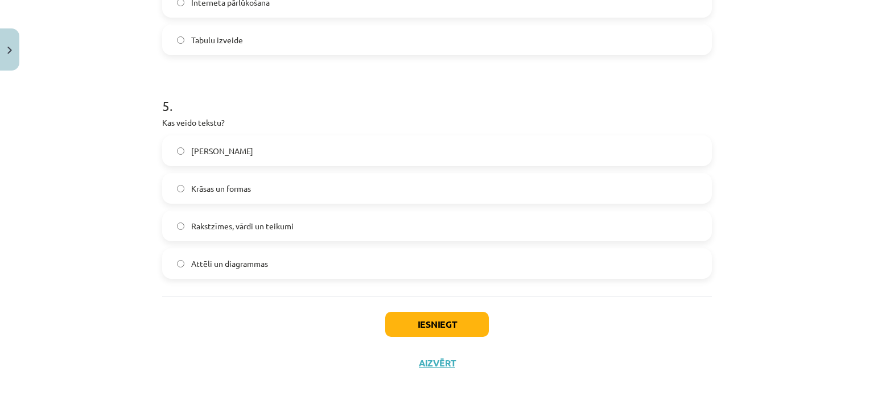
scroll to position [1016, 0]
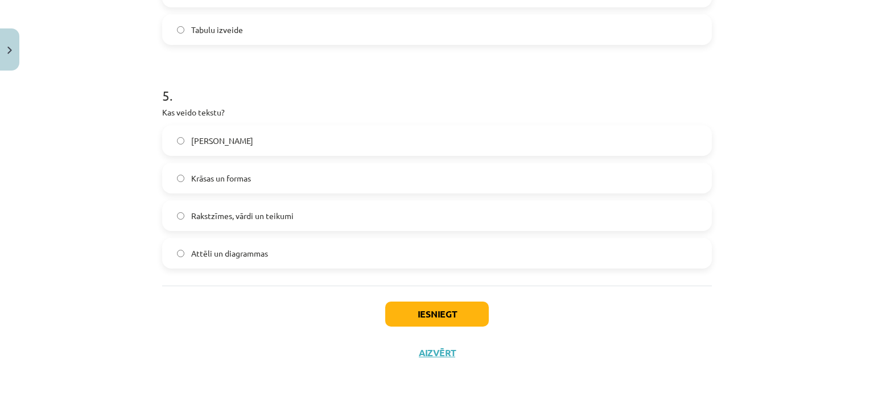
click at [281, 219] on span "Rakstzīmes, vārdi un teikumi" at bounding box center [242, 216] width 102 height 12
click at [420, 311] on button "Iesniegt" at bounding box center [437, 314] width 104 height 25
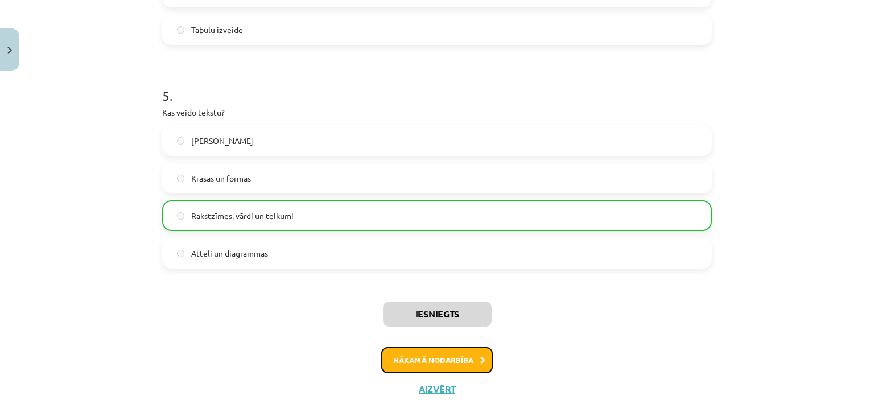
click at [448, 359] on button "Nākamā nodarbība" at bounding box center [437, 360] width 112 height 26
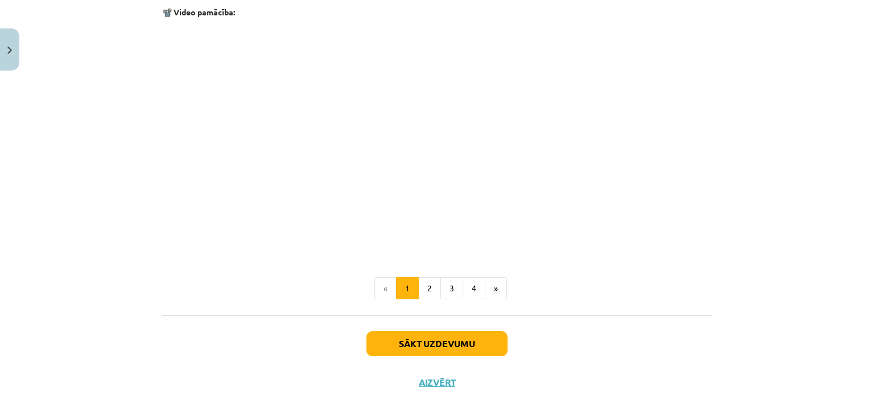
scroll to position [2293, 0]
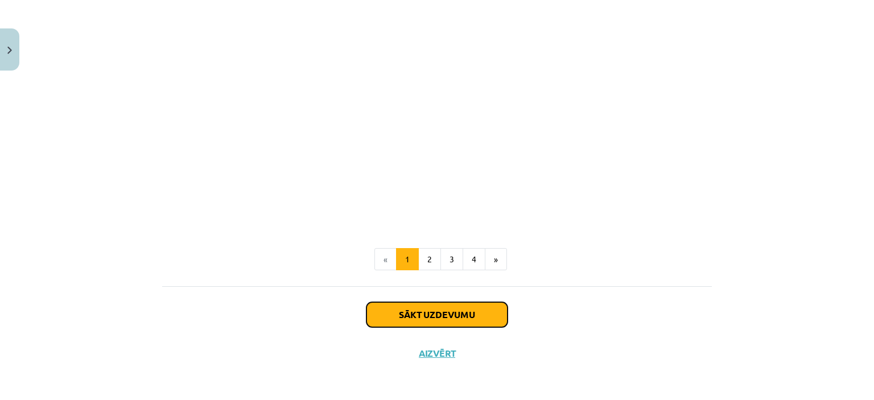
click at [444, 320] on button "Sākt uzdevumu" at bounding box center [436, 314] width 141 height 25
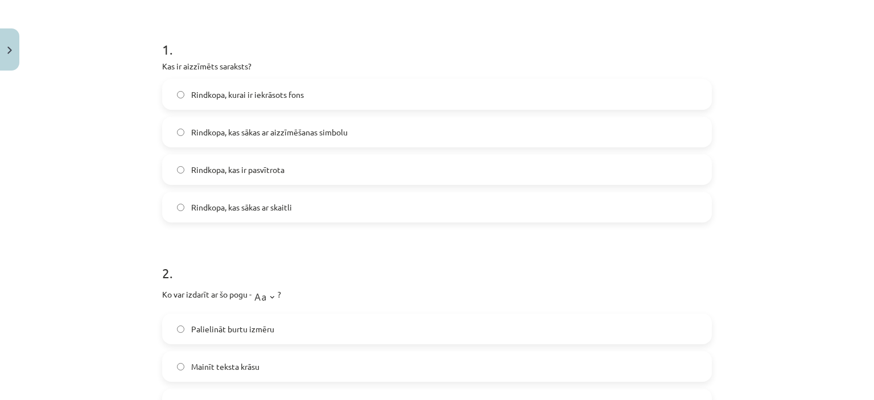
scroll to position [212, 0]
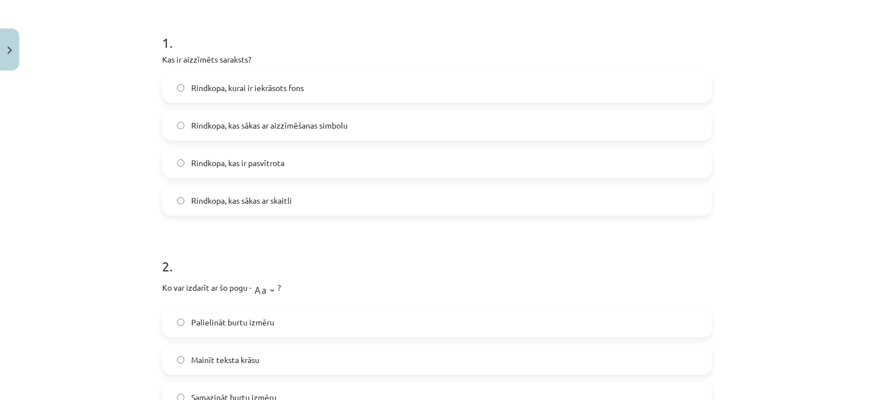
click at [419, 135] on label "Rindkopa, kas sākas ar aizzīmēšanas simbolu" at bounding box center [436, 125] width 547 height 28
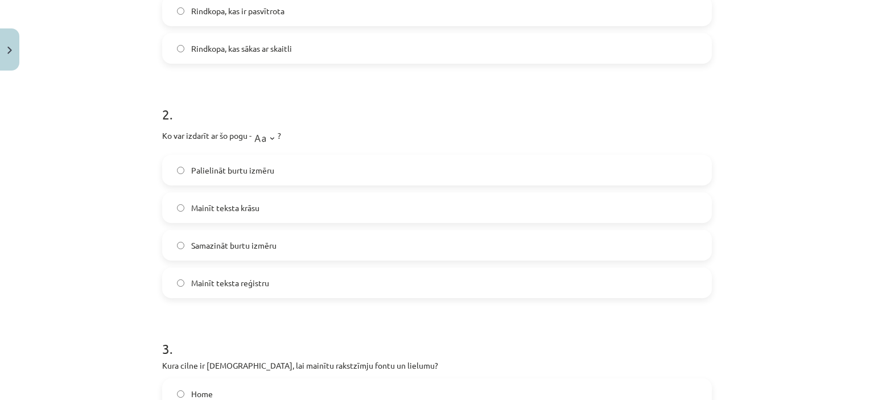
scroll to position [362, 0]
drag, startPoint x: 158, startPoint y: 136, endPoint x: 216, endPoint y: 134, distance: 57.5
click at [178, 136] on p "Ko var izdarīt ar šo pogu - ?" at bounding box center [437, 138] width 550 height 23
drag, startPoint x: 216, startPoint y: 134, endPoint x: 276, endPoint y: 130, distance: 61.0
click at [276, 130] on p "Ko var izdarīt ar šo pogu - ?" at bounding box center [437, 138] width 550 height 23
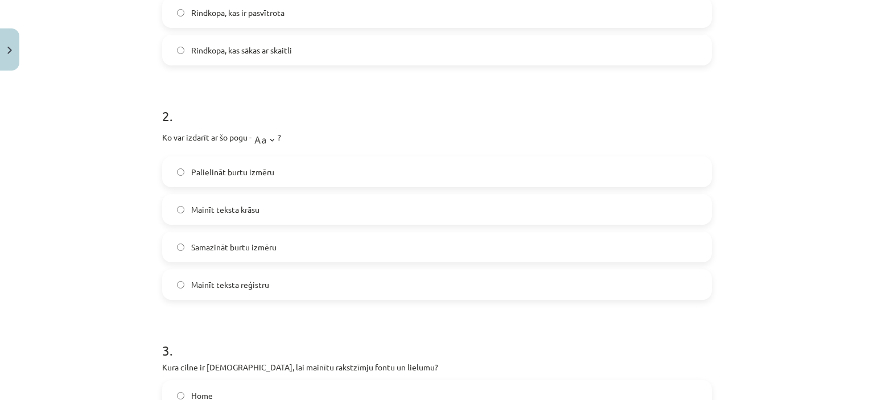
click at [348, 130] on p "Ko var izdarīt ar šo pogu - ?" at bounding box center [437, 138] width 550 height 23
click at [259, 203] on label "Mainīt teksta krāsu" at bounding box center [436, 209] width 547 height 28
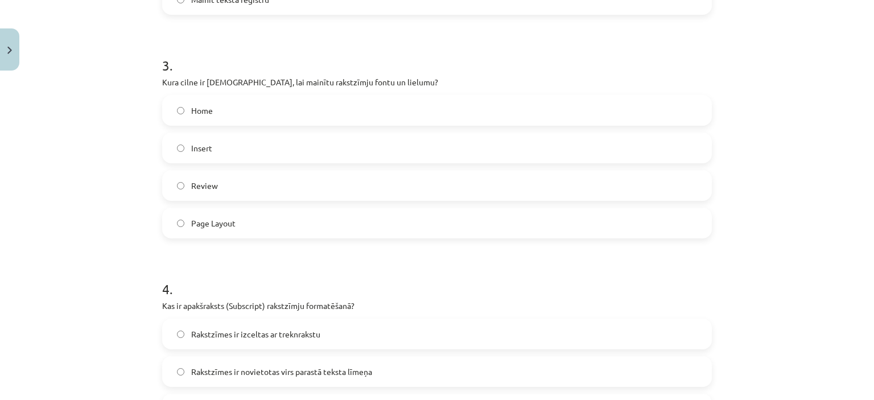
scroll to position [661, 0]
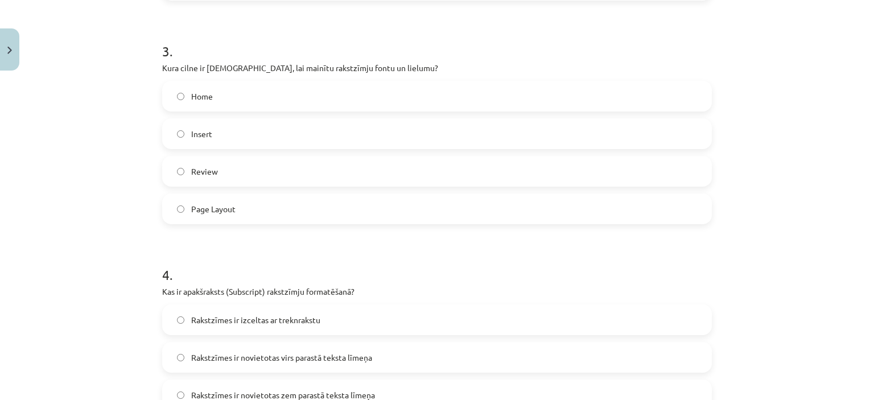
click at [214, 203] on span "Page Layout" at bounding box center [213, 209] width 44 height 12
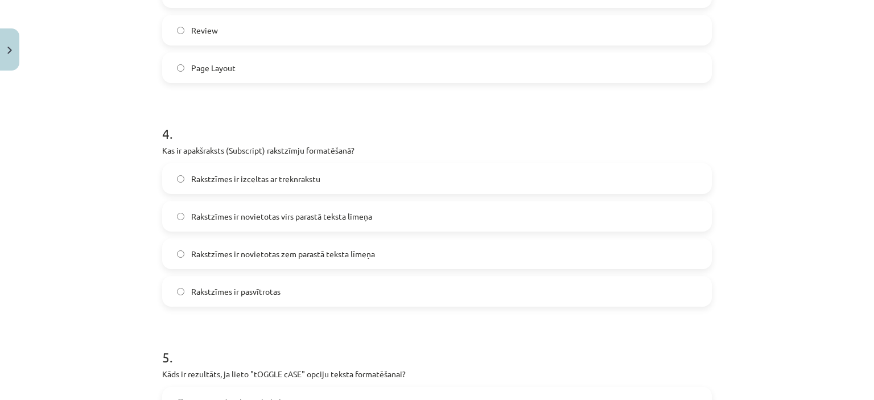
scroll to position [813, 0]
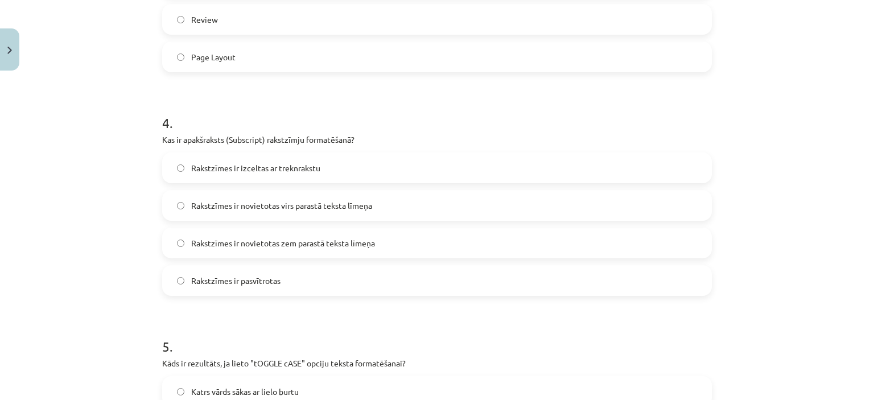
click at [282, 278] on label "Rakstzīmes ir pasvītrotas" at bounding box center [436, 280] width 547 height 28
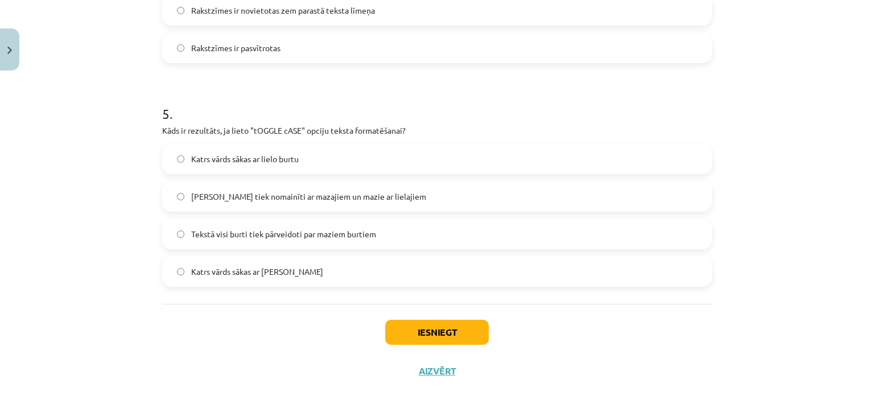
scroll to position [1051, 0]
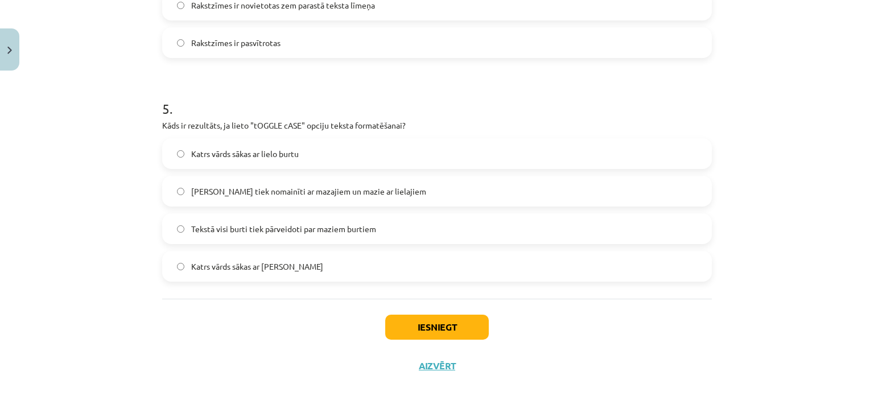
click at [430, 192] on label "[PERSON_NAME] tiek nomainīti ar mazajiem un mazie ar lielajiem" at bounding box center [436, 191] width 547 height 28
click at [424, 327] on button "Iesniegt" at bounding box center [437, 327] width 104 height 25
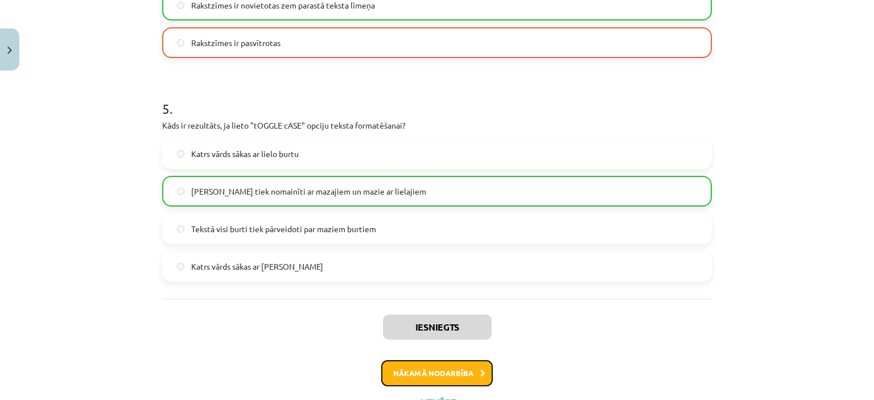
click at [412, 373] on button "Nākamā nodarbība" at bounding box center [437, 373] width 112 height 26
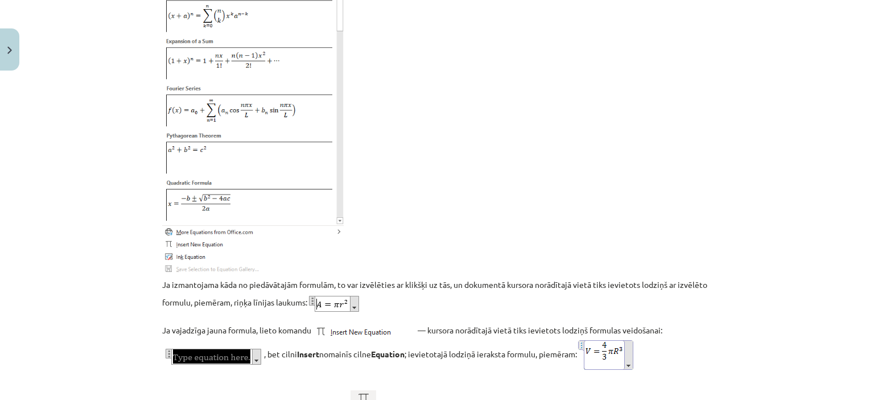
scroll to position [2411, 0]
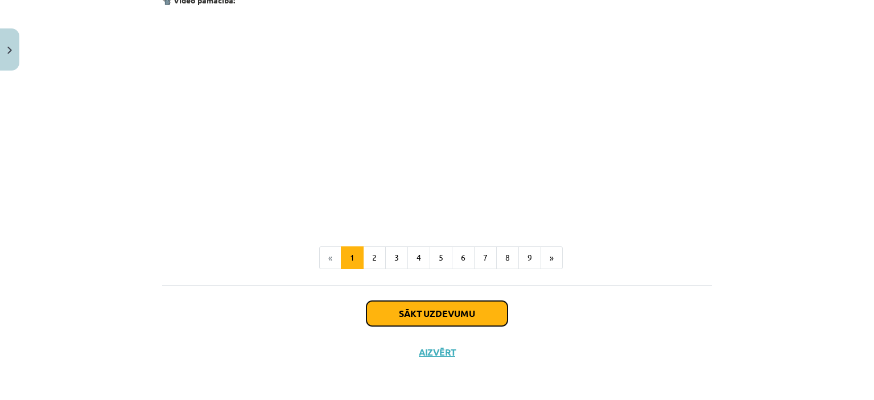
click at [403, 315] on button "Sākt uzdevumu" at bounding box center [436, 313] width 141 height 25
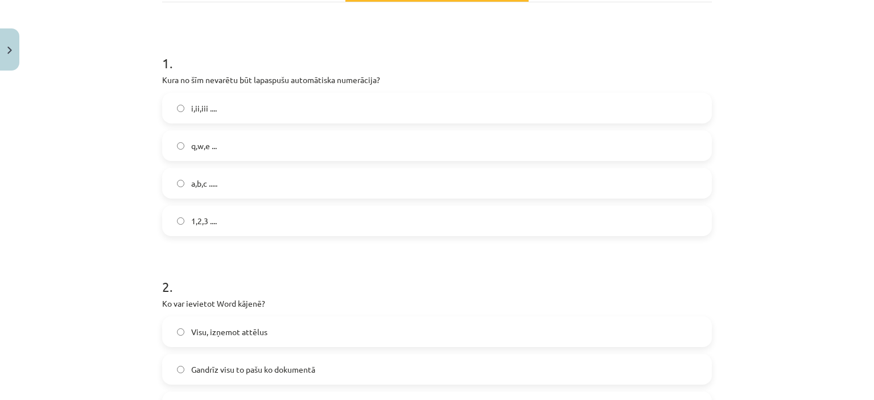
scroll to position [196, 0]
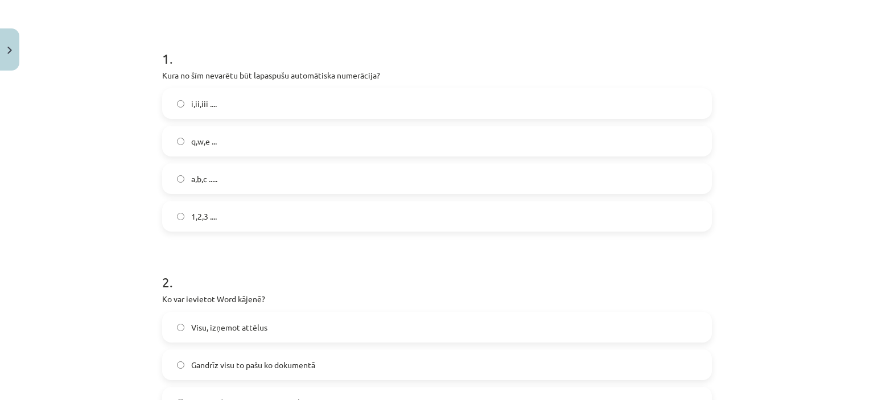
click at [231, 104] on label "i,ii,iii ...." at bounding box center [436, 103] width 547 height 28
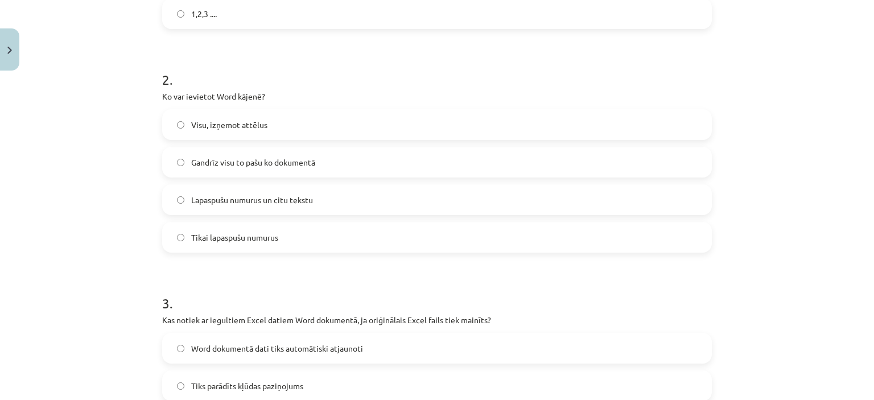
scroll to position [397, 0]
click at [267, 122] on label "Visu, izņemot attēlus" at bounding box center [436, 126] width 547 height 28
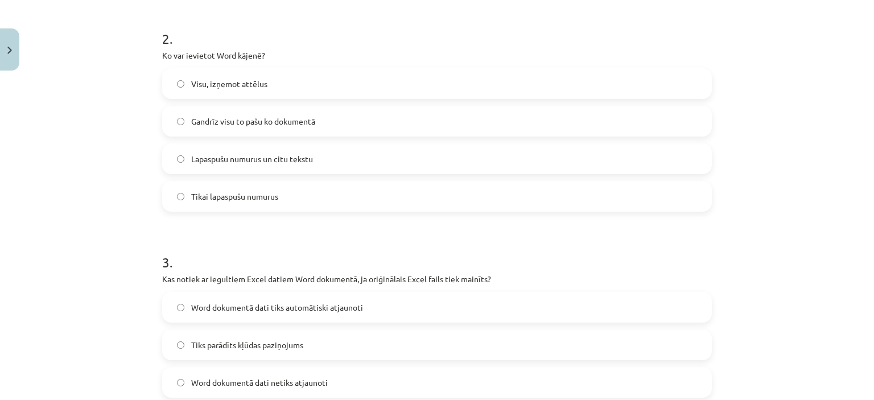
scroll to position [455, 0]
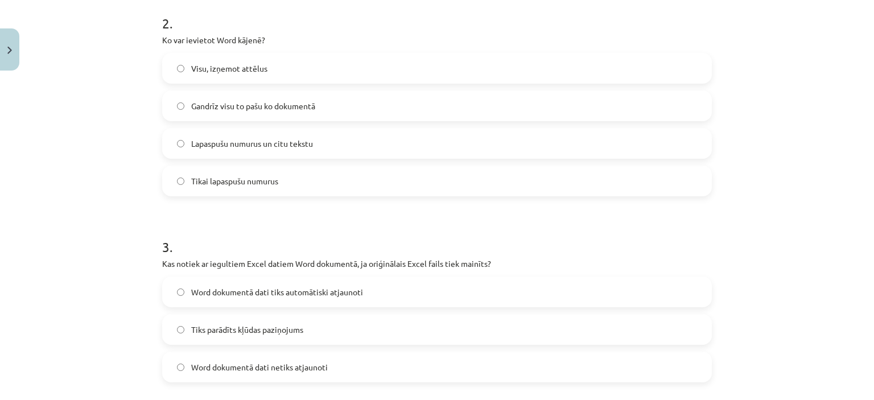
click at [373, 115] on label "Gandrīz visu to pašu ko dokumentā" at bounding box center [436, 106] width 547 height 28
click at [278, 73] on label "Visu, izņemot attēlus" at bounding box center [436, 68] width 547 height 28
click at [295, 100] on span "Gandrīz visu to pašu ko dokumentā" at bounding box center [253, 106] width 124 height 12
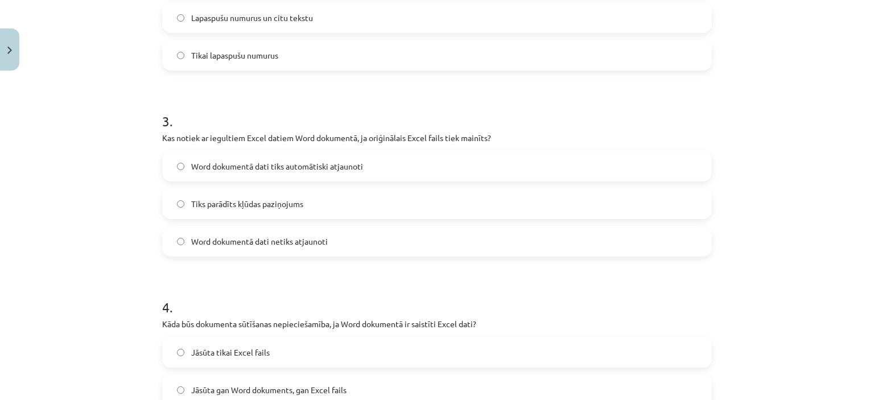
scroll to position [608, 0]
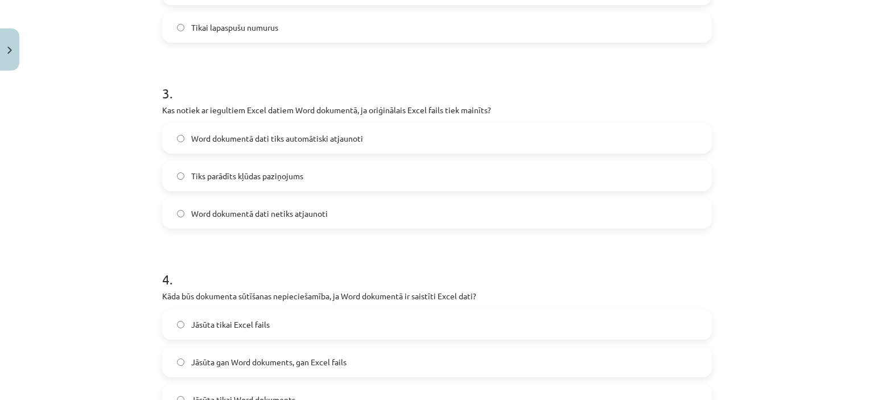
click at [441, 146] on label "Word dokumentā dati tiks automātiski atjaunoti" at bounding box center [436, 138] width 547 height 28
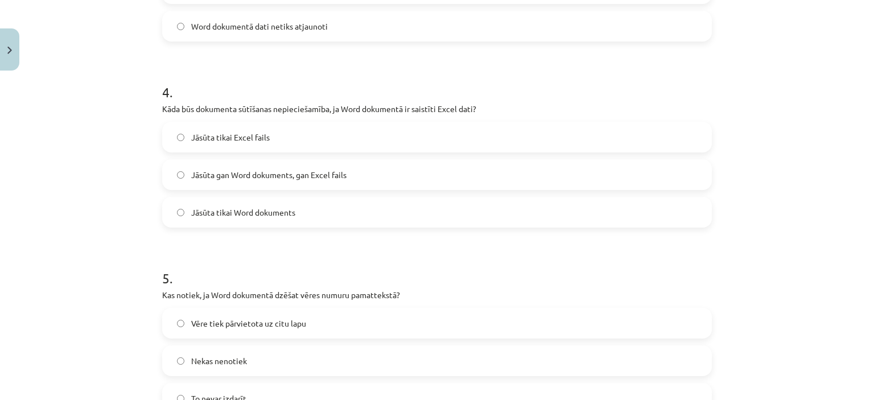
scroll to position [802, 0]
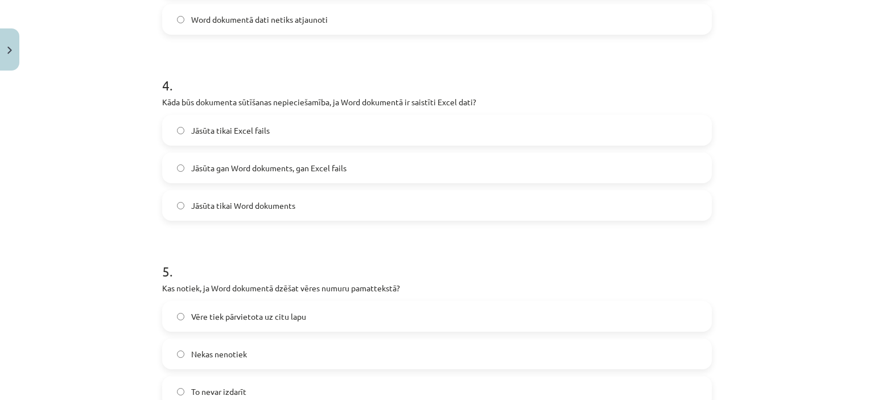
click at [350, 164] on label "Jāsūta gan Word dokuments, gan Excel fails" at bounding box center [436, 168] width 547 height 28
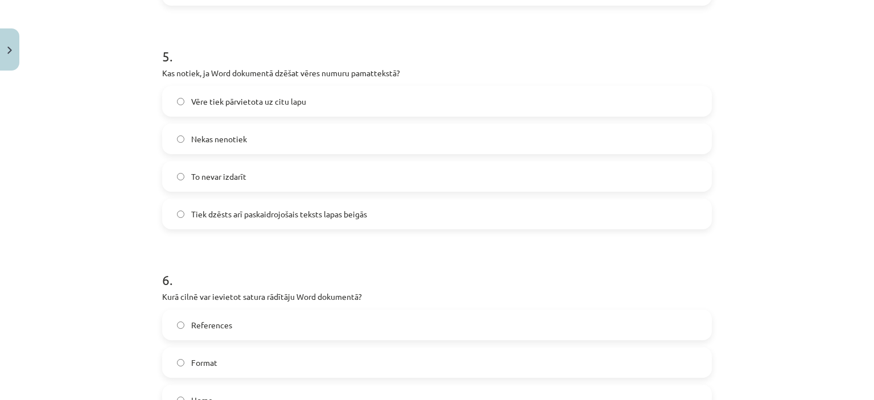
scroll to position [1055, 0]
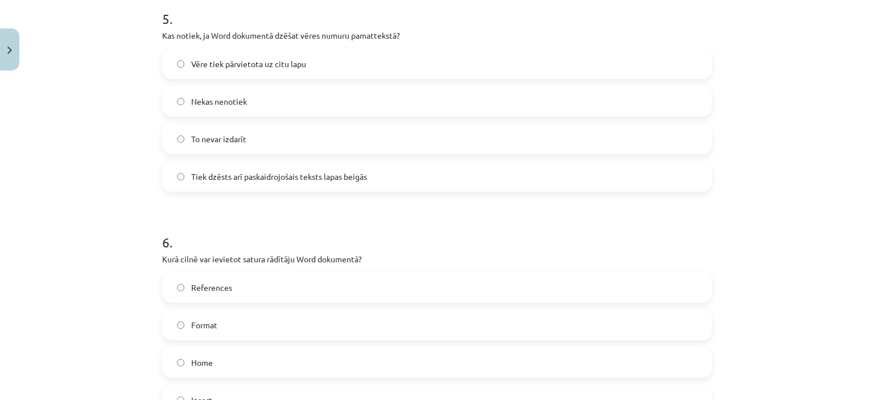
click at [431, 173] on label "Tiek dzēsts arī paskaidrojošais teksts lapas beigās" at bounding box center [436, 176] width 547 height 28
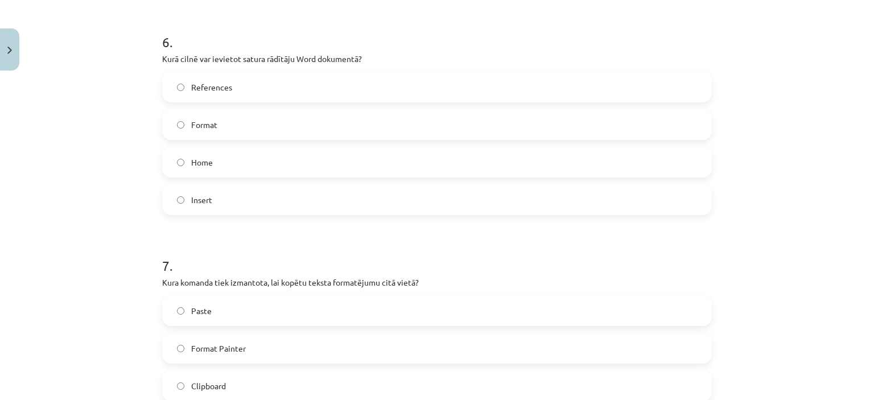
scroll to position [1259, 0]
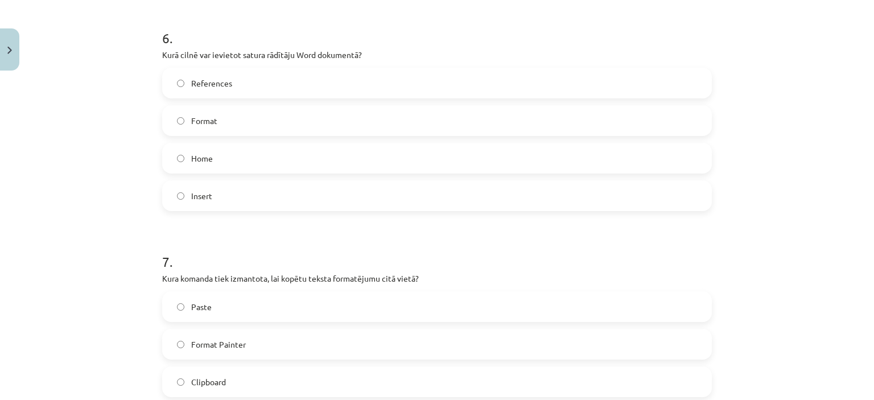
click at [312, 87] on label "References" at bounding box center [436, 83] width 547 height 28
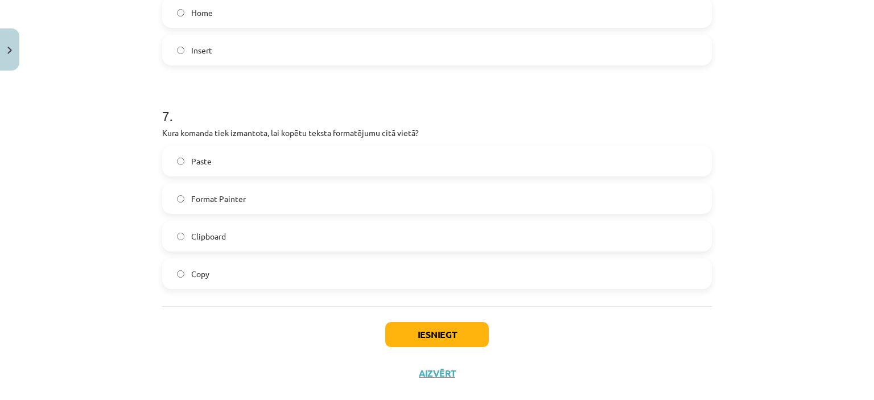
scroll to position [1425, 0]
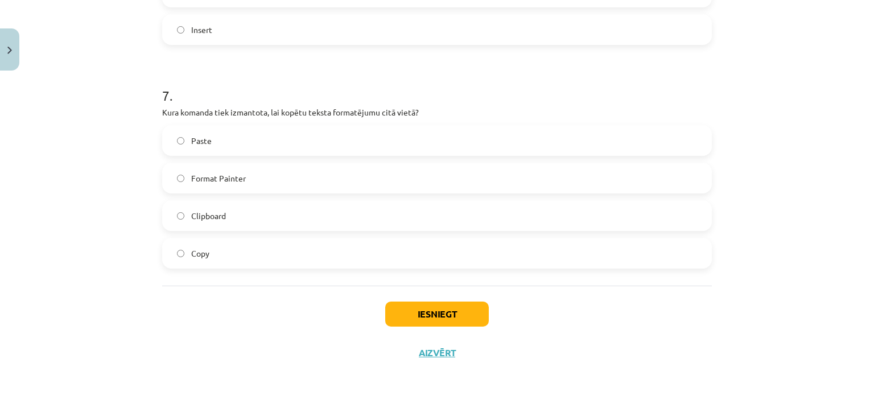
click at [306, 167] on label "Format Painter" at bounding box center [436, 178] width 547 height 28
click at [405, 312] on button "Iesniegt" at bounding box center [437, 314] width 104 height 25
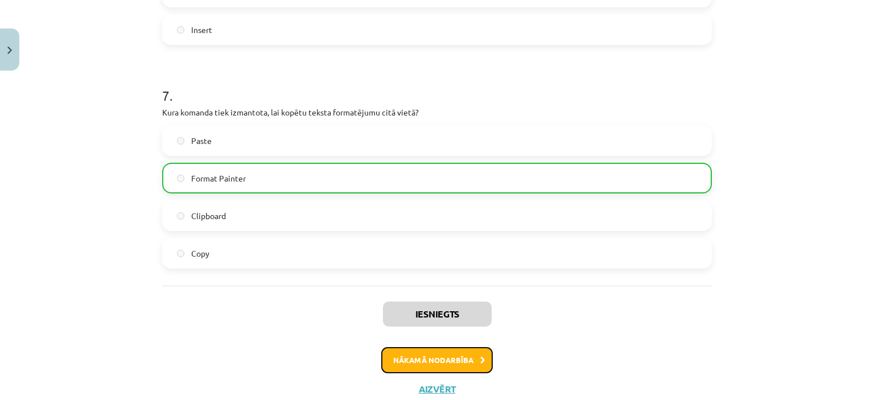
click at [401, 372] on button "Nākamā nodarbība" at bounding box center [437, 360] width 112 height 26
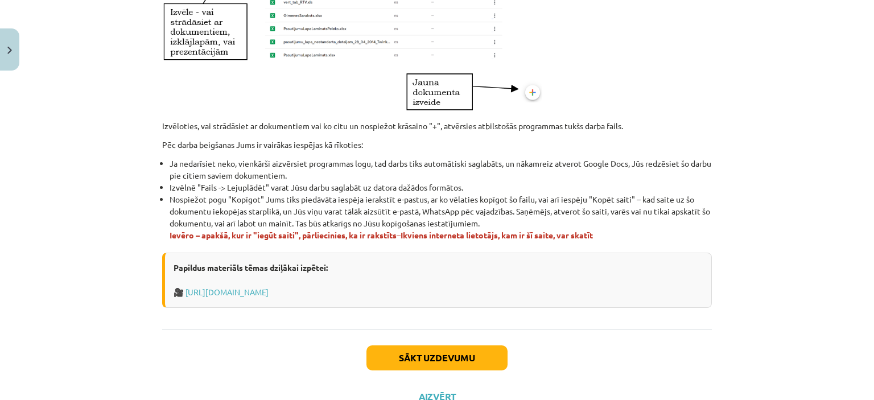
scroll to position [699, 0]
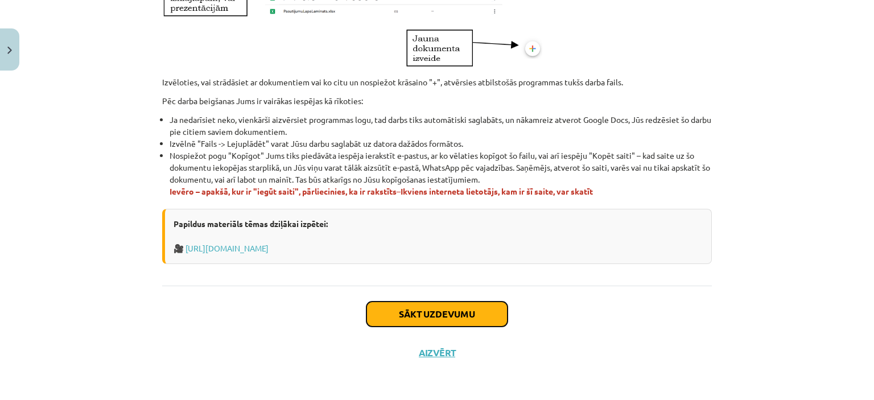
click at [405, 317] on button "Sākt uzdevumu" at bounding box center [436, 314] width 141 height 25
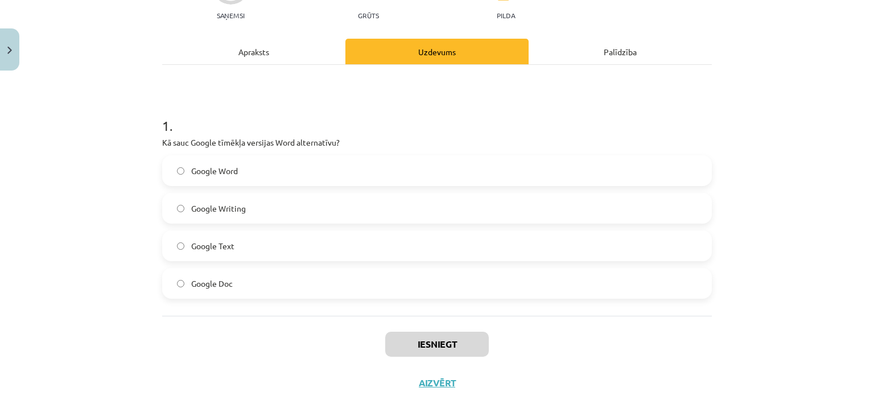
scroll to position [159, 0]
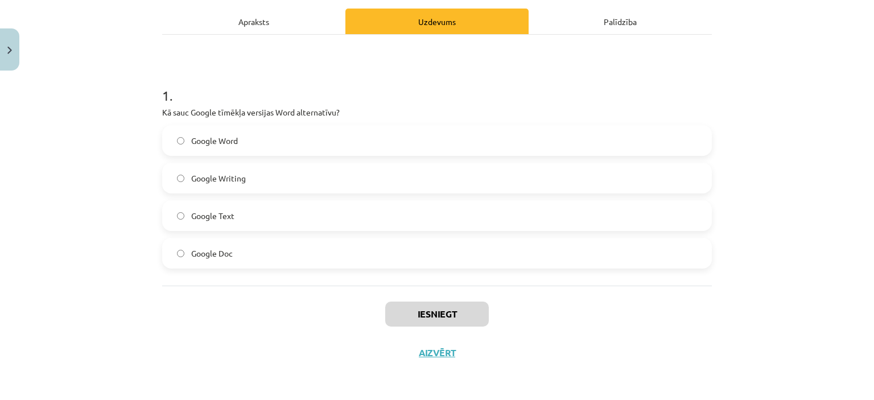
click at [237, 146] on label "Google Word" at bounding box center [436, 140] width 547 height 28
click at [401, 315] on button "Iesniegt" at bounding box center [437, 314] width 104 height 25
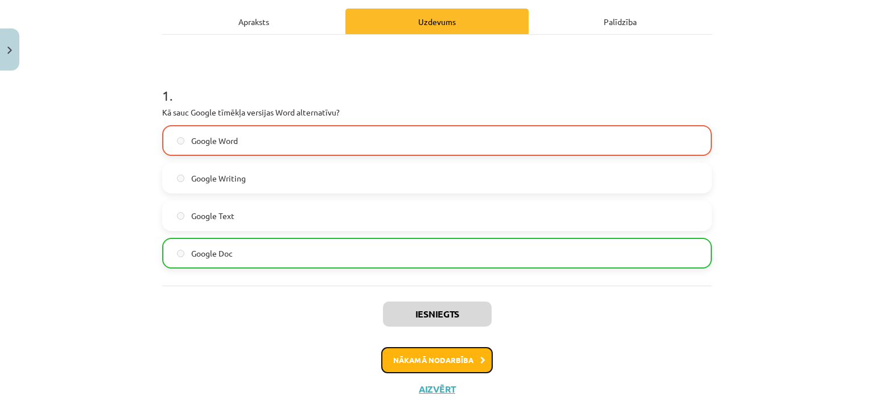
click at [415, 361] on button "Nākamā nodarbība" at bounding box center [437, 360] width 112 height 26
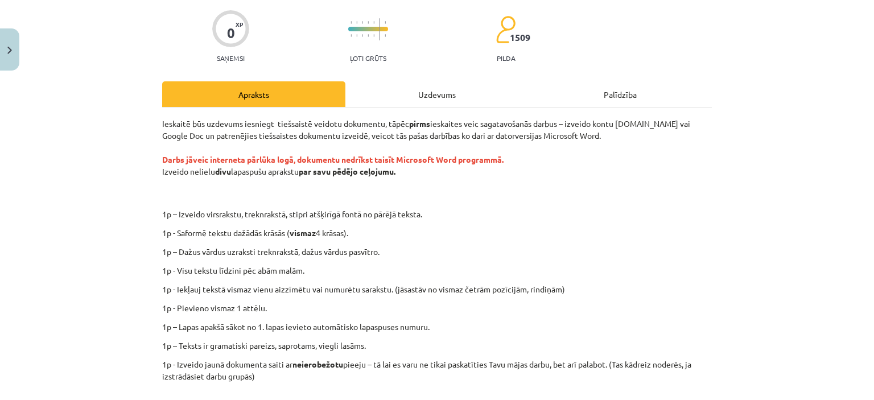
scroll to position [261, 0]
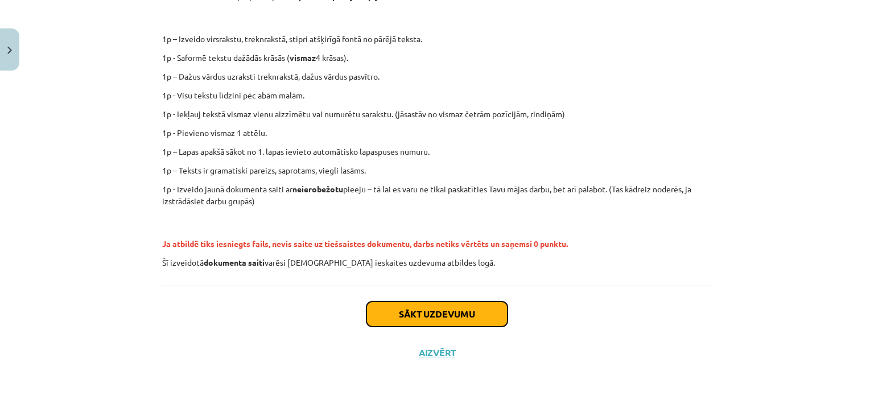
click at [459, 319] on button "Sākt uzdevumu" at bounding box center [436, 314] width 141 height 25
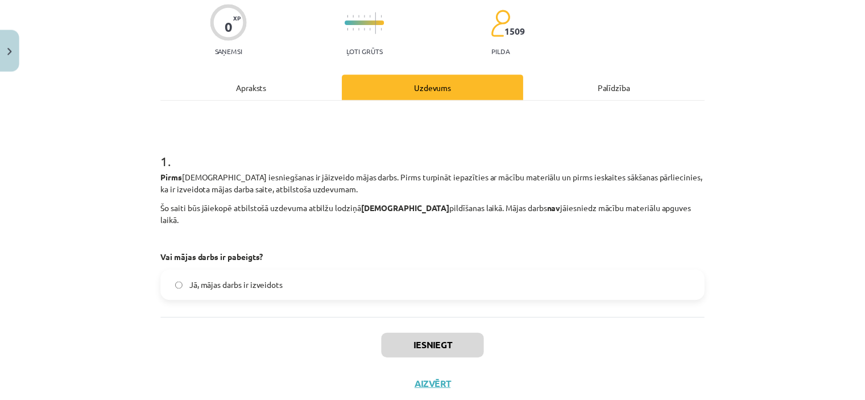
scroll to position [114, 0]
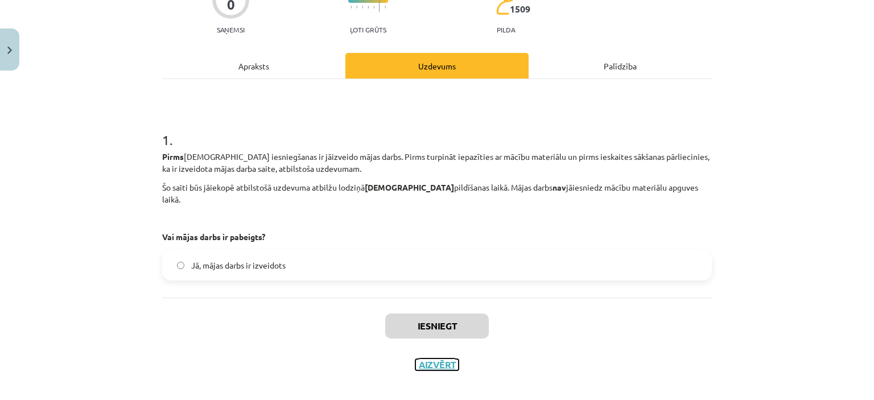
click at [450, 359] on button "Aizvērt" at bounding box center [436, 364] width 43 height 11
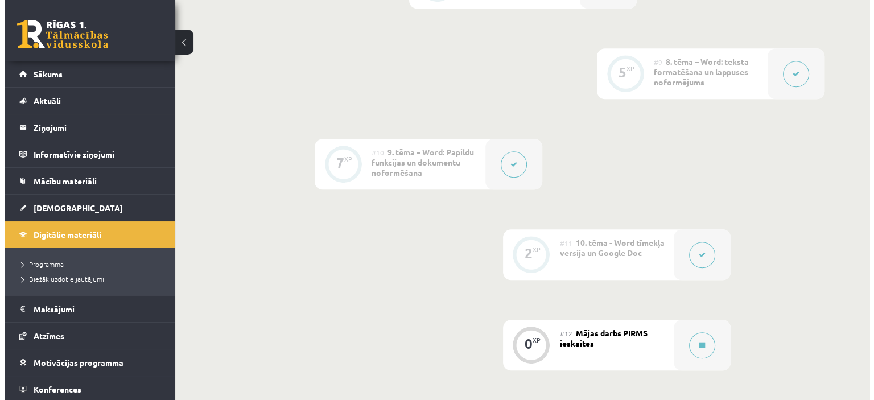
scroll to position [1049, 0]
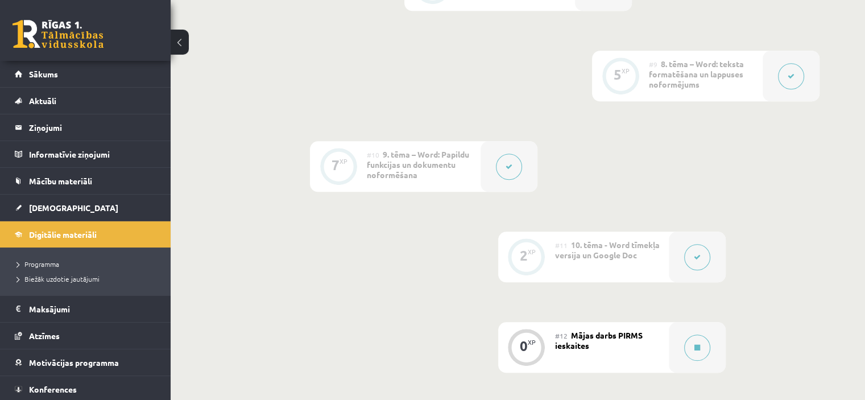
click at [653, 232] on div "#11 10. tēma - Word tīmekļa versija un Google Doc" at bounding box center [612, 257] width 114 height 51
click at [715, 232] on div at bounding box center [697, 257] width 57 height 51
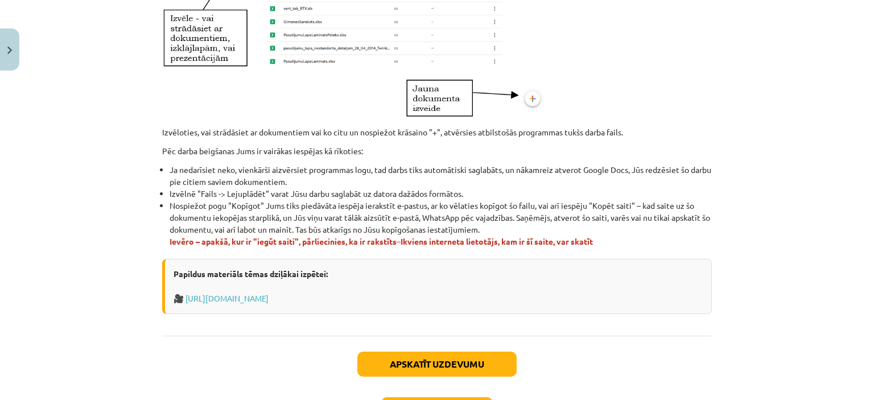
scroll to position [653, 0]
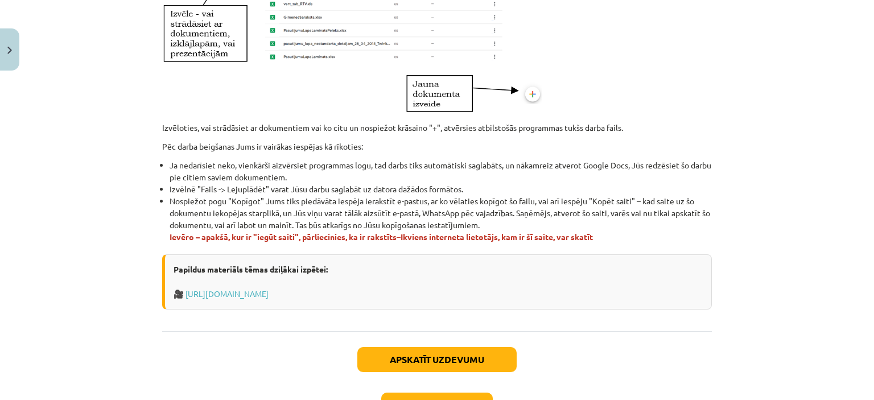
drag, startPoint x: 864, startPoint y: 346, endPoint x: 873, endPoint y: 370, distance: 25.0
click at [873, 370] on div "Mācību tēma: Datorikas - 10. klases 1. ieskaites mācību materiāls #11 10. tēma …" at bounding box center [437, 200] width 874 height 400
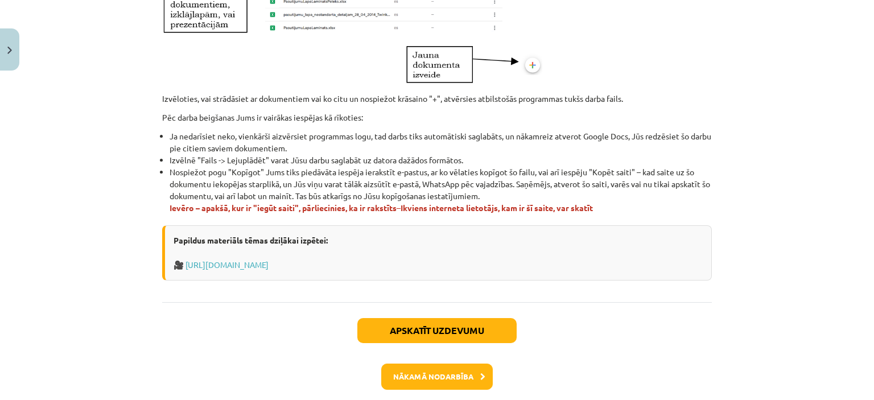
scroll to position [685, 0]
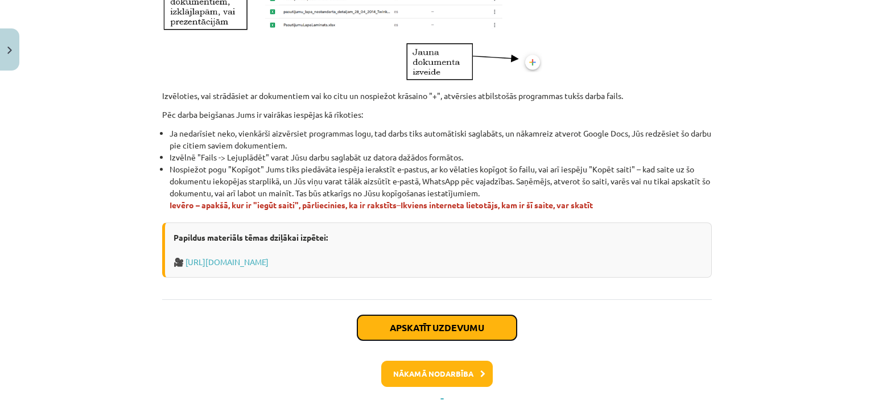
click at [426, 330] on button "Apskatīt uzdevumu" at bounding box center [436, 327] width 159 height 25
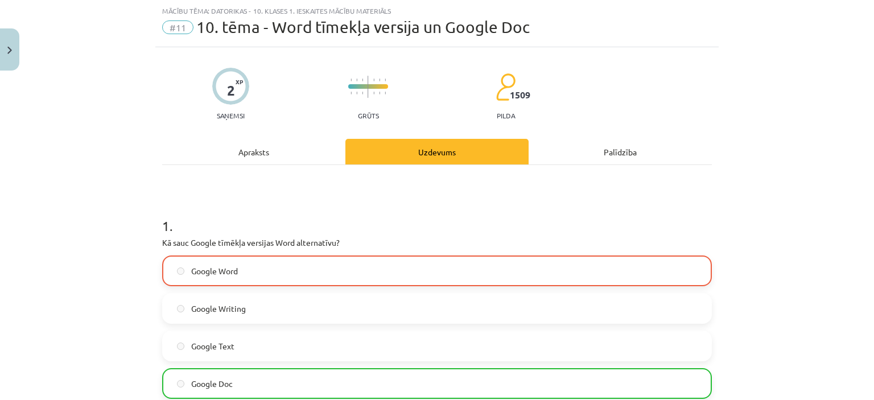
scroll to position [195, 0]
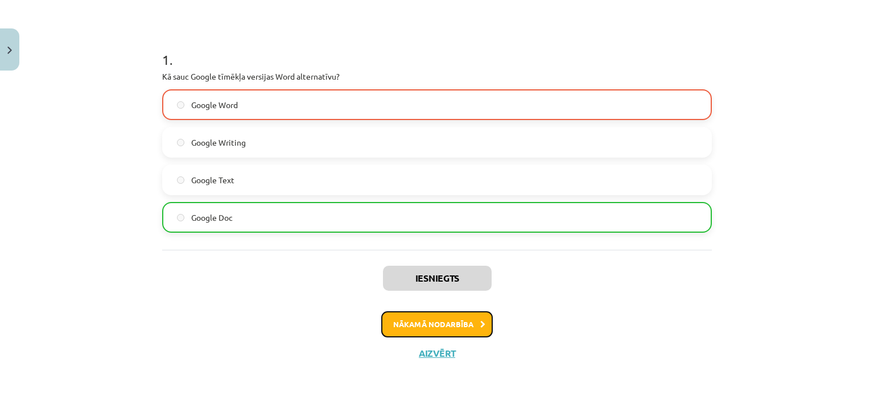
click at [465, 319] on button "Nākamā nodarbība" at bounding box center [437, 324] width 112 height 26
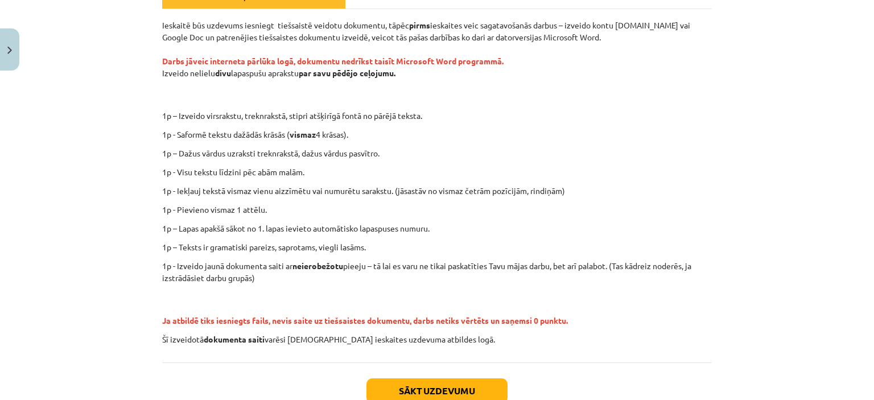
scroll to position [261, 0]
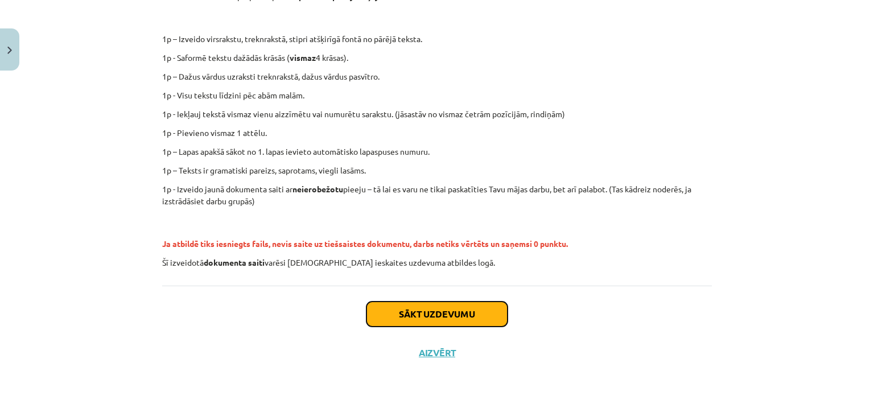
click at [407, 315] on button "Sākt uzdevumu" at bounding box center [436, 314] width 141 height 25
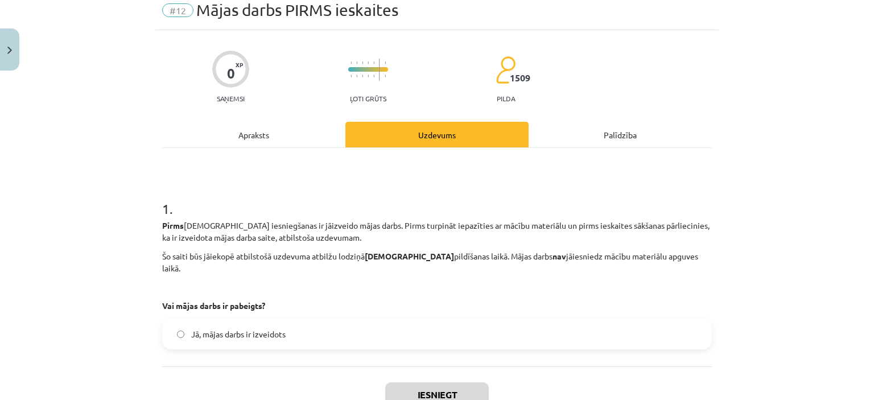
scroll to position [28, 0]
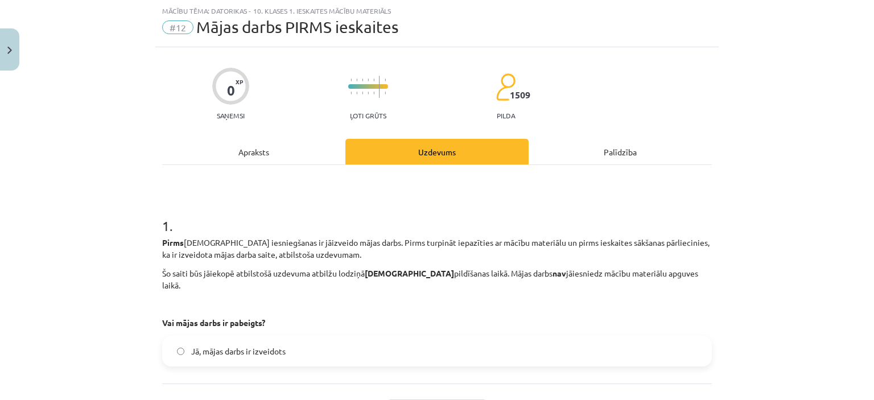
click at [298, 340] on label "Jā, mājas darbs ir izveidots" at bounding box center [436, 351] width 547 height 28
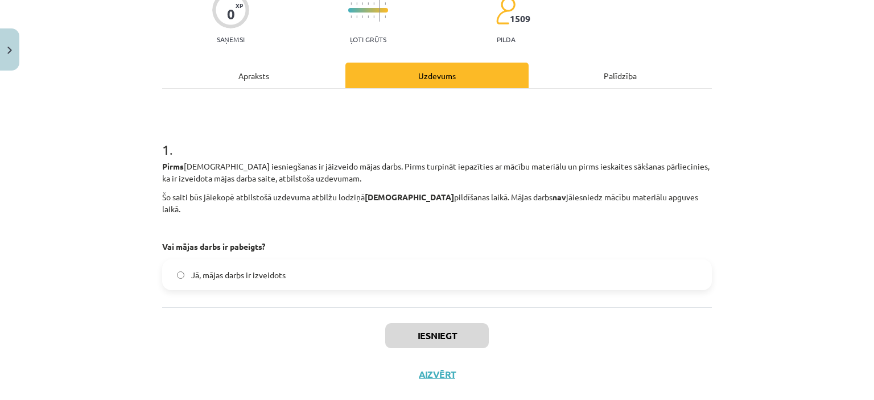
scroll to position [114, 0]
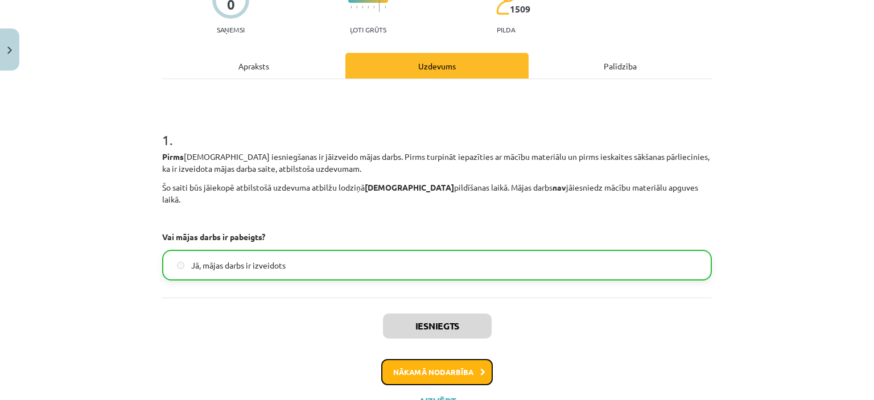
click at [403, 361] on button "Nākamā nodarbība" at bounding box center [437, 372] width 112 height 26
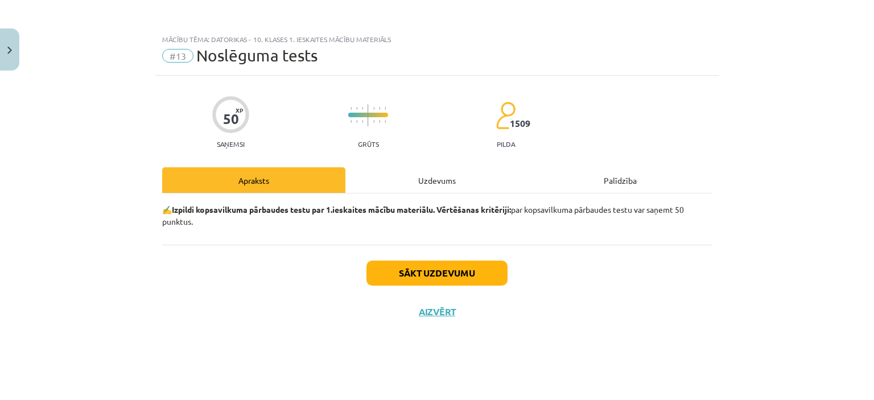
scroll to position [0, 0]
click at [419, 278] on button "Sākt uzdevumu" at bounding box center [436, 273] width 141 height 25
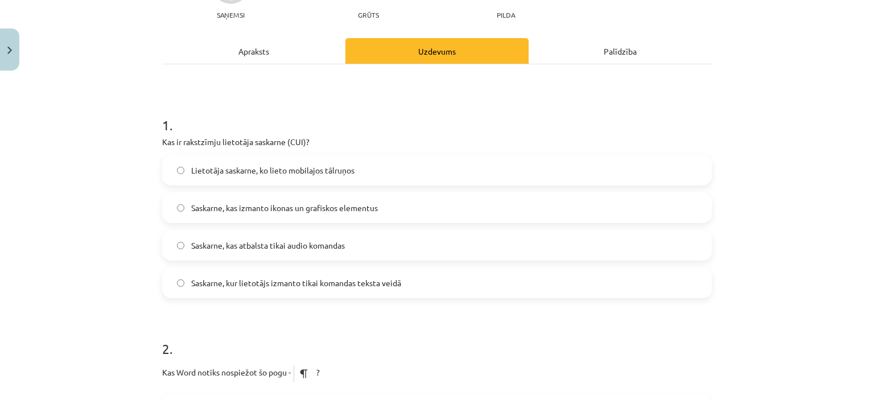
scroll to position [230, 0]
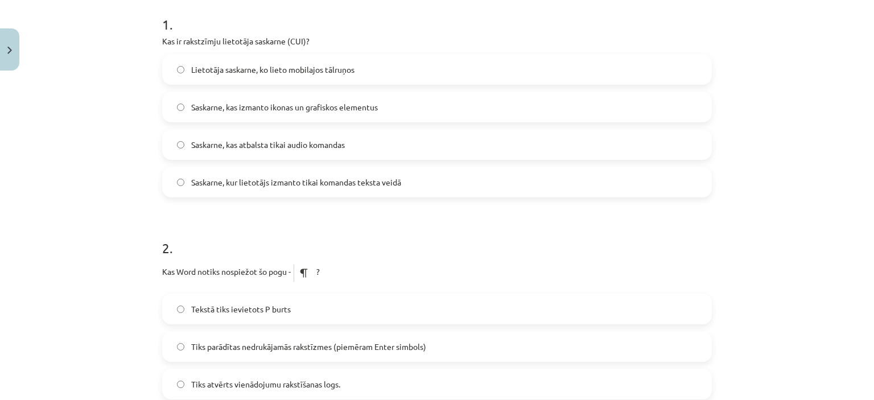
click at [394, 184] on span "Saskarne, kur lietotājs izmanto tikai komandas teksta veidā" at bounding box center [296, 182] width 210 height 12
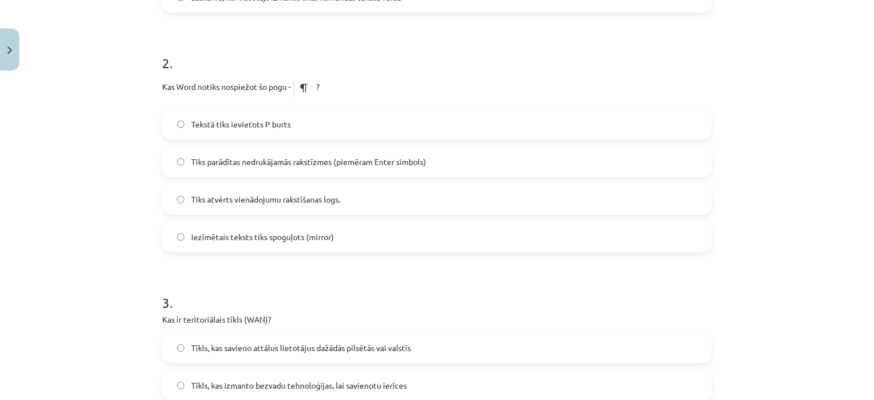
scroll to position [448, 0]
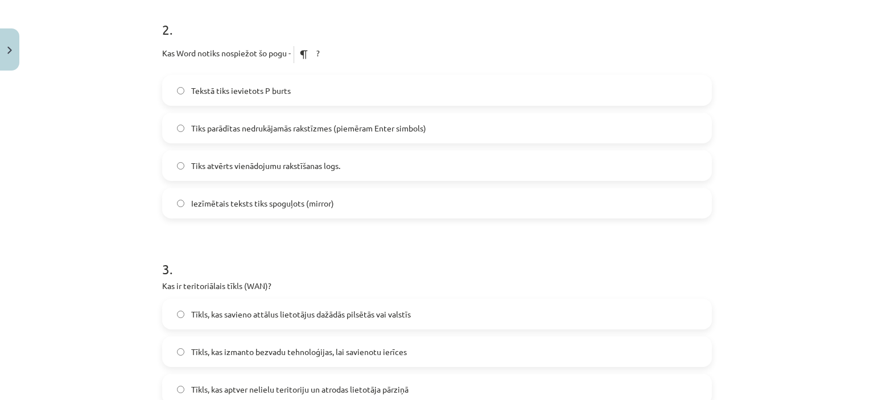
click at [546, 129] on label "Tiks parādītas nedrukājamās rakstīzmes (piemēram Enter simbols)" at bounding box center [436, 128] width 547 height 28
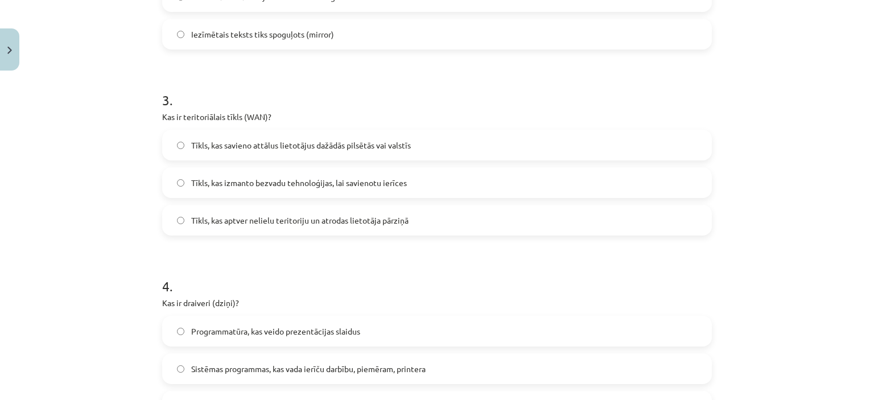
scroll to position [624, 0]
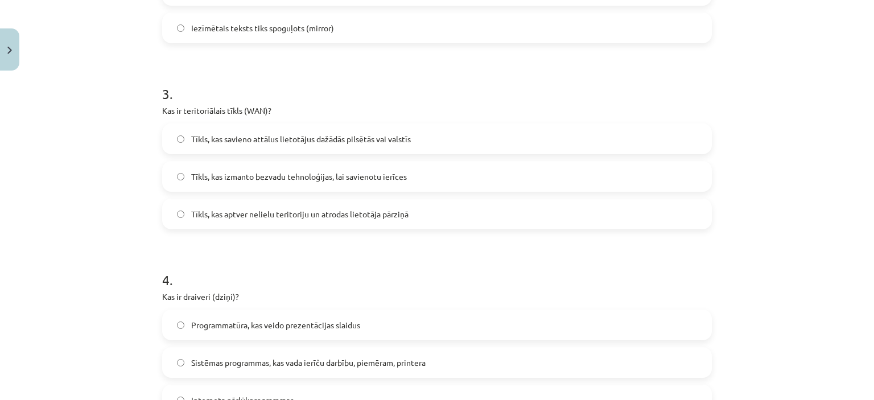
click at [409, 177] on label "Tīkls, kas izmanto bezvadu tehnoloģijas, lai savienotu ierīces" at bounding box center [436, 176] width 547 height 28
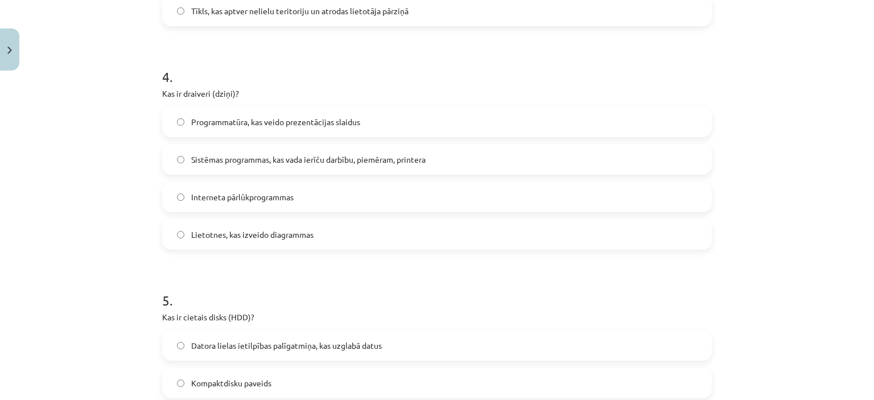
scroll to position [836, 0]
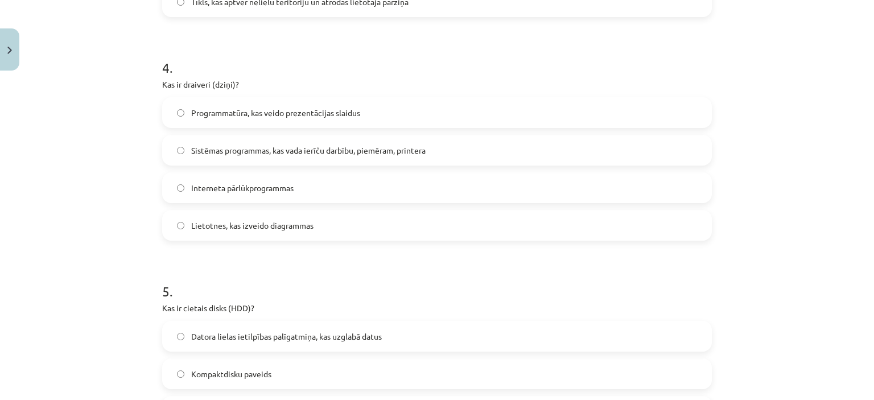
click at [439, 154] on label "Sistēmas programmas, kas vada ierīču darbību, piemēram, printera" at bounding box center [436, 150] width 547 height 28
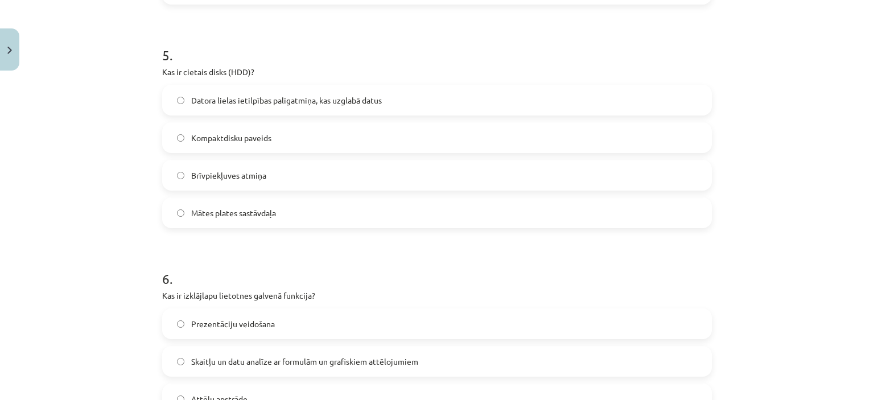
scroll to position [1106, 0]
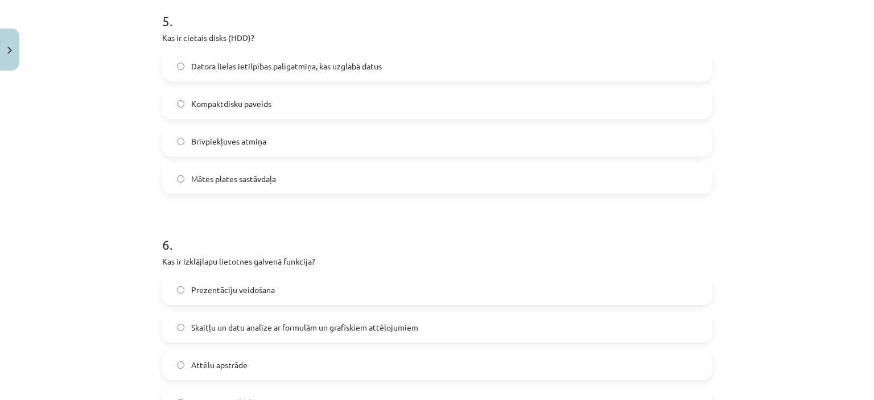
click at [530, 76] on label "Datora lielas ietilpības palīgatmiņa, kas uzglabā datus" at bounding box center [436, 66] width 547 height 28
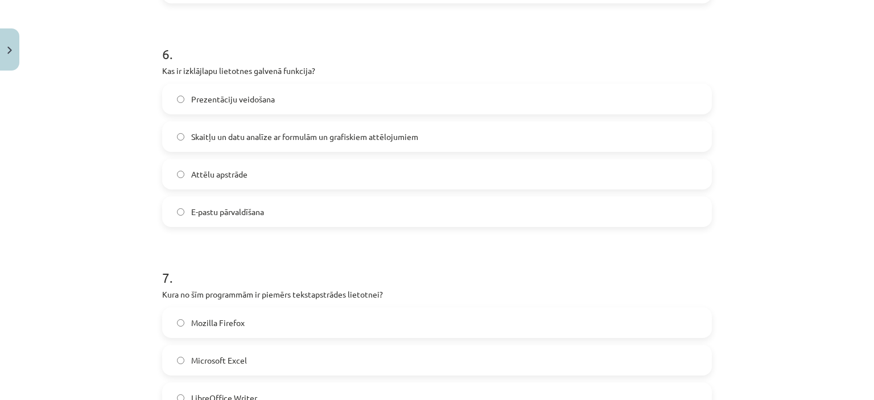
scroll to position [1303, 0]
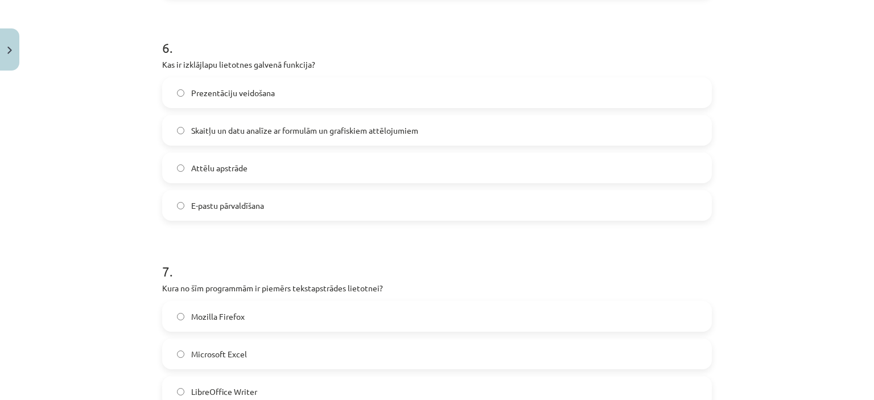
click at [518, 125] on label "Skaitļu un datu analīze ar formulām un grafiskiem attēlojumiem" at bounding box center [436, 130] width 547 height 28
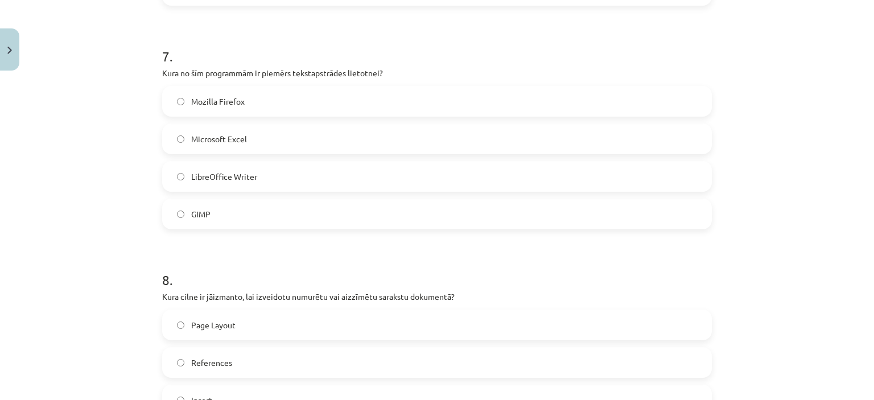
scroll to position [1515, 0]
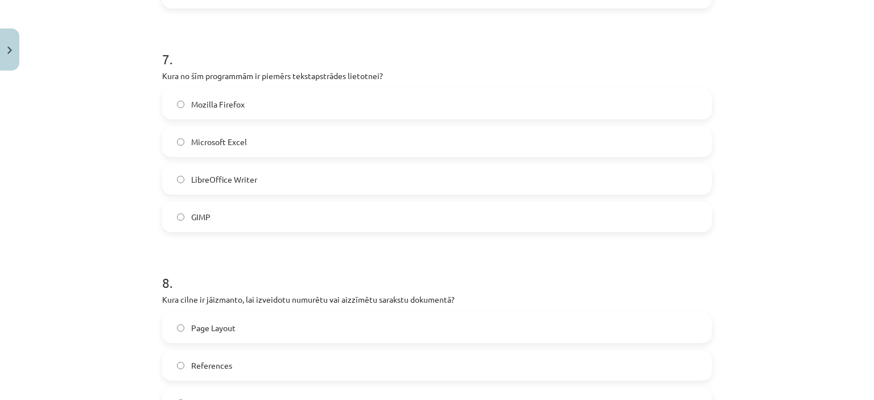
click at [242, 177] on span "LibreOffice Writer" at bounding box center [224, 180] width 66 height 12
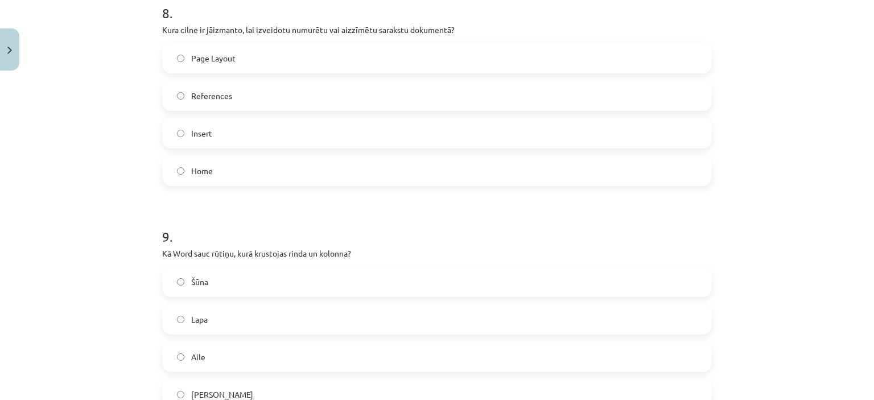
scroll to position [1782, 0]
click at [317, 93] on label "References" at bounding box center [436, 98] width 547 height 28
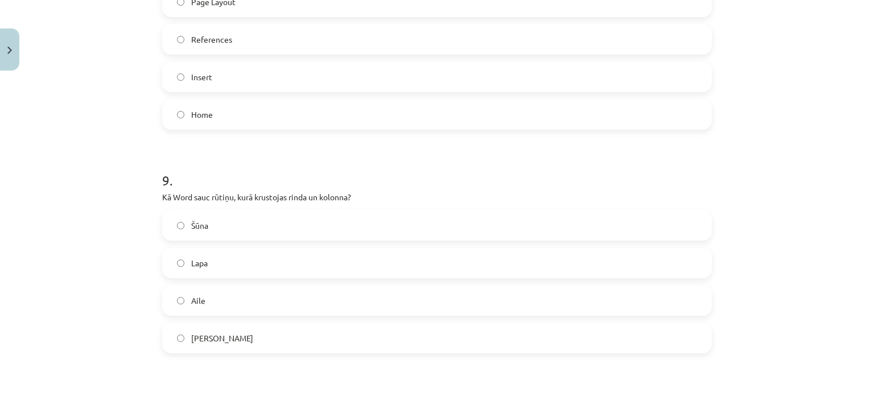
scroll to position [1914, 0]
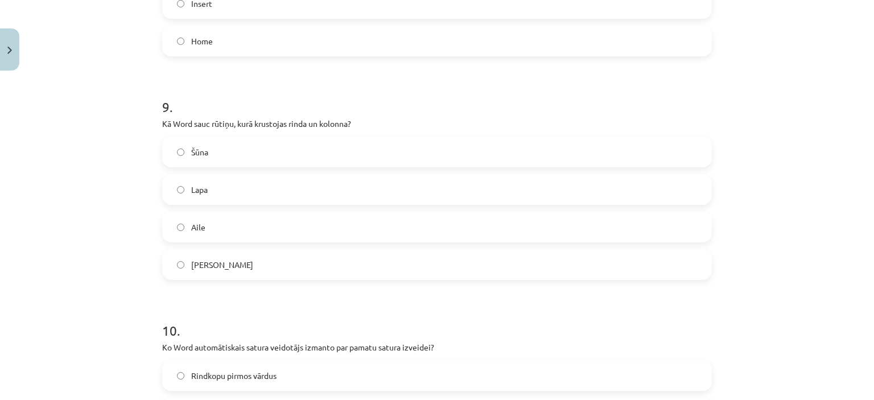
click at [247, 159] on label "Šūna" at bounding box center [436, 152] width 547 height 28
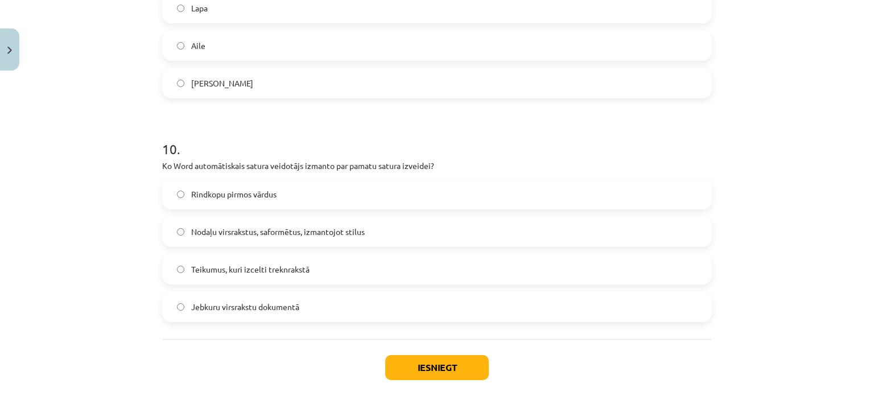
scroll to position [2149, 0]
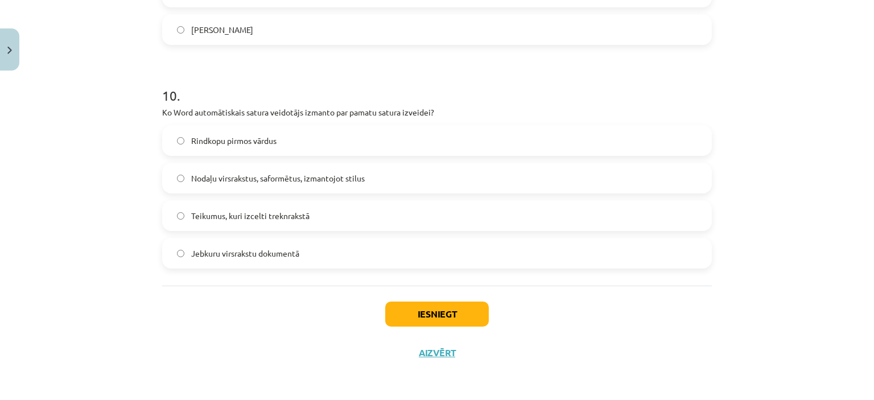
click at [237, 172] on span "Nodaļu virsrakstus, saformētus, izmantojot stilus" at bounding box center [278, 178] width 174 height 12
click at [398, 311] on button "Iesniegt" at bounding box center [437, 314] width 104 height 25
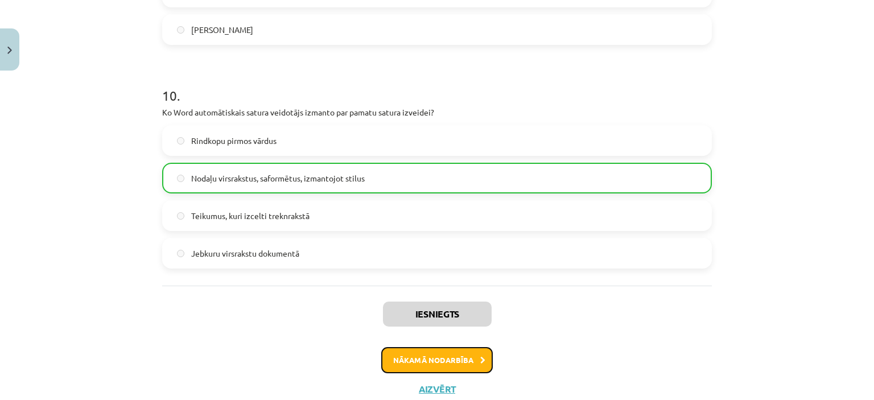
click at [442, 362] on button "Nākamā nodarbība" at bounding box center [437, 360] width 112 height 26
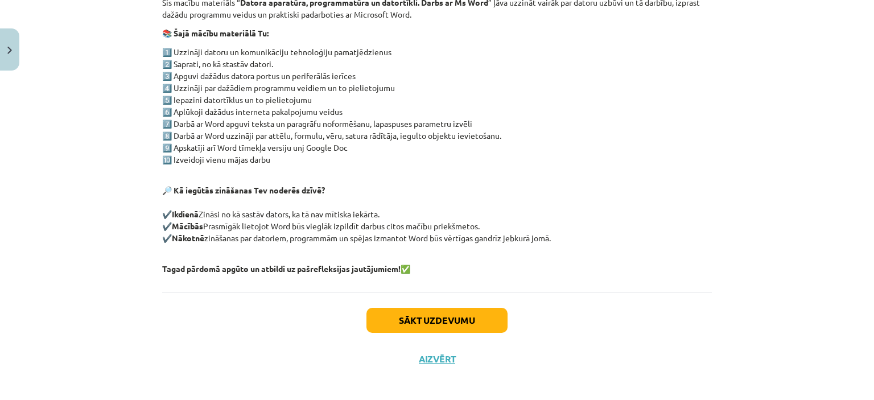
scroll to position [232, 0]
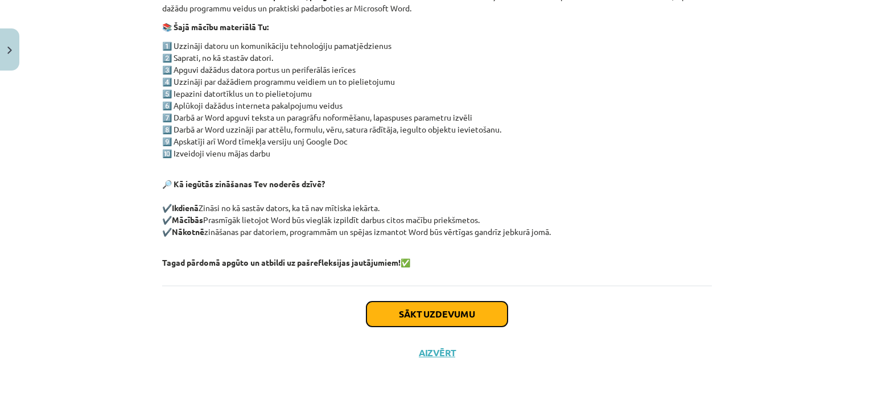
click at [429, 311] on button "Sākt uzdevumu" at bounding box center [436, 314] width 141 height 25
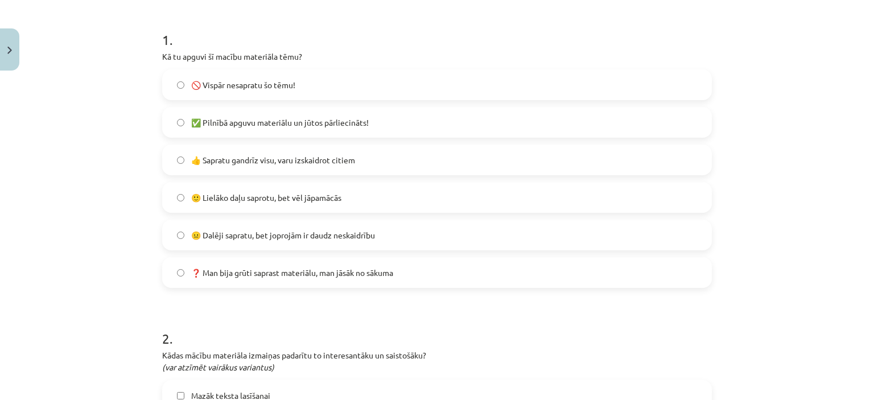
scroll to position [212, 0]
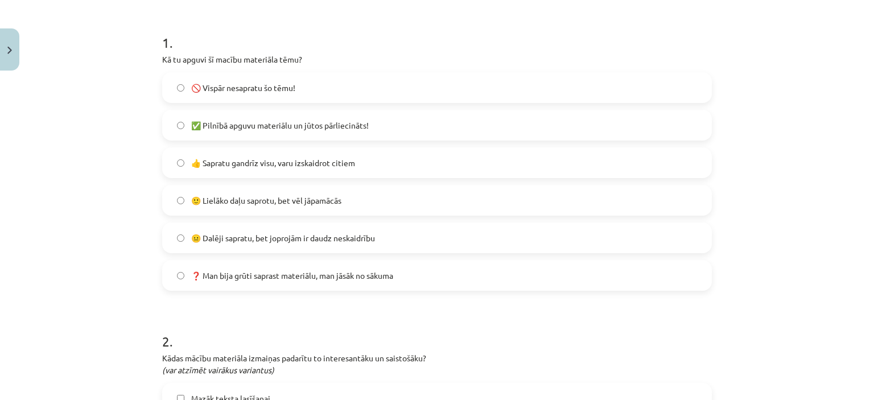
click at [300, 197] on span "🙂 Lielāko daļu saprotu, bet vēl jāpamācās" at bounding box center [266, 201] width 150 height 12
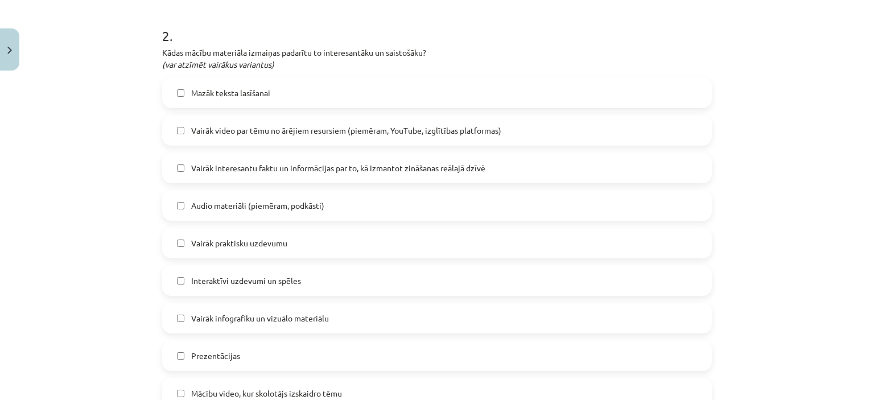
scroll to position [522, 0]
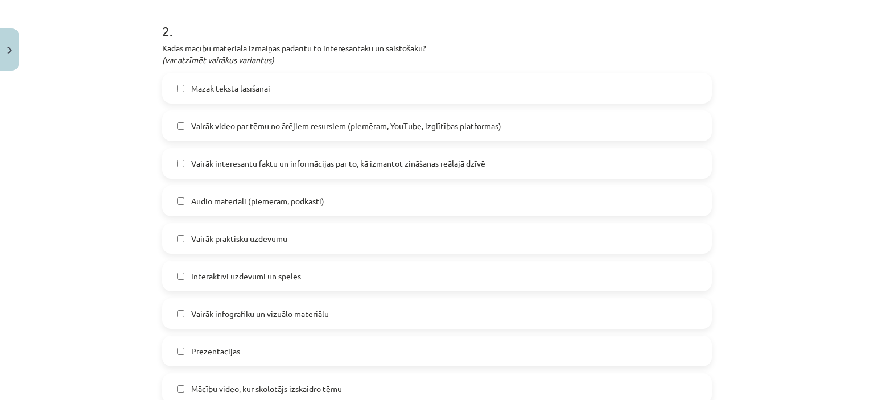
click at [325, 125] on span "Vairāk video par tēmu no ārējiem resursiem (piemēram, YouTube, izglītības platf…" at bounding box center [346, 126] width 310 height 12
click at [331, 164] on span "Vairāk interesantu faktu un informācijas par to, kā izmantot zināšanas reālajā …" at bounding box center [338, 164] width 294 height 12
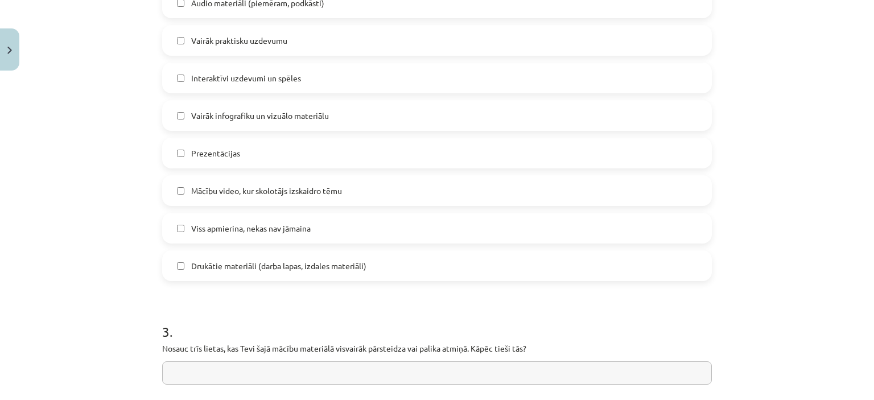
scroll to position [741, 0]
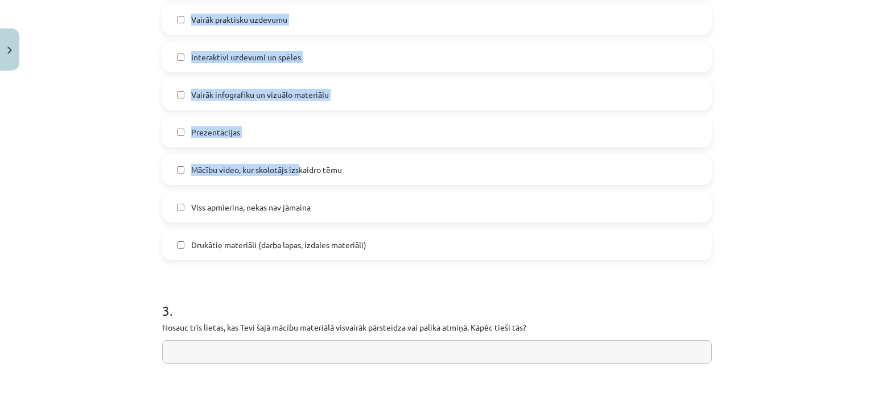
click at [321, 176] on div "Mācību tēma: Datorikas - 10. klases 1. ieskaites mācību materiāls #14 Temata ap…" at bounding box center [437, 200] width 874 height 400
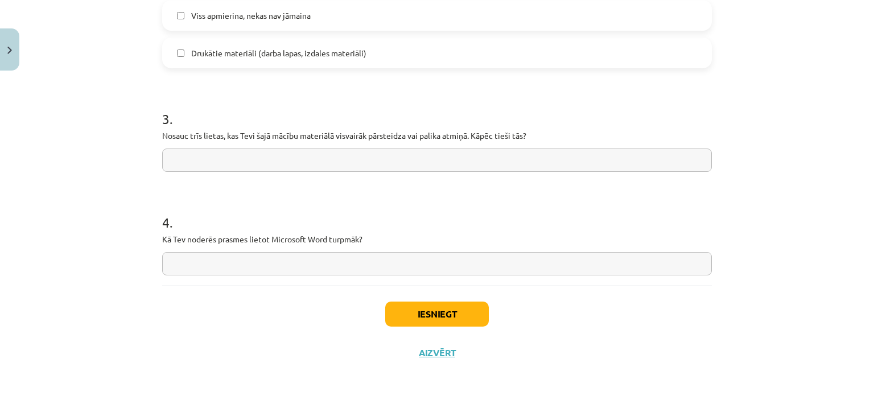
click at [265, 166] on input "text" at bounding box center [437, 159] width 550 height 23
click at [419, 316] on button "Iesniegt" at bounding box center [437, 314] width 104 height 25
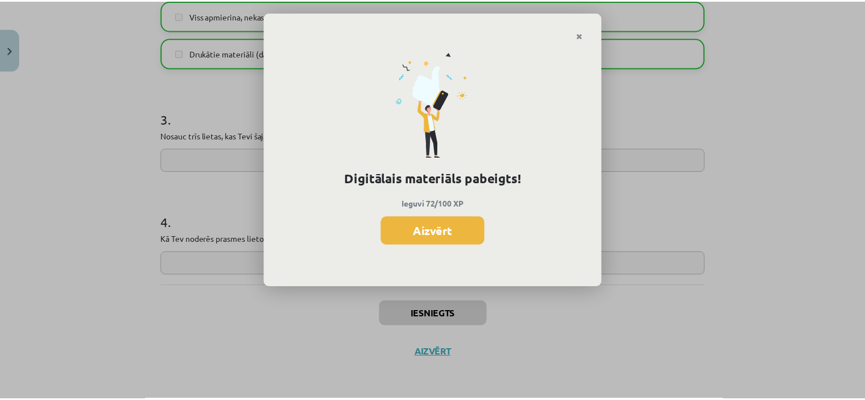
scroll to position [1047, 0]
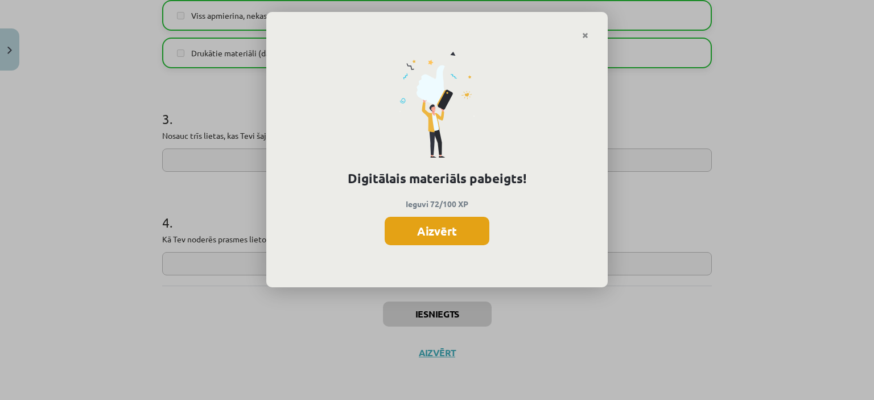
click at [438, 232] on button "Aizvērt" at bounding box center [437, 231] width 105 height 28
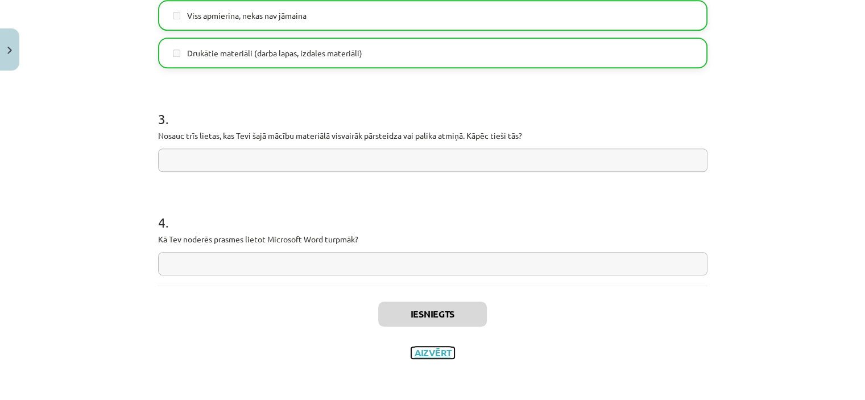
click at [439, 354] on button "Aizvērt" at bounding box center [432, 352] width 43 height 11
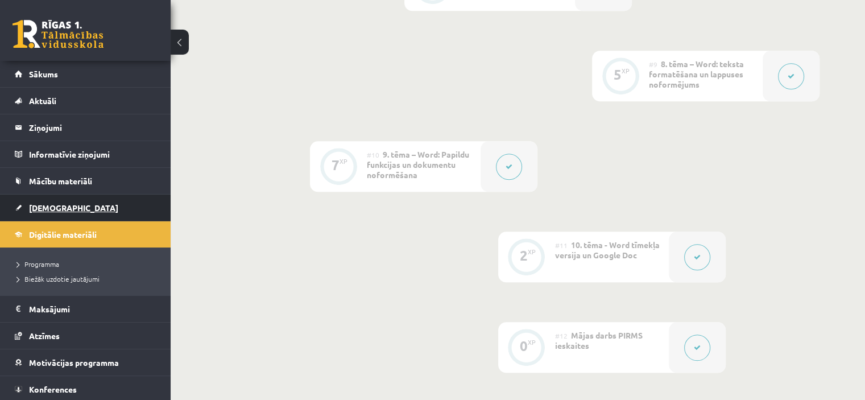
click at [52, 204] on span "[DEMOGRAPHIC_DATA]" at bounding box center [73, 208] width 89 height 10
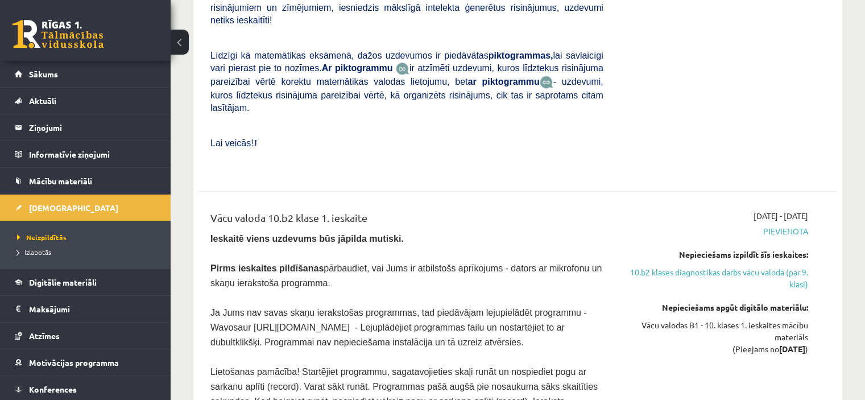
scroll to position [1192, 0]
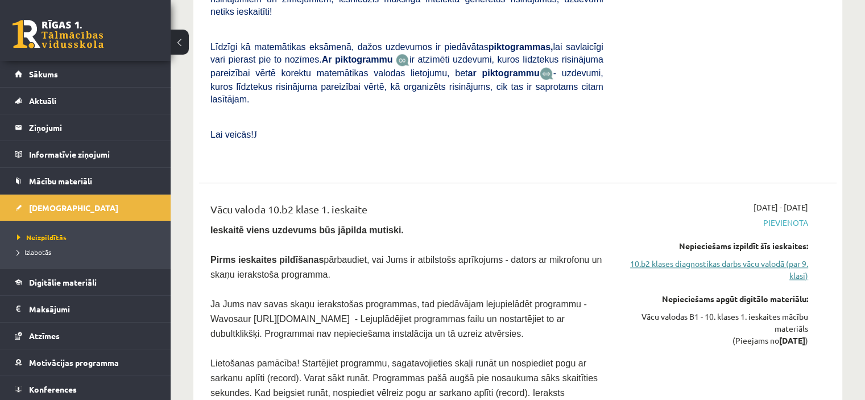
click at [730, 258] on link "10.b2 klases diagnostikas darbs vācu valodā (par 9. klasi)" at bounding box center [715, 270] width 188 height 24
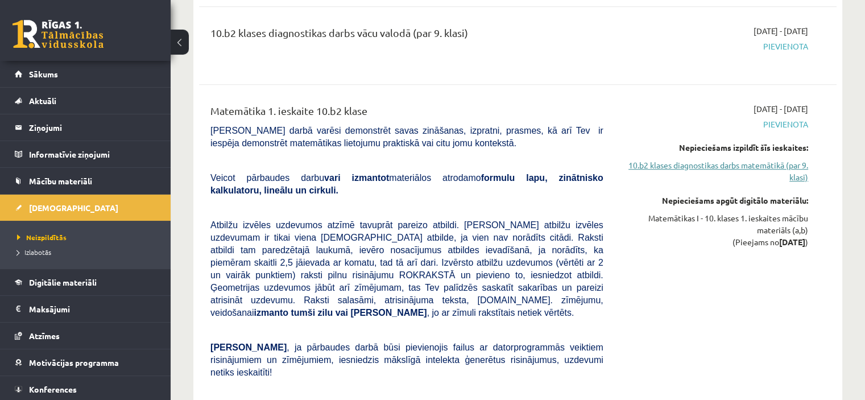
click at [729, 159] on link "10.b2 klases diagnostikas darbs matemātikā (par 9. klasi)" at bounding box center [715, 171] width 188 height 24
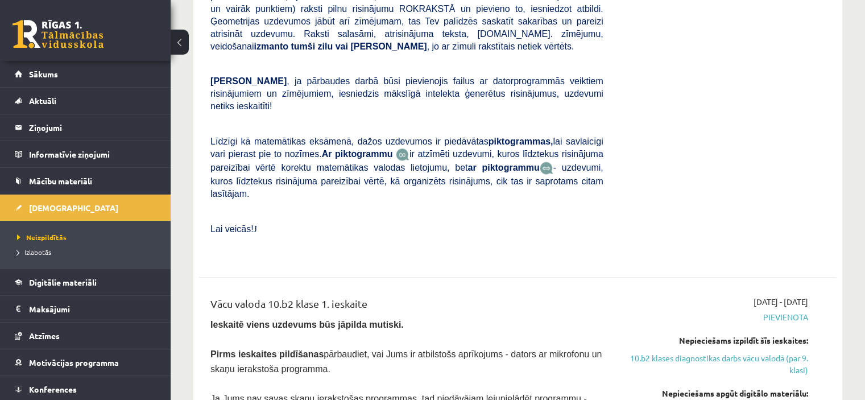
scroll to position [1115, 0]
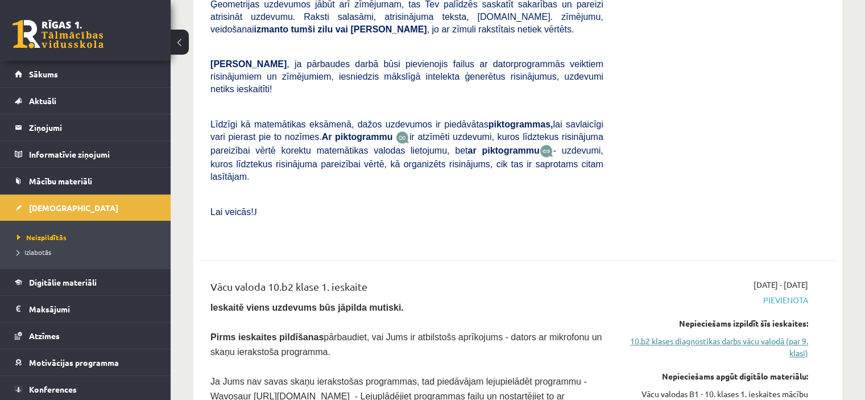
click at [669, 335] on link "10.b2 klases diagnostikas darbs vācu valodā (par 9. klasi)" at bounding box center [715, 347] width 188 height 24
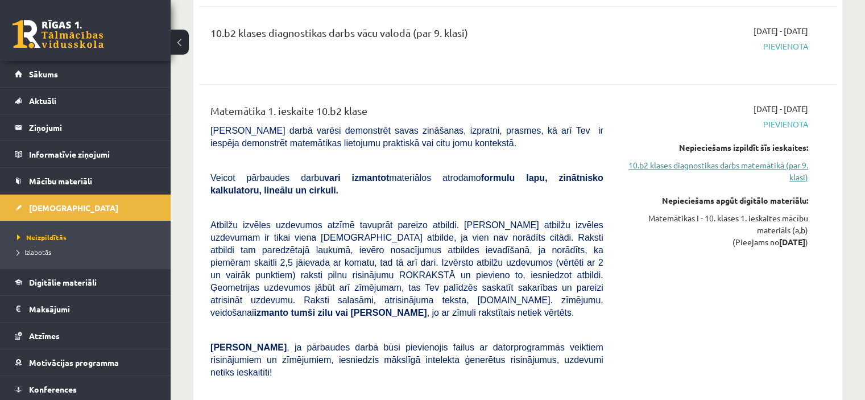
click at [680, 159] on link "10.b2 klases diagnostikas darbs matemātikā (par 9. klasi)" at bounding box center [715, 171] width 188 height 24
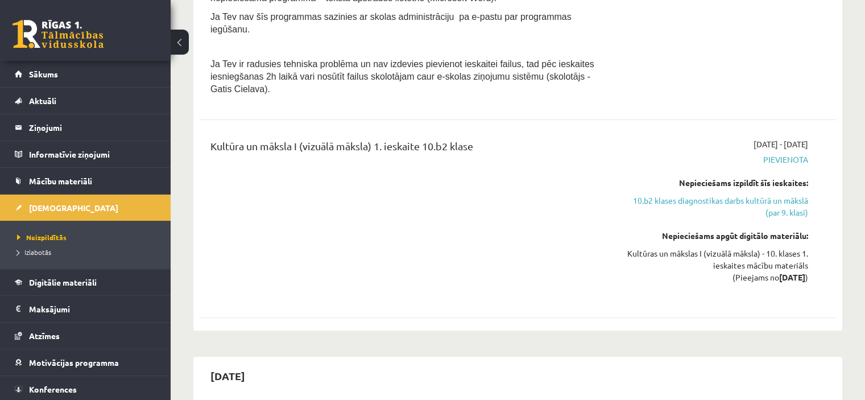
scroll to position [312, 0]
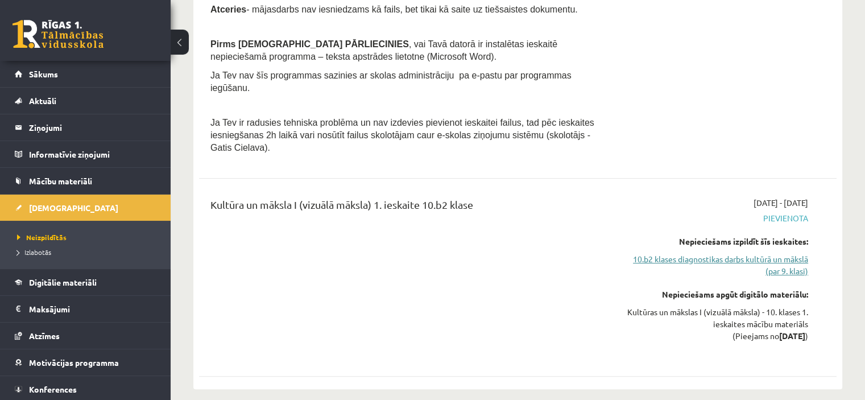
click at [736, 253] on link "10.b2 klases diagnostikas darbs kultūrā un mākslā (par 9. klasi)" at bounding box center [715, 265] width 188 height 24
